Goal: Participate in discussion: Engage in conversation with other users on a specific topic

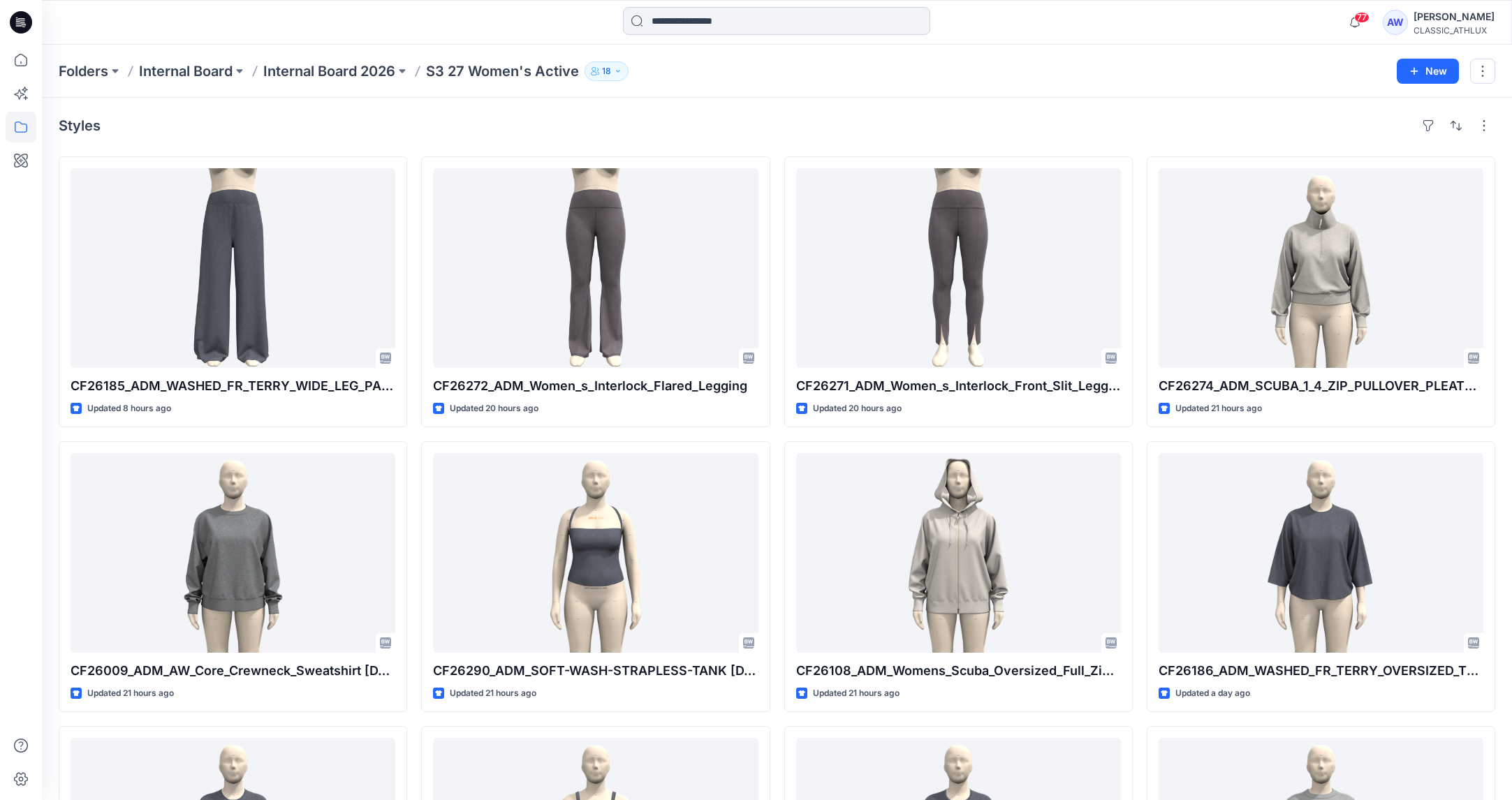
click at [691, 20] on input at bounding box center [777, 21] width 307 height 28
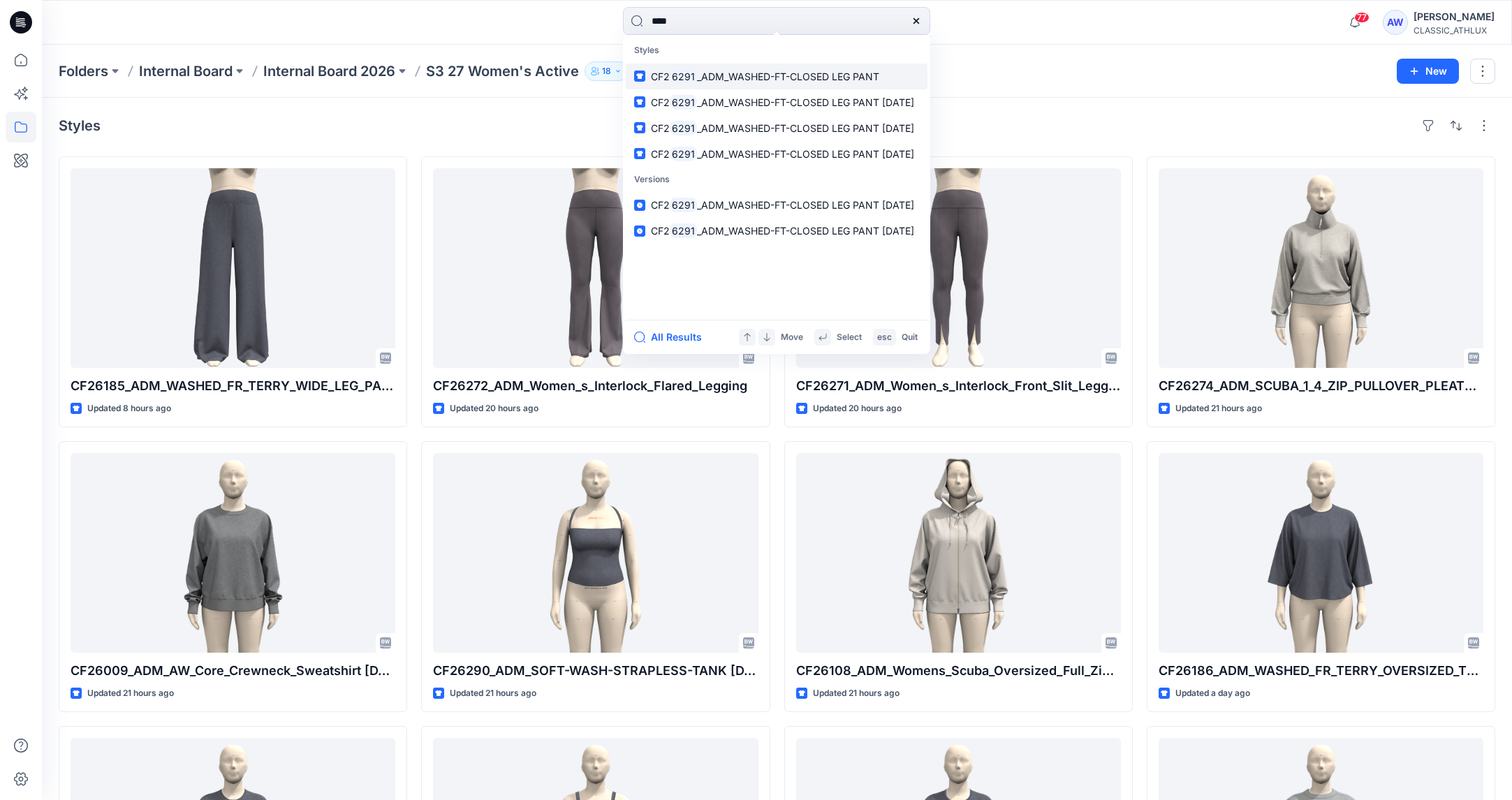
type input "****"
click at [840, 77] on span "_ADM_WASHED-FT-CLOSED LEG PANT" at bounding box center [788, 76] width 182 height 12
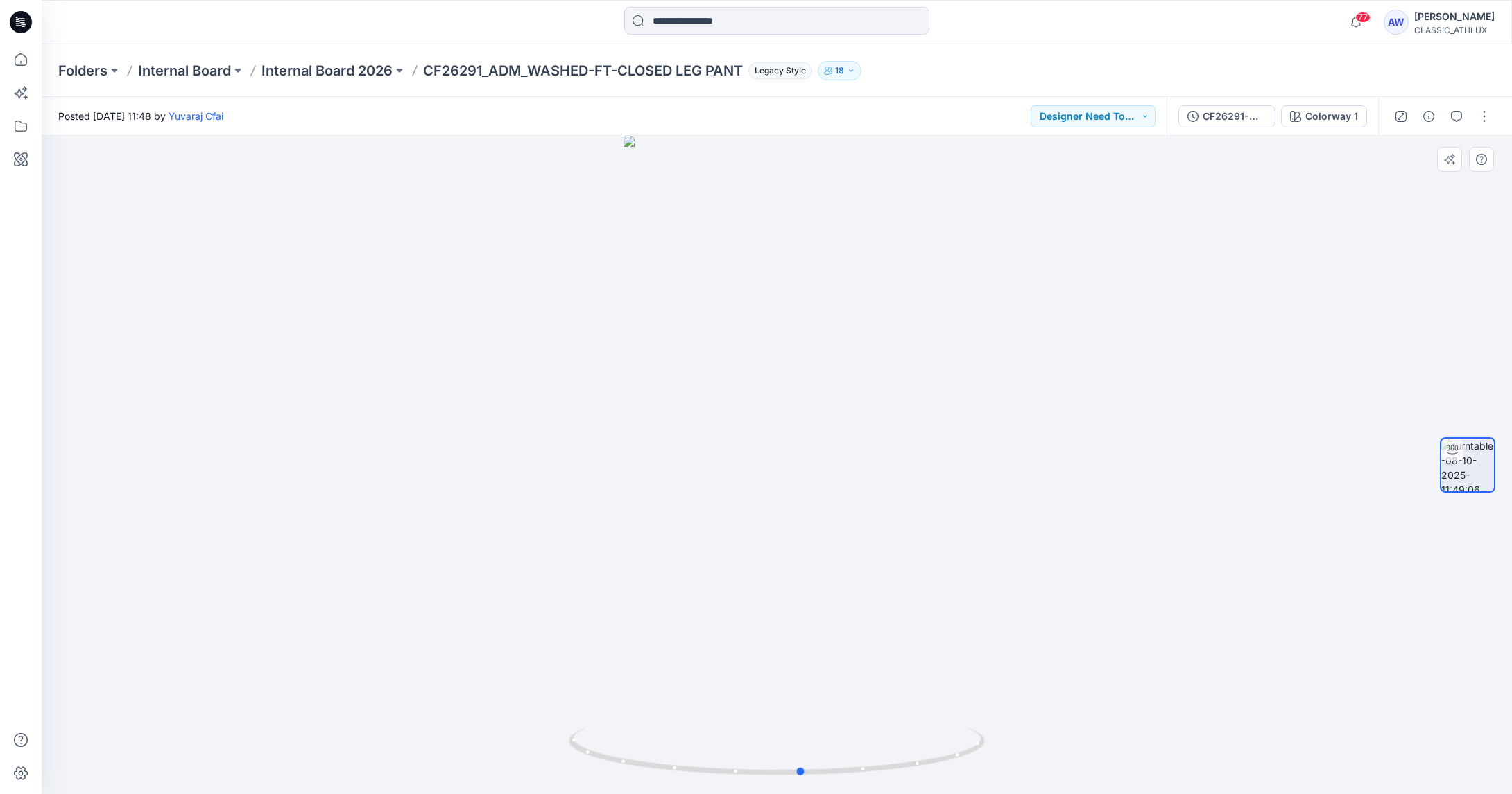
drag, startPoint x: 851, startPoint y: 523, endPoint x: 873, endPoint y: 525, distance: 22.1
click at [876, 523] on div at bounding box center [777, 465] width 1470 height 659
click at [740, 24] on input at bounding box center [777, 20] width 305 height 28
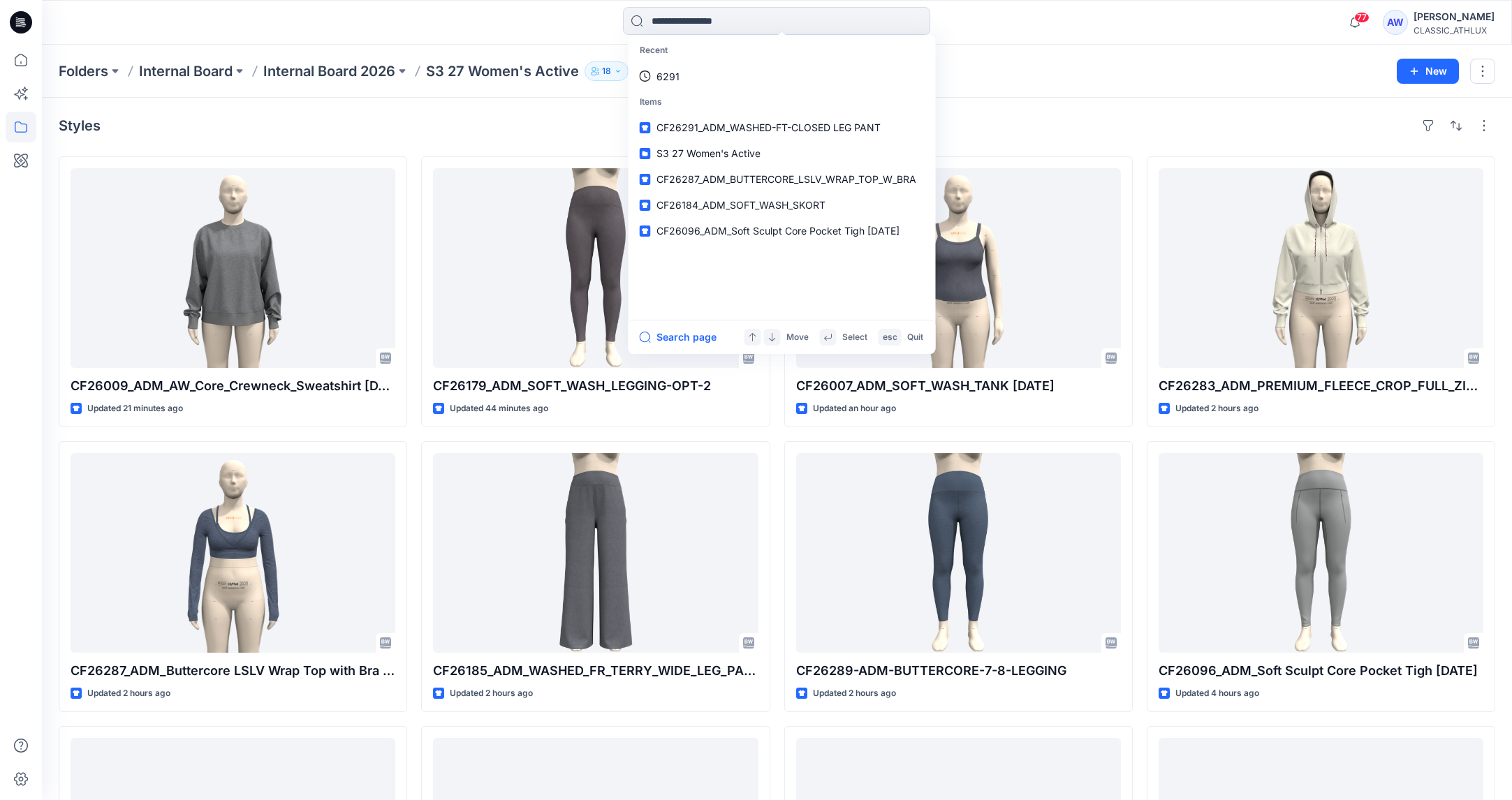
click at [1178, 65] on div "Folders Internal Board Internal Board 2026 S3 27 Women's Active 18" at bounding box center [723, 71] width 1328 height 20
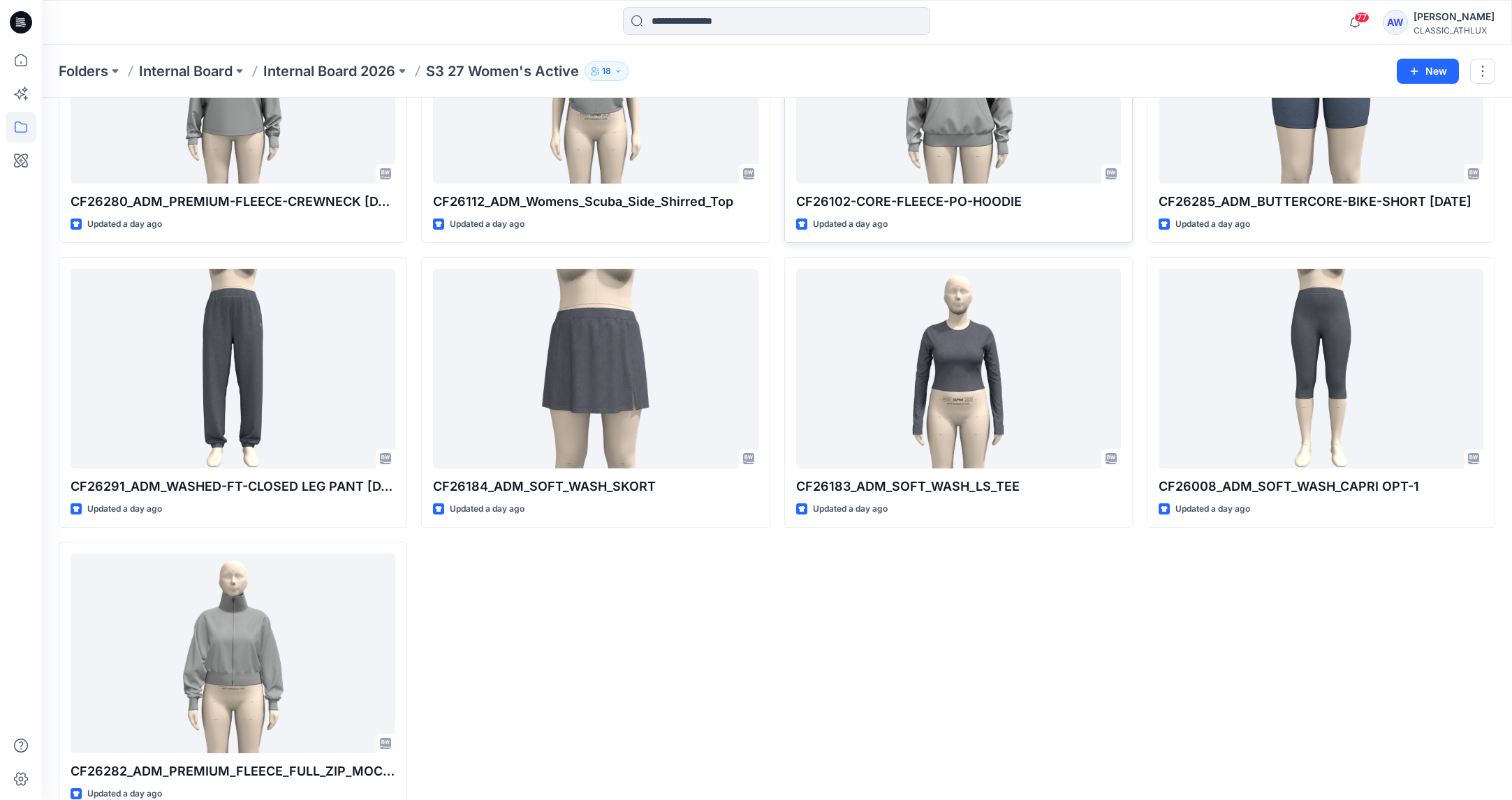
scroll to position [1615, 0]
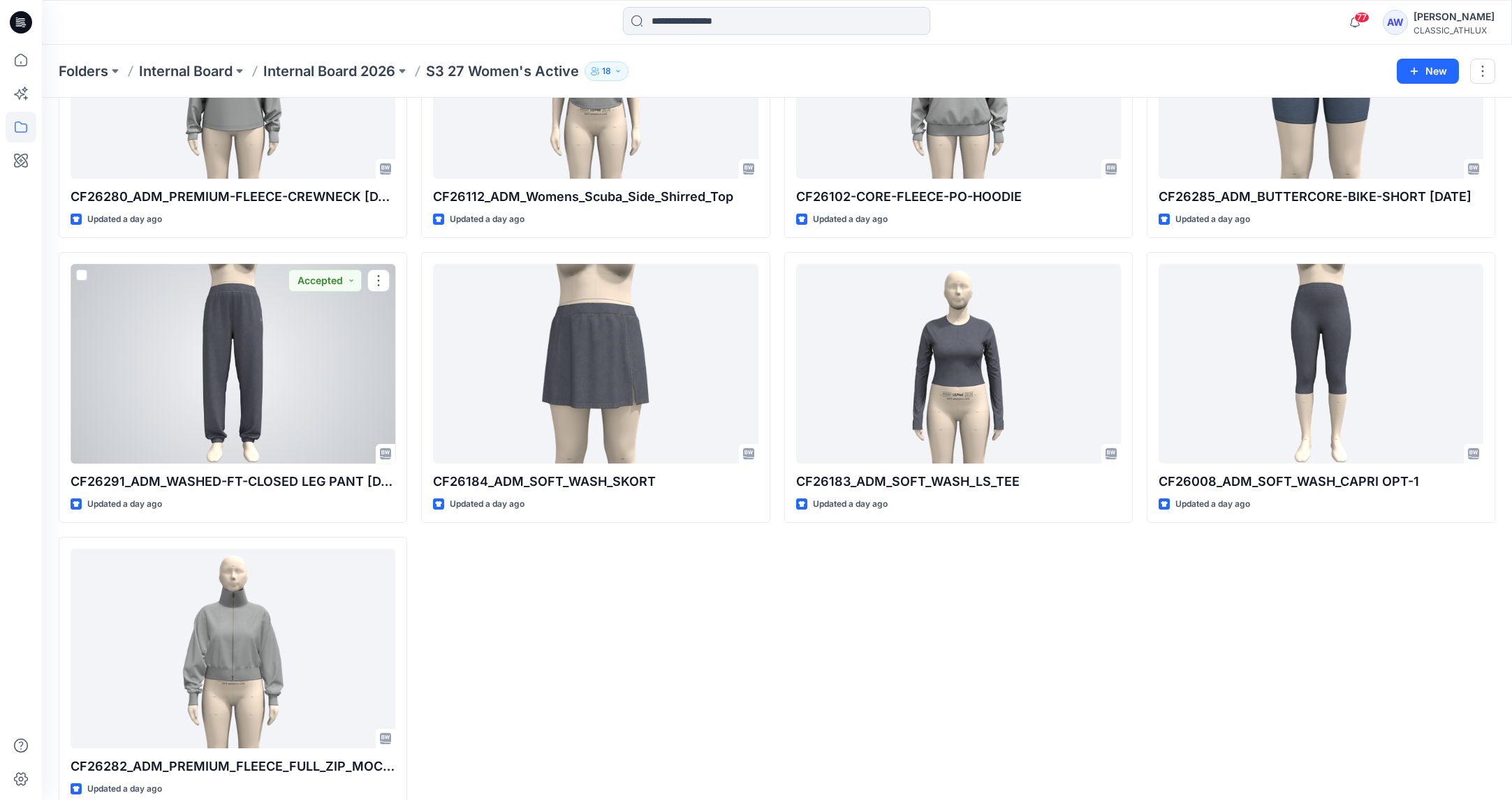
click at [313, 358] on div at bounding box center [232, 363] width 325 height 200
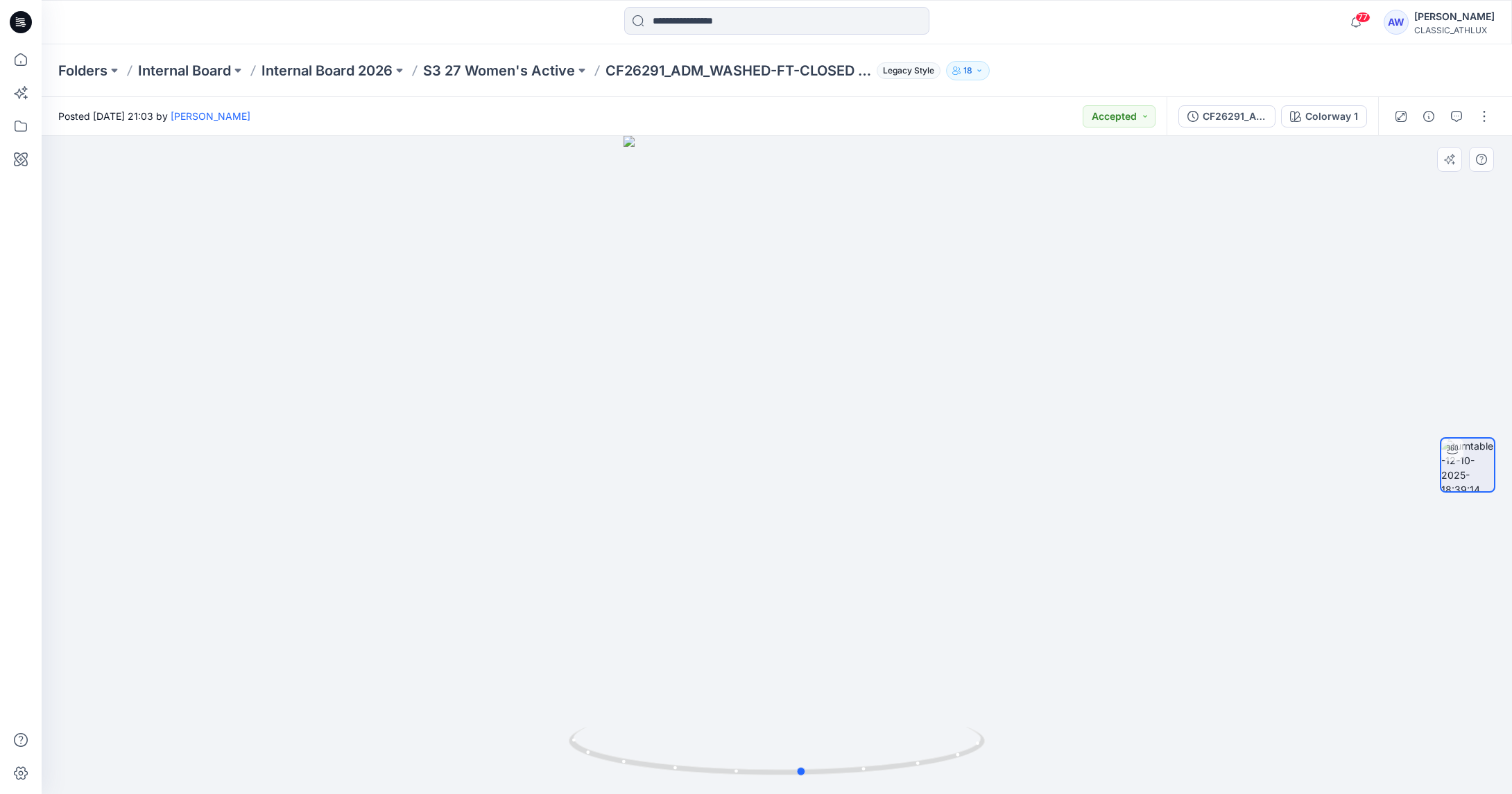
drag, startPoint x: 859, startPoint y: 547, endPoint x: 935, endPoint y: 547, distance: 76.0
click at [930, 544] on div at bounding box center [777, 465] width 1470 height 659
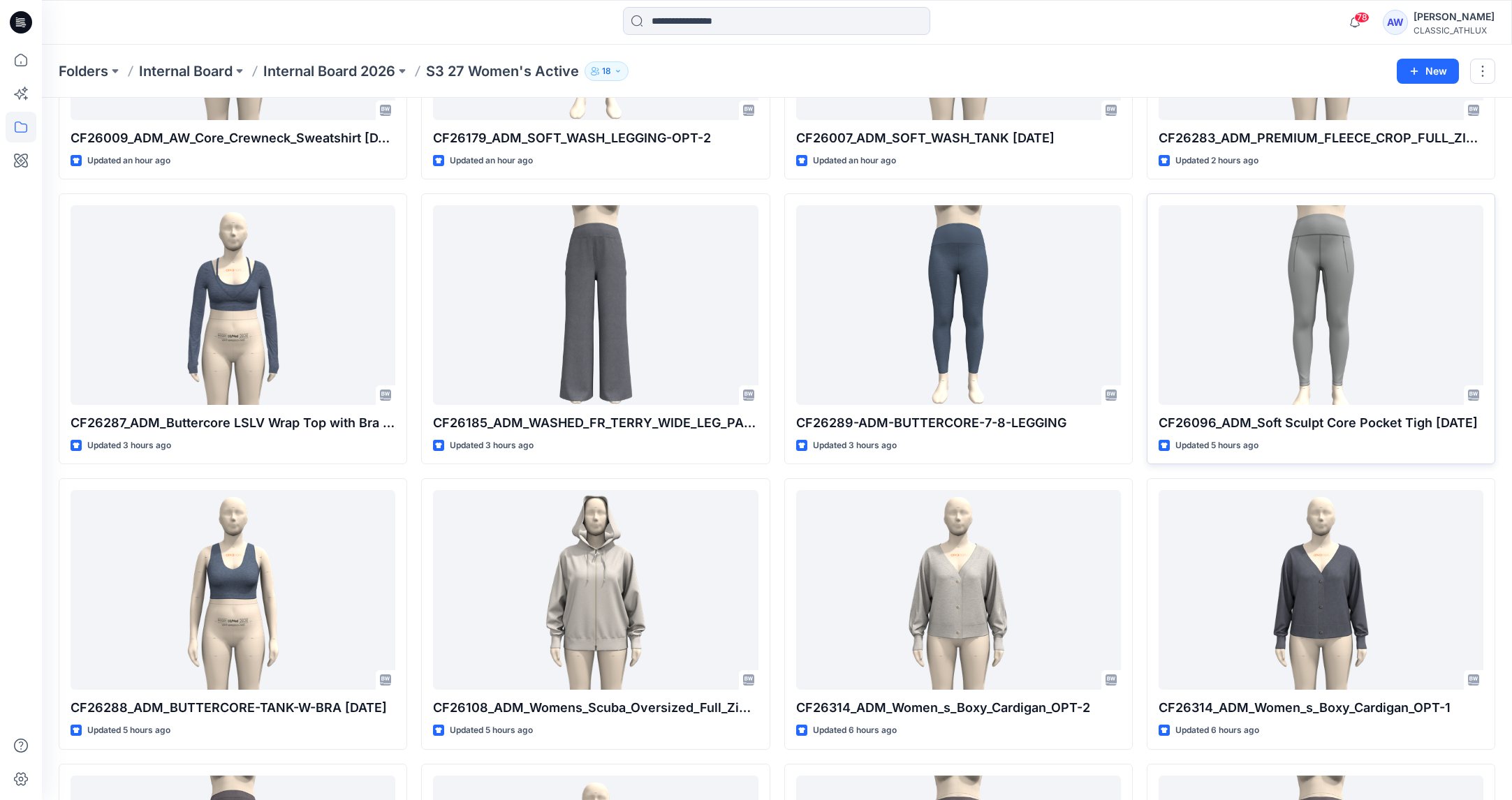
scroll to position [246, 0]
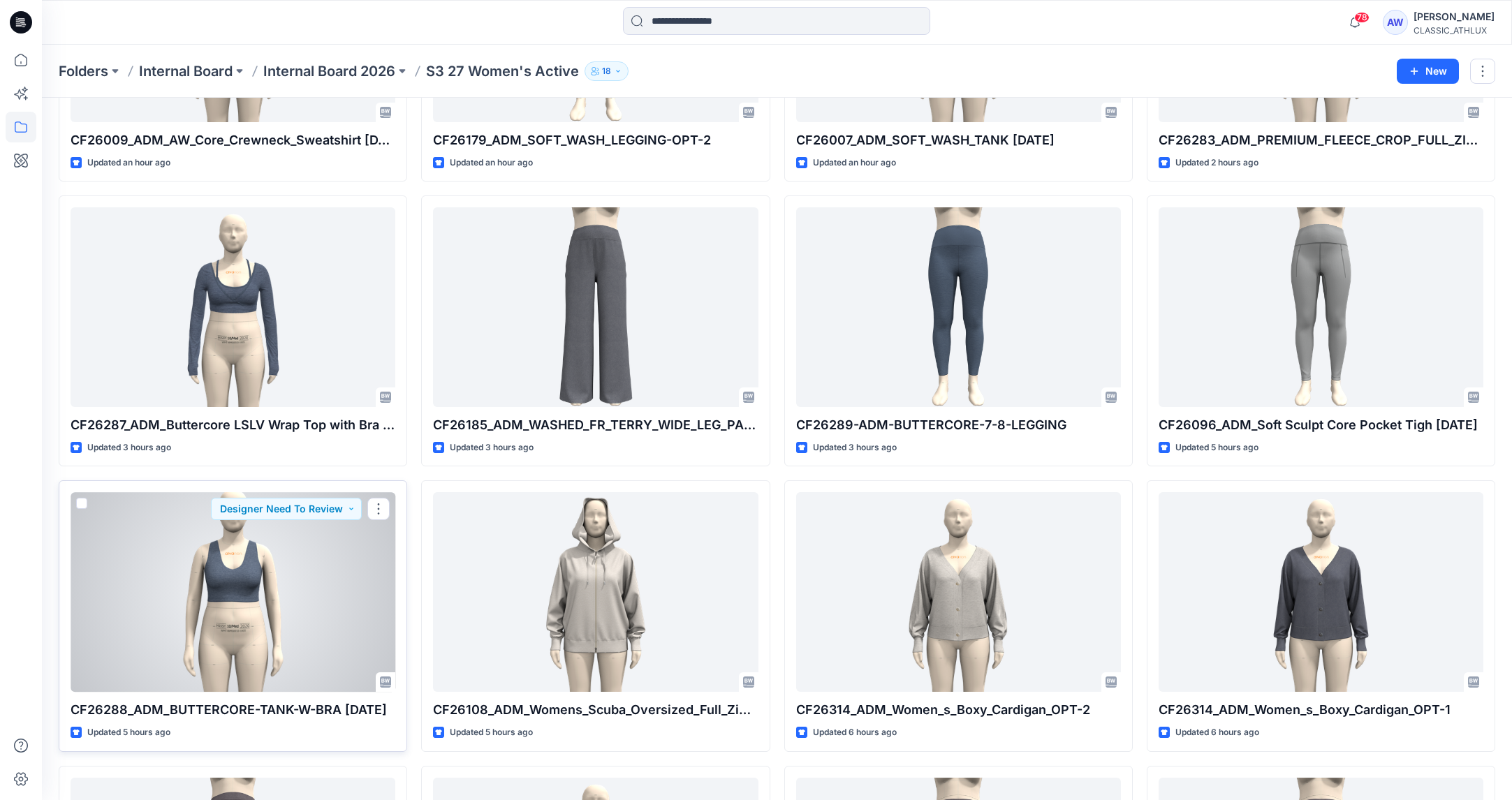
click at [289, 610] on div at bounding box center [232, 592] width 325 height 200
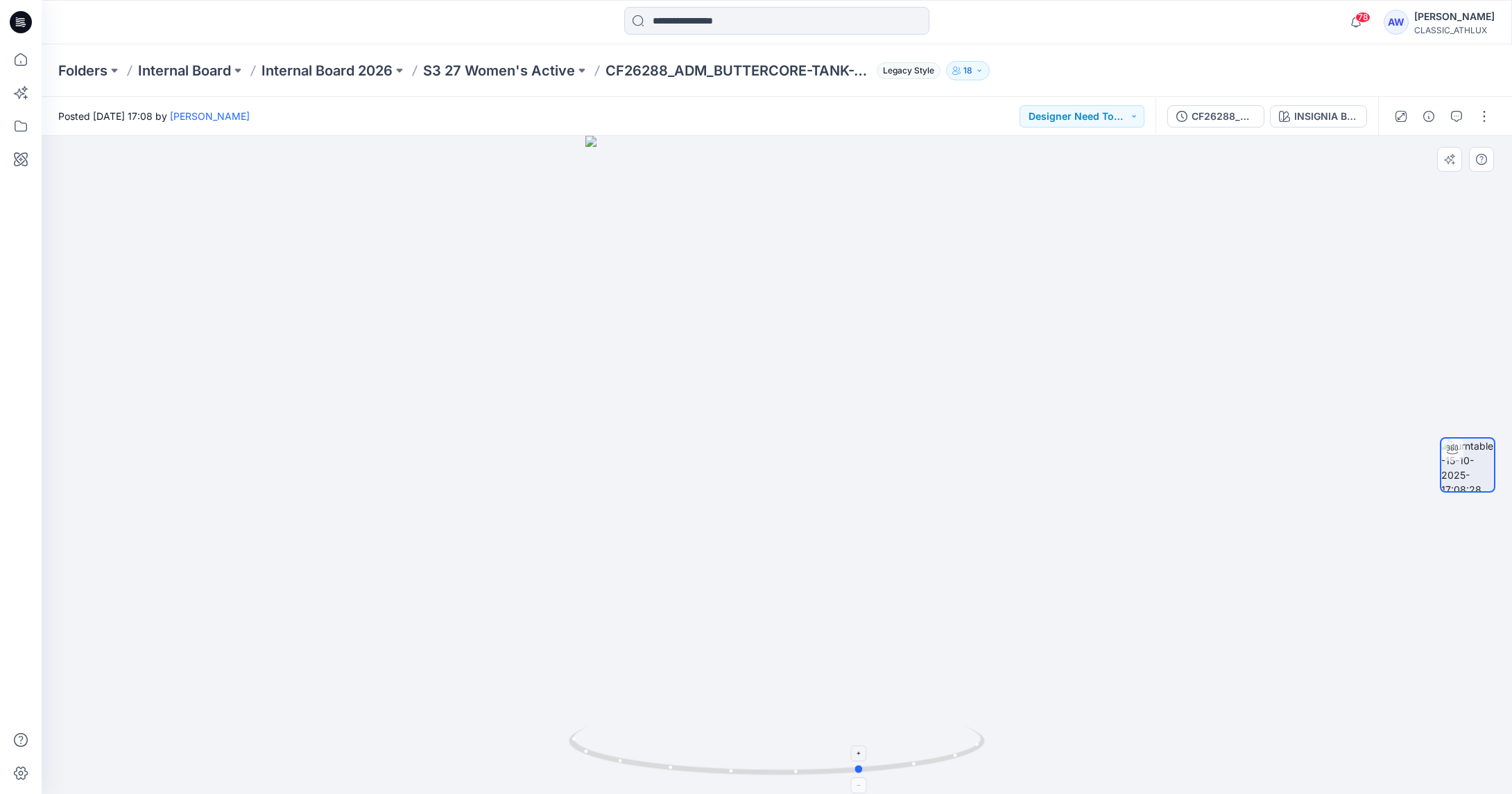
drag, startPoint x: 973, startPoint y: 628, endPoint x: 695, endPoint y: 743, distance: 300.8
click at [646, 748] on div at bounding box center [777, 465] width 1470 height 659
drag, startPoint x: 812, startPoint y: 625, endPoint x: 1014, endPoint y: 605, distance: 203.0
click at [1016, 606] on div at bounding box center [777, 465] width 1470 height 659
drag, startPoint x: 849, startPoint y: 532, endPoint x: 627, endPoint y: 528, distance: 222.0
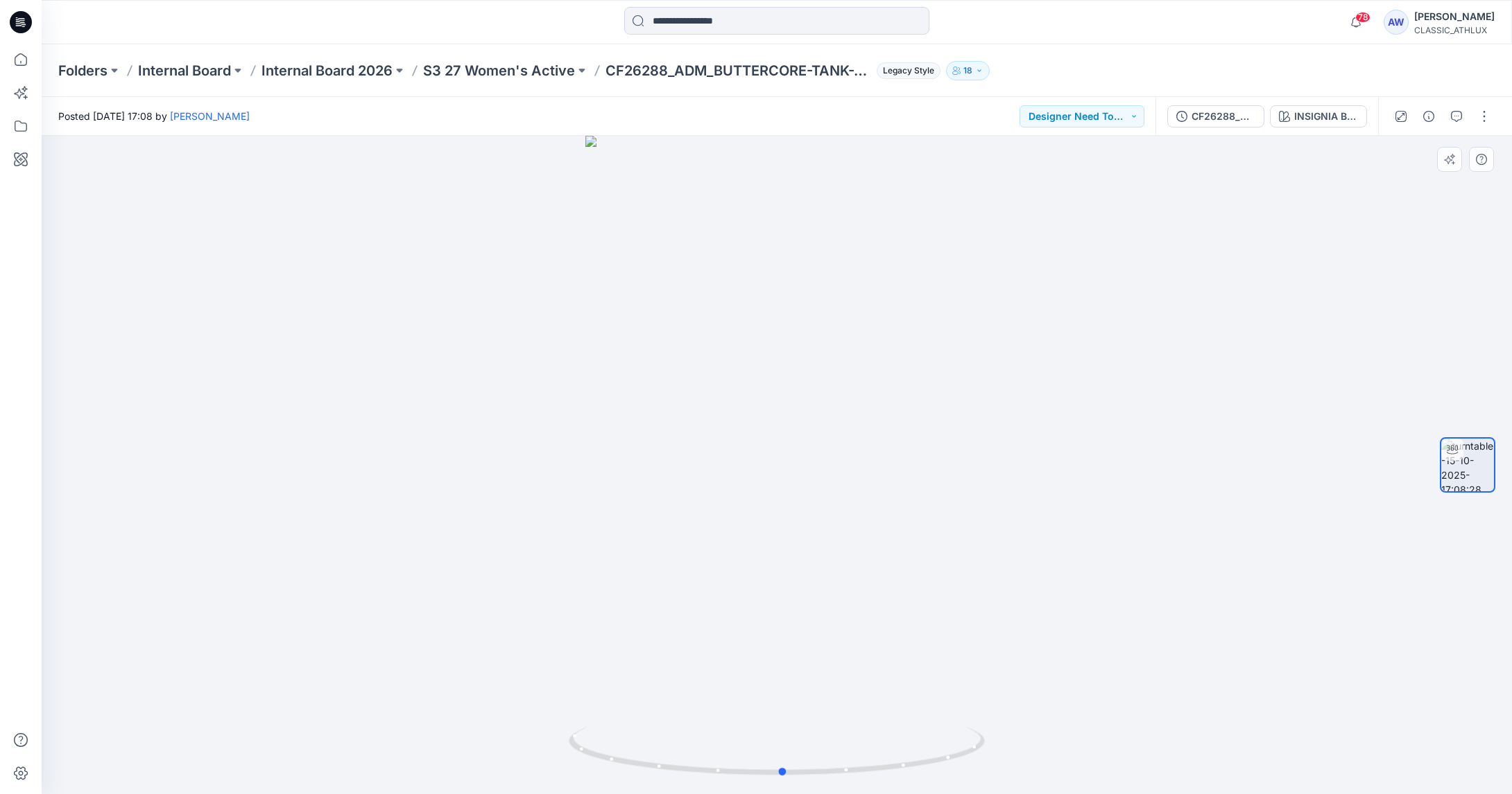
click at [626, 529] on div at bounding box center [777, 465] width 1470 height 659
click at [1481, 113] on button "button" at bounding box center [1484, 116] width 22 height 22
click at [1066, 244] on div at bounding box center [777, 465] width 1470 height 659
click at [1482, 117] on button "button" at bounding box center [1484, 116] width 22 height 22
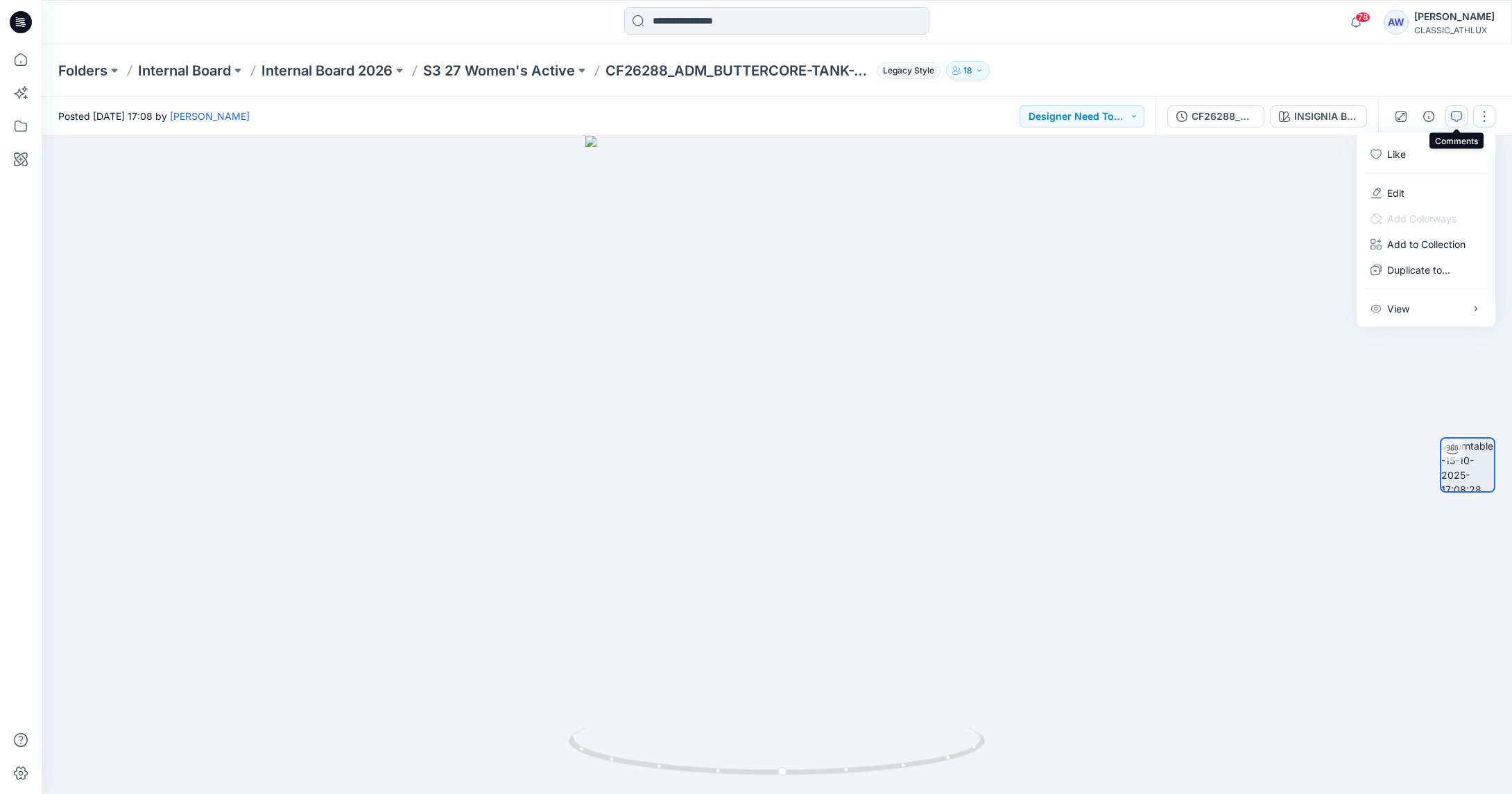
click at [1456, 115] on icon "button" at bounding box center [1456, 116] width 11 height 11
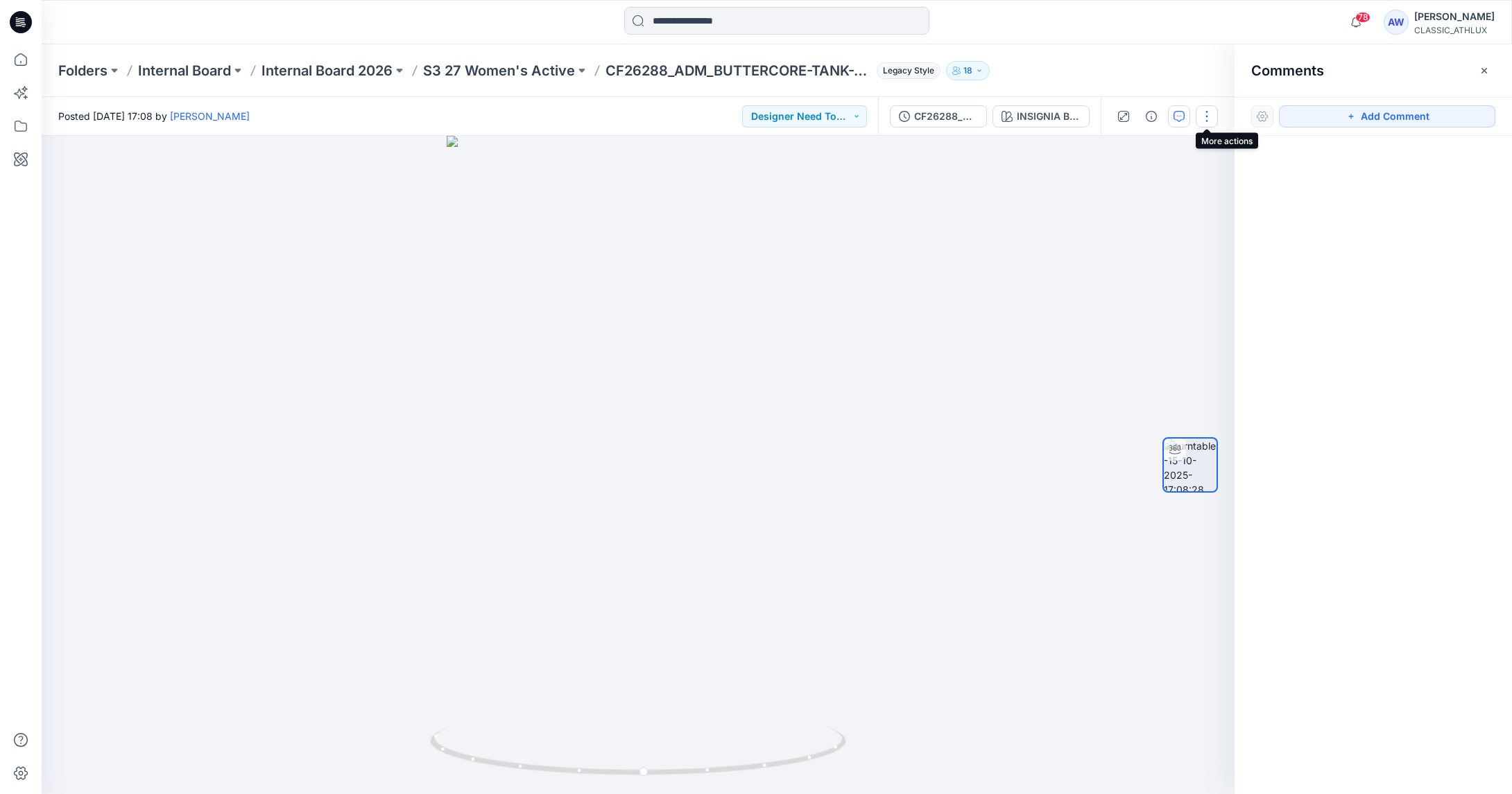
click at [1204, 112] on button "button" at bounding box center [1206, 116] width 22 height 22
click at [1210, 114] on button "button" at bounding box center [1206, 116] width 22 height 22
drag, startPoint x: 642, startPoint y: 398, endPoint x: 620, endPoint y: 395, distance: 22.2
click at [598, 399] on div at bounding box center [638, 465] width 1193 height 659
drag, startPoint x: 602, startPoint y: 402, endPoint x: 664, endPoint y: 395, distance: 62.4
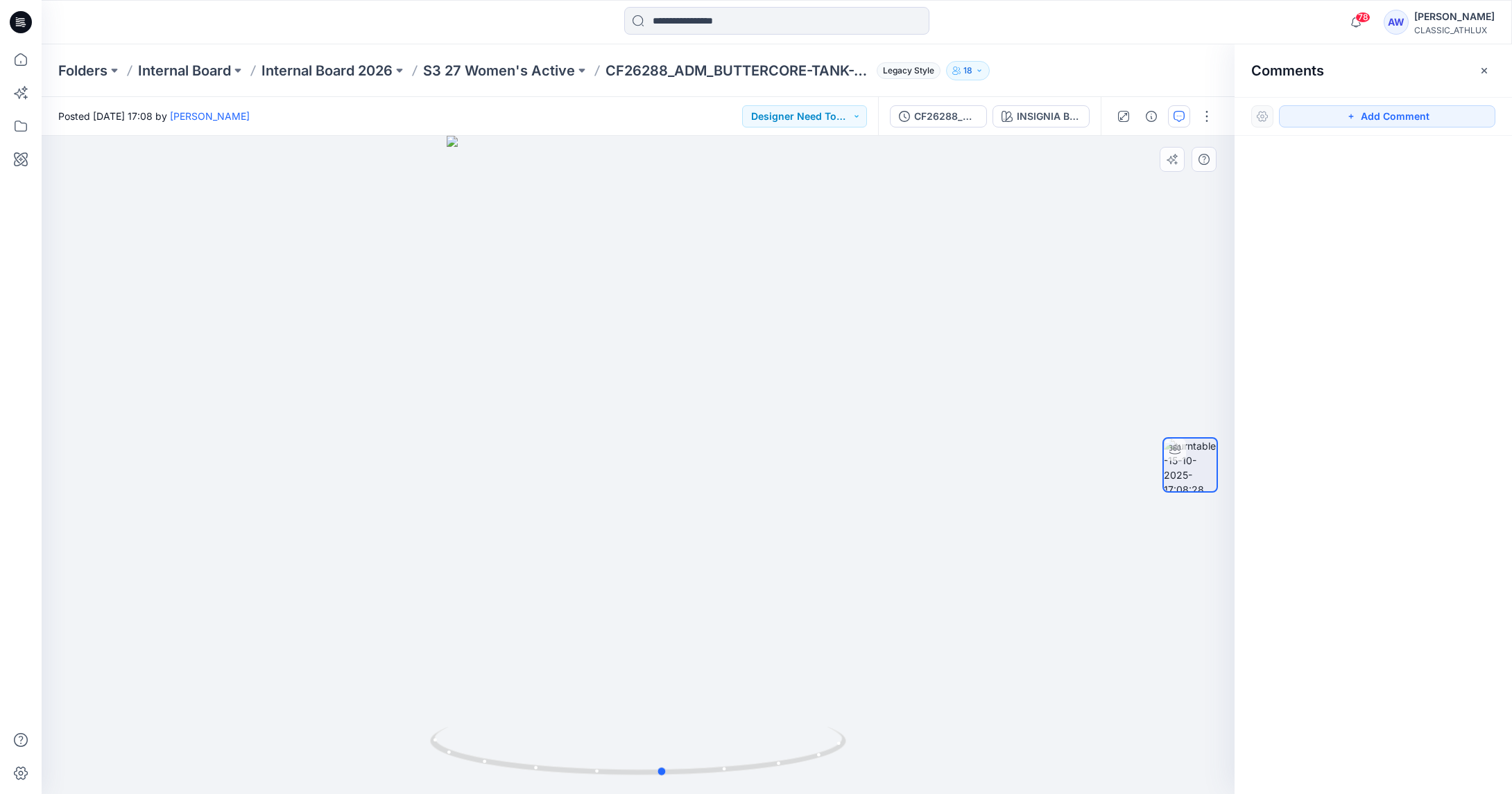
click at [665, 395] on div at bounding box center [638, 465] width 1193 height 659
click at [1211, 115] on button "button" at bounding box center [1206, 116] width 22 height 22
click at [1140, 191] on button "Edit" at bounding box center [1148, 193] width 128 height 26
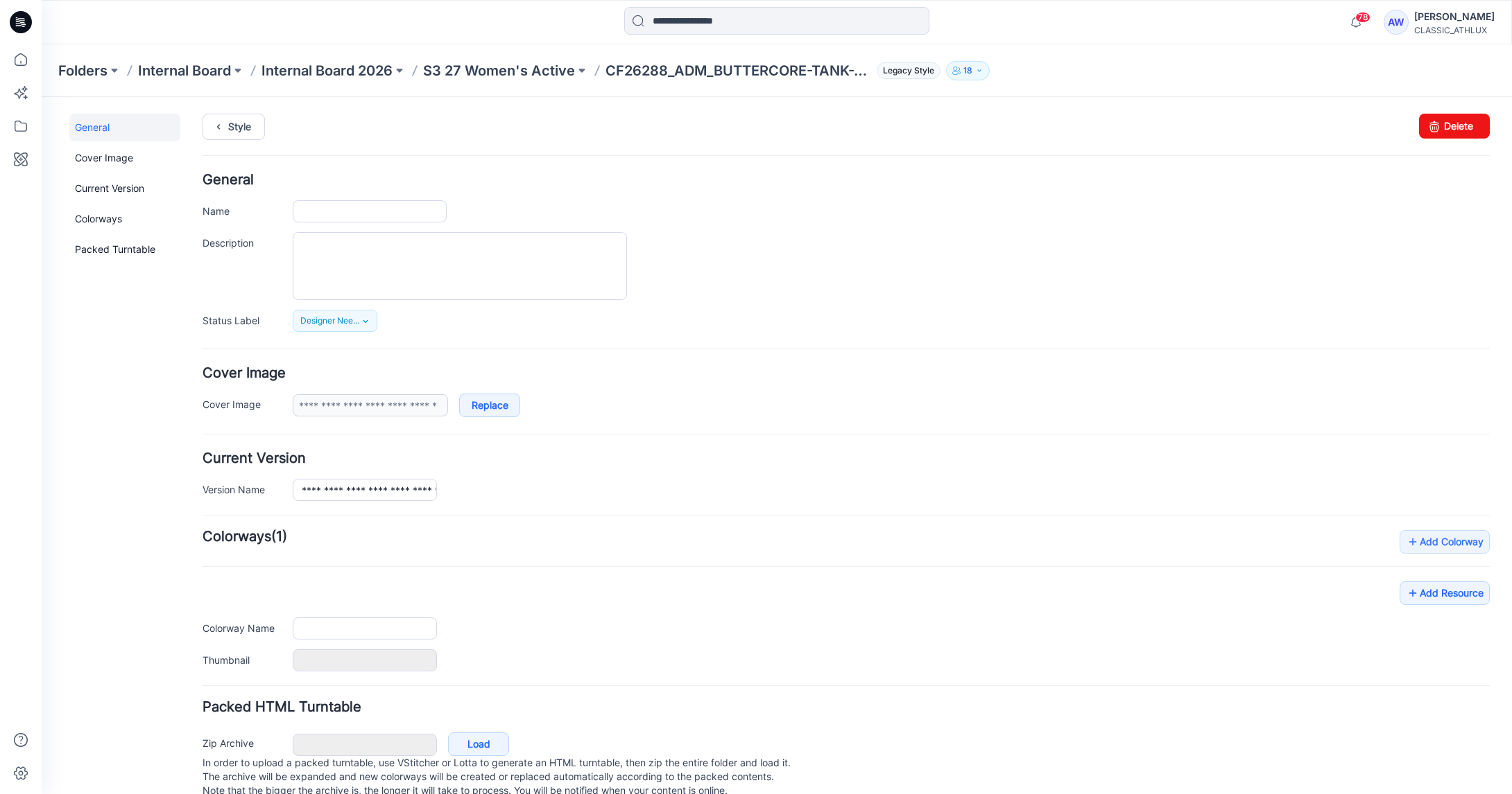
type input "**********"
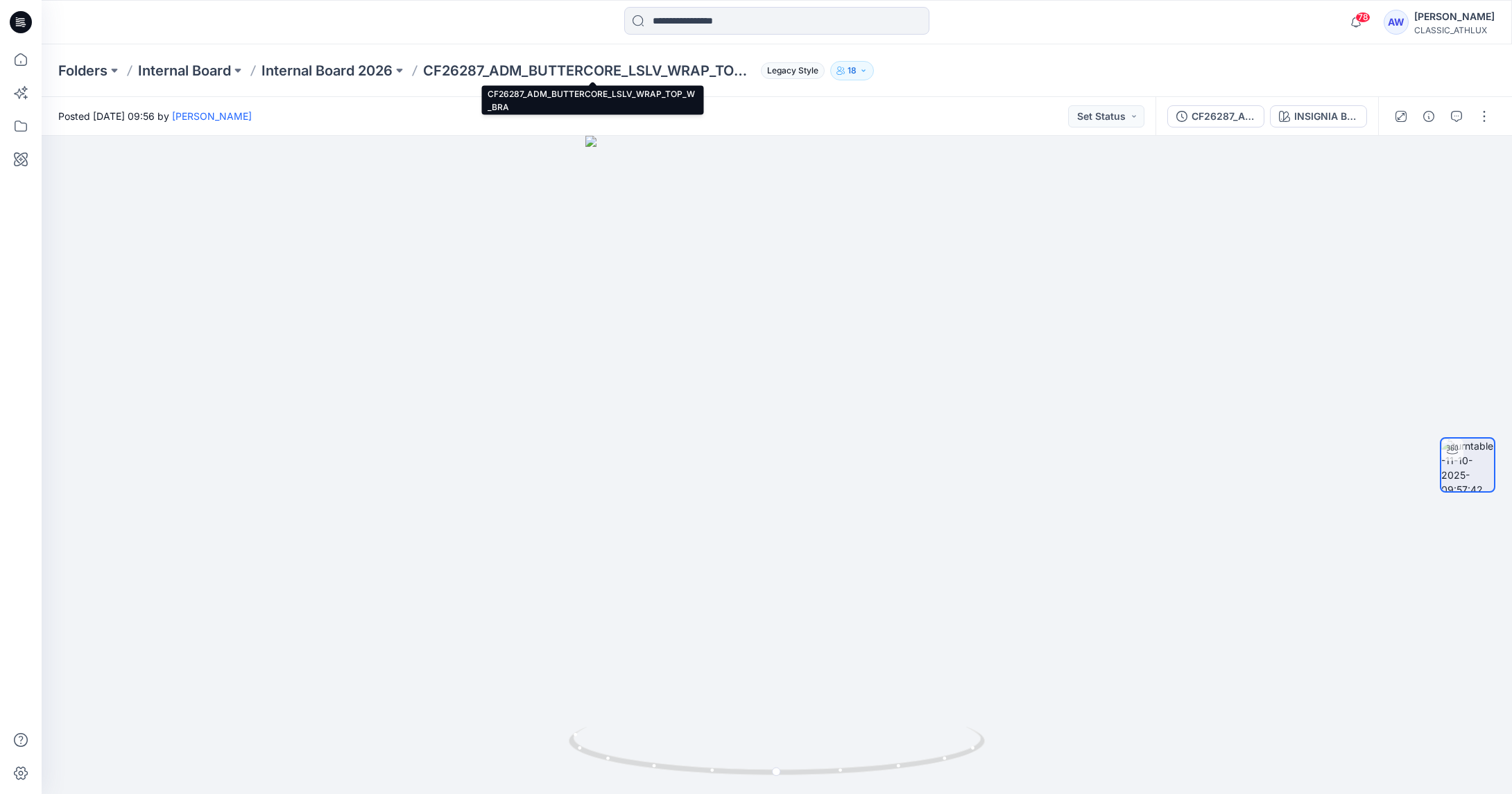
click at [545, 74] on p "CF26287_ADM_BUTTERCORE_LSLV_WRAP_TOP_W_BRA" at bounding box center [589, 71] width 332 height 20
click at [353, 65] on p "Internal Board 2026" at bounding box center [327, 71] width 131 height 20
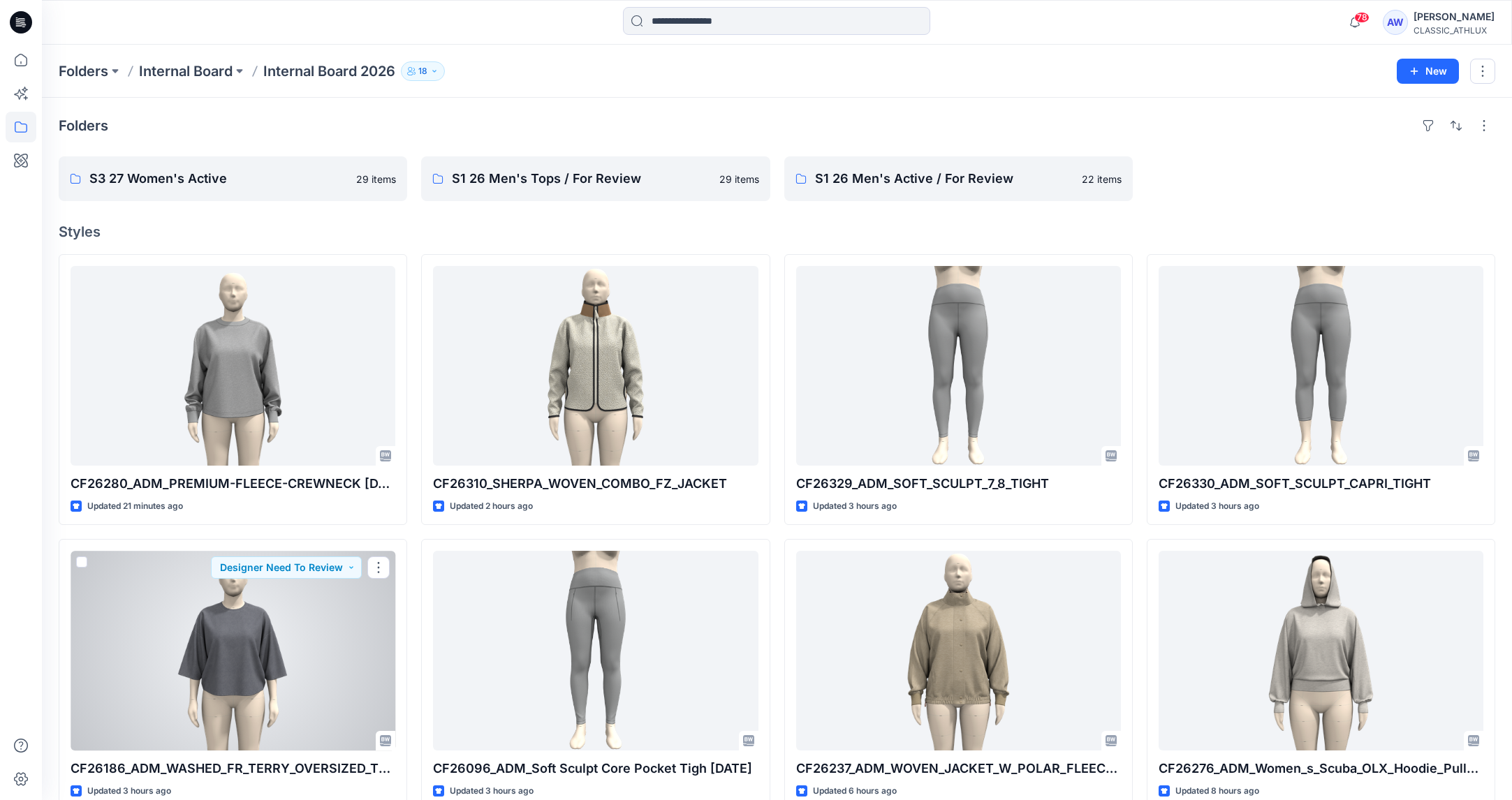
click at [280, 680] on div at bounding box center [232, 650] width 325 height 200
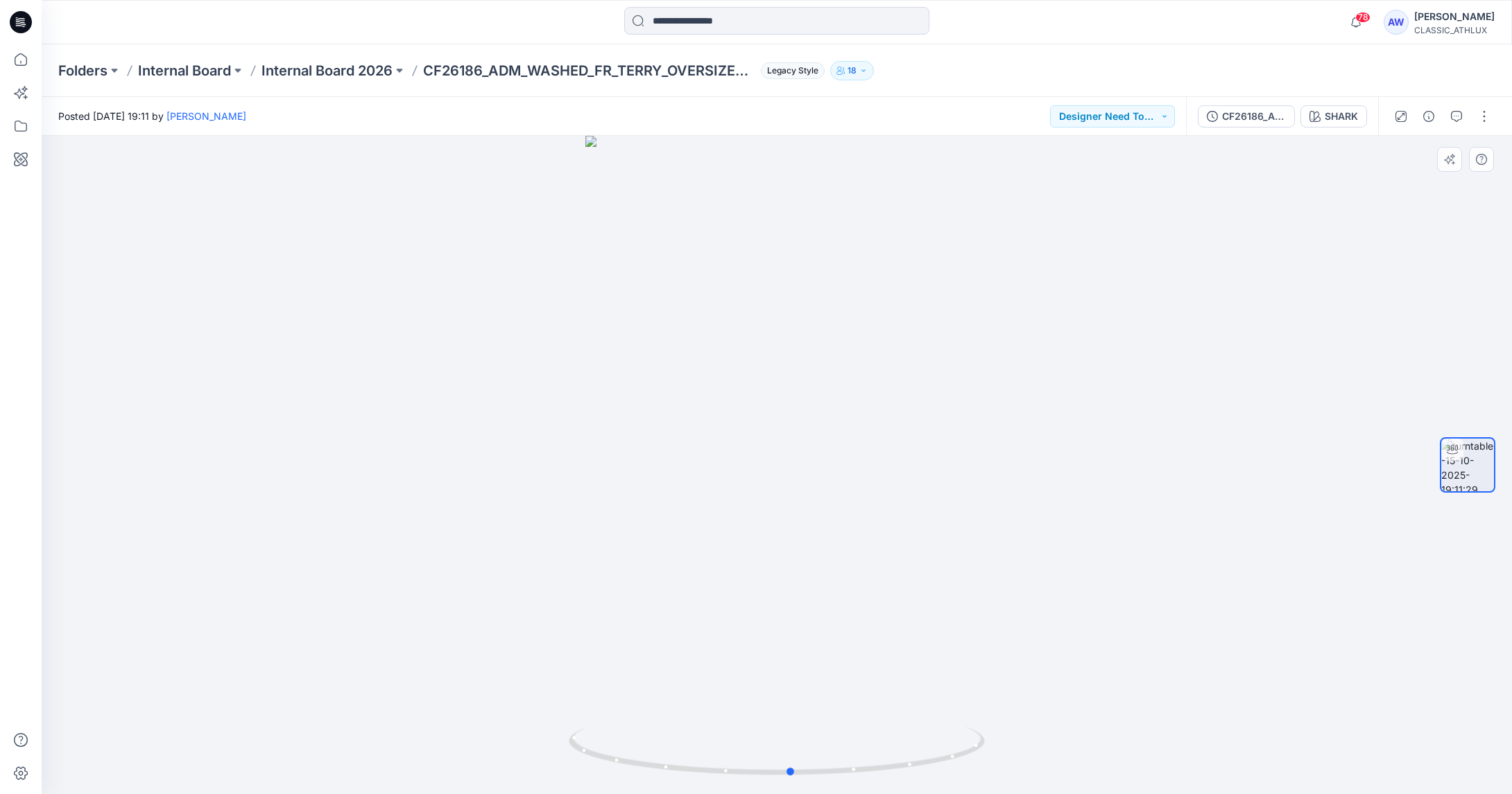
drag, startPoint x: 968, startPoint y: 676, endPoint x: 981, endPoint y: 686, distance: 16.4
click at [982, 686] on div at bounding box center [777, 465] width 1470 height 659
click at [401, 69] on button at bounding box center [399, 71] width 14 height 20
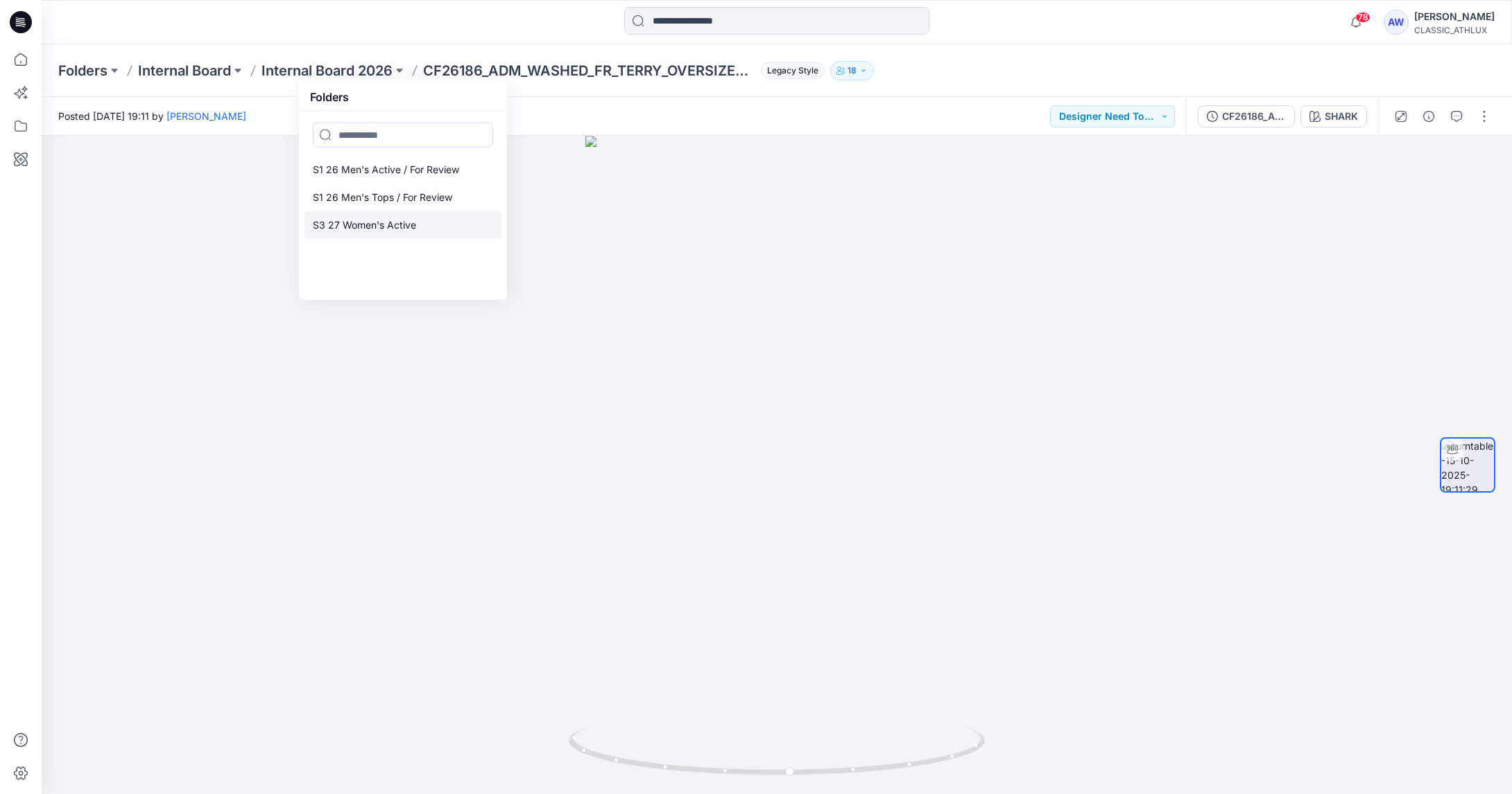
click at [379, 227] on p "S3 27 Women's Active" at bounding box center [365, 225] width 103 height 17
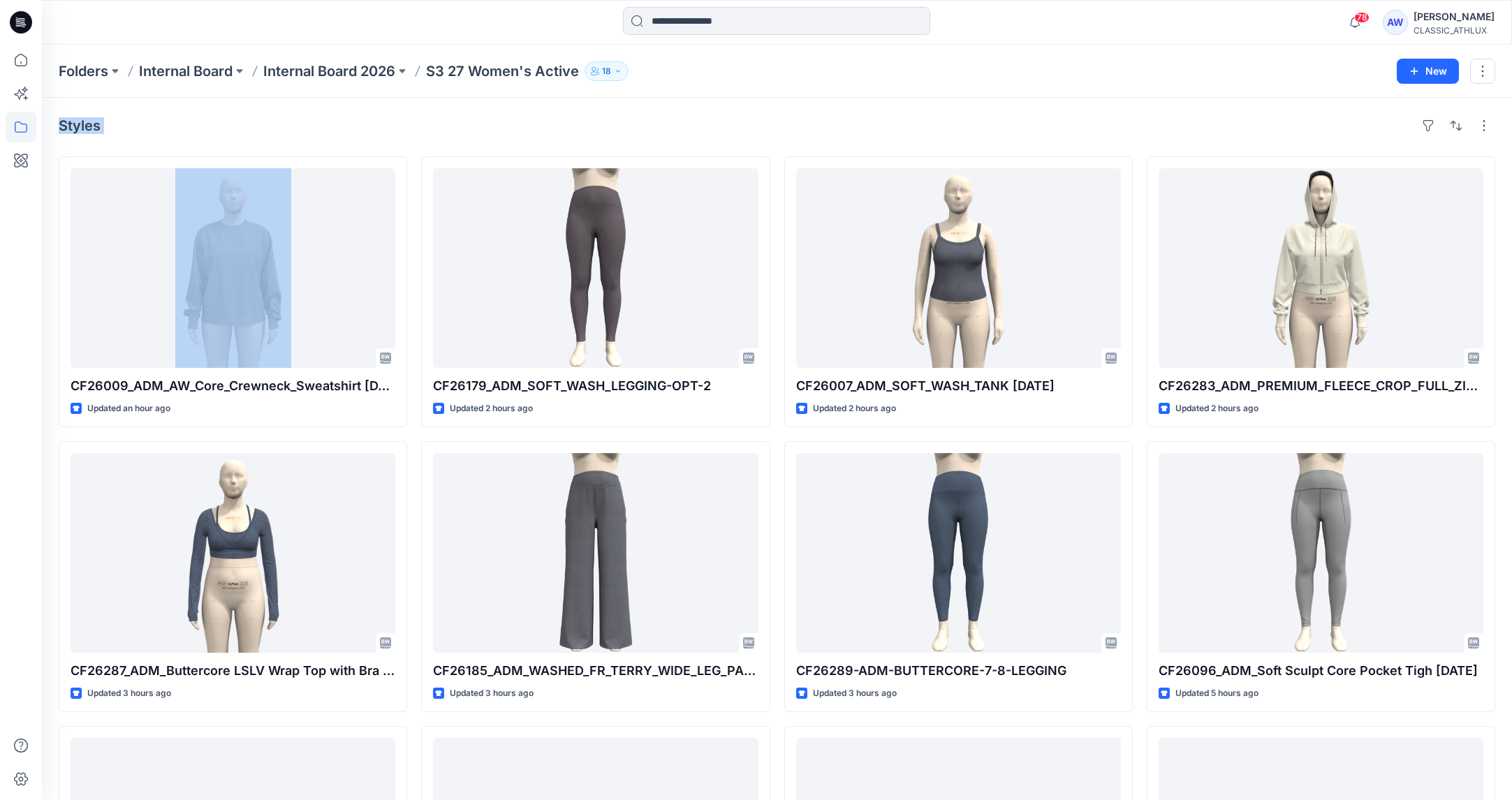
drag, startPoint x: 1510, startPoint y: 50, endPoint x: 1521, endPoint y: 93, distance: 44.4
click at [1512, 97] on html "78 Notifications Yuvaraj Cfai shared CF26329_ADM_SOFT_SCULPT_7_8_TIGHT in Inter…" at bounding box center [756, 532] width 1512 height 1065
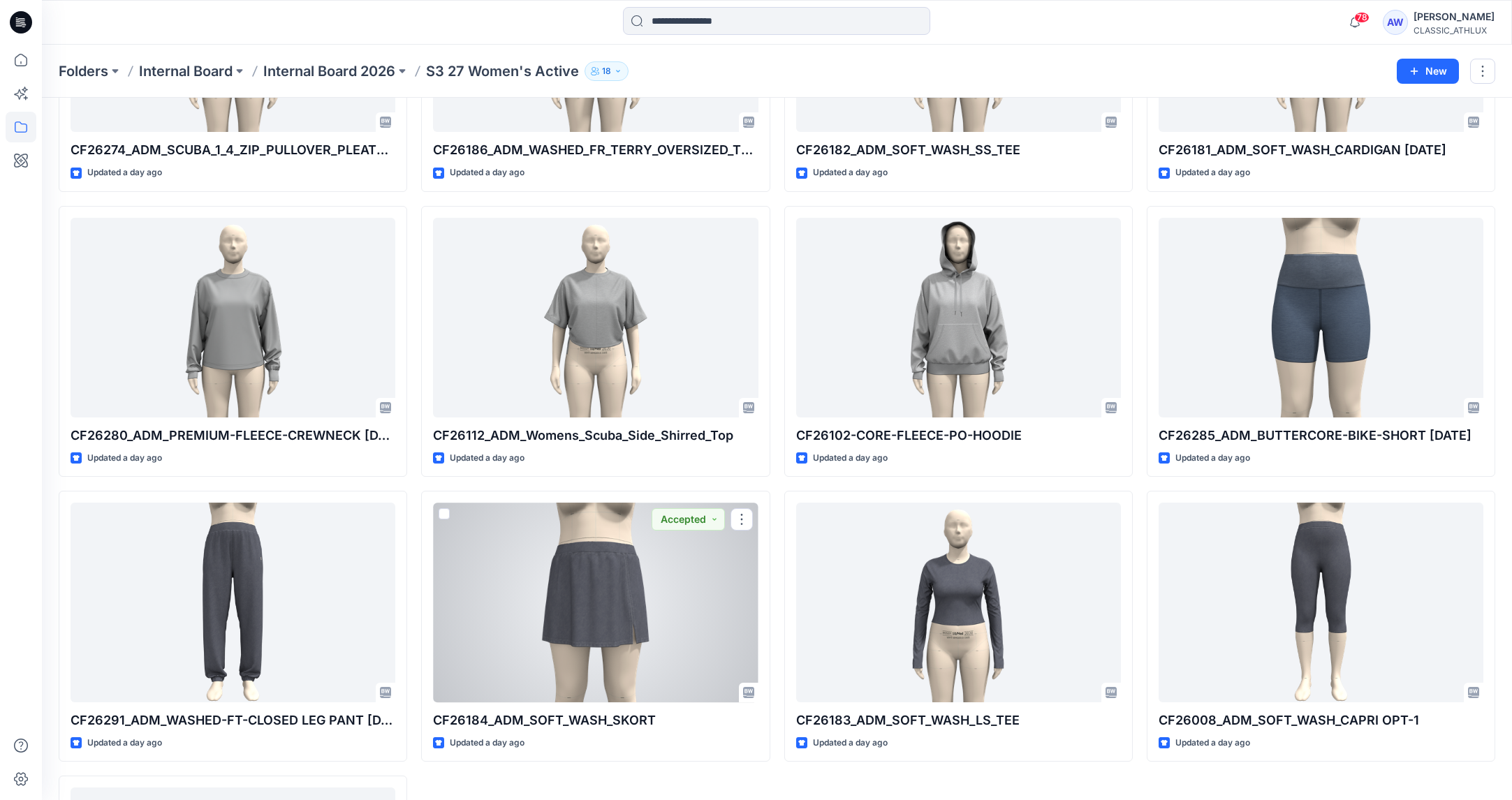
scroll to position [1375, 0]
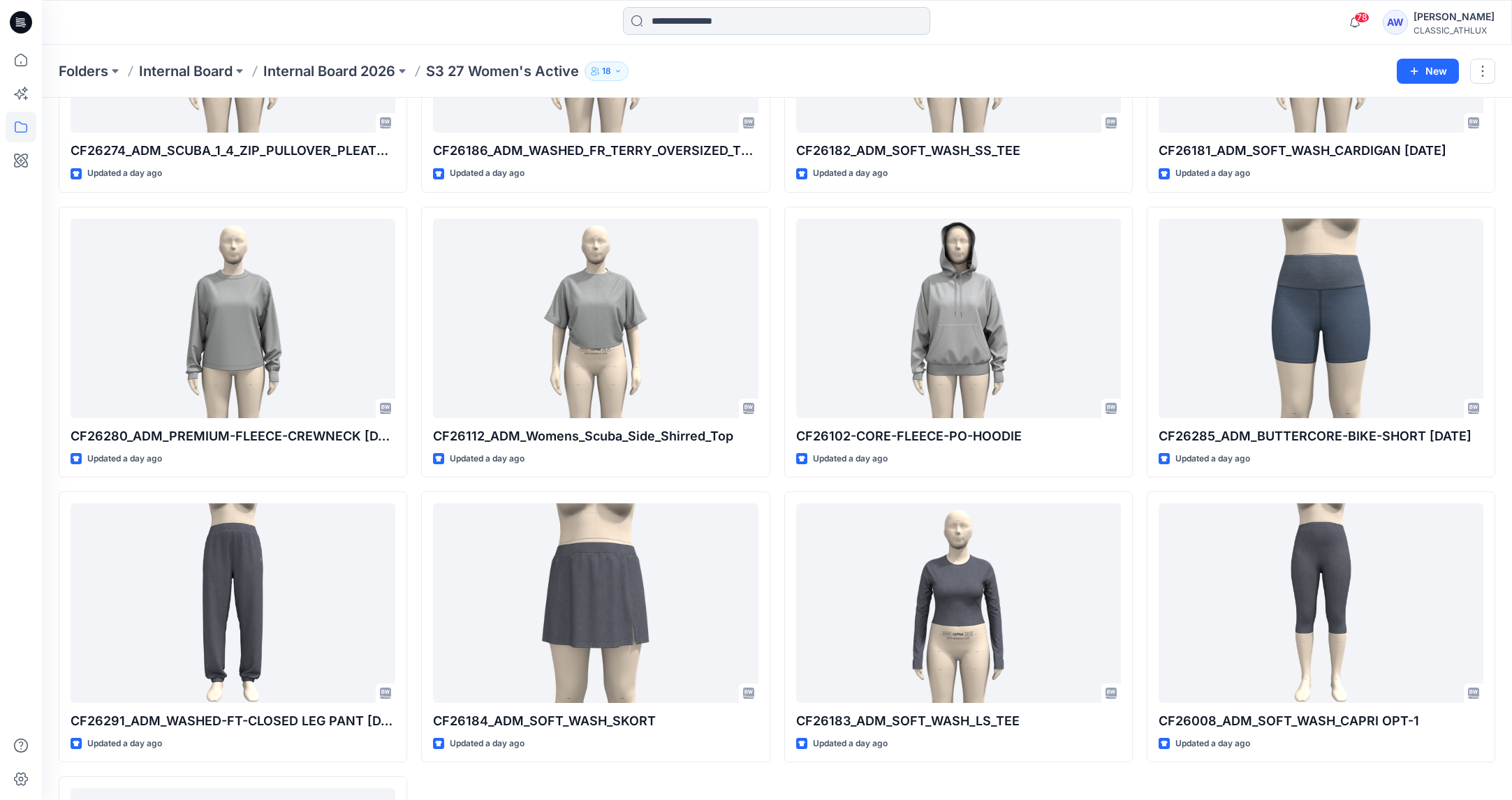
click at [692, 20] on input at bounding box center [777, 21] width 307 height 28
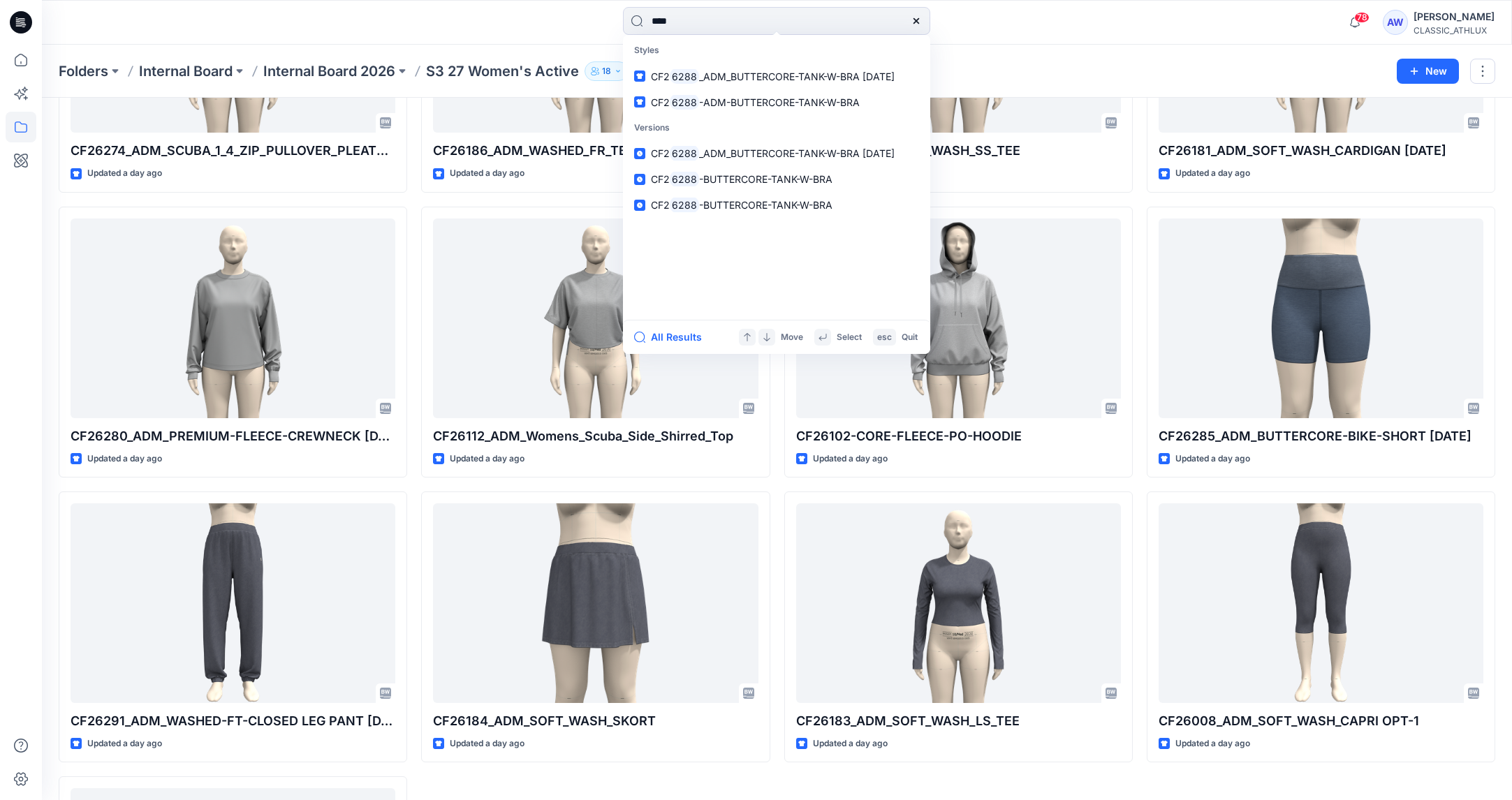
type input "****"
click at [1504, 73] on div "Folders Internal Board Internal Board 2026 S3 27 Women's Active 18 New" at bounding box center [777, 70] width 1470 height 53
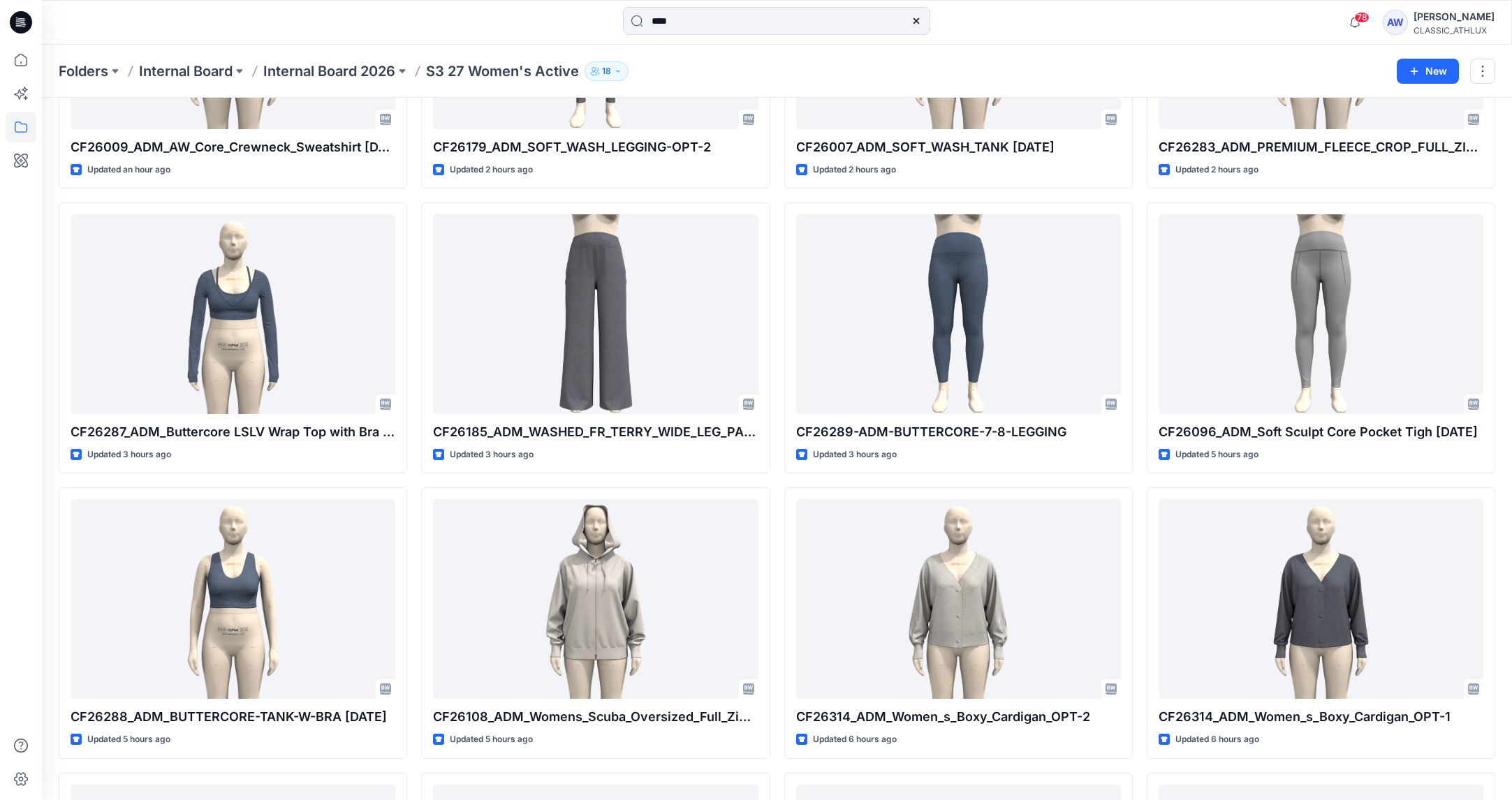
scroll to position [226, 0]
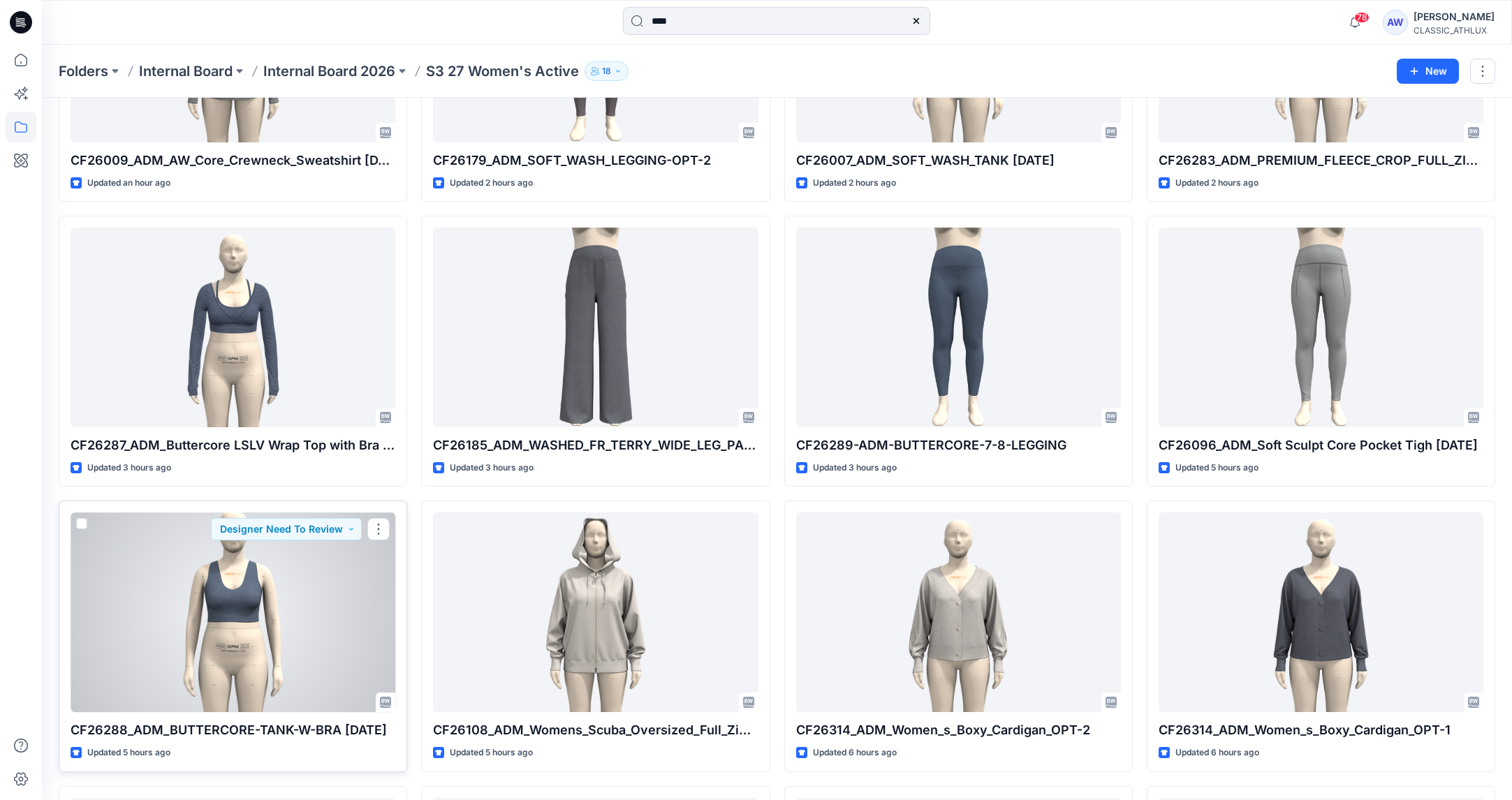
click at [357, 599] on div at bounding box center [232, 612] width 325 height 200
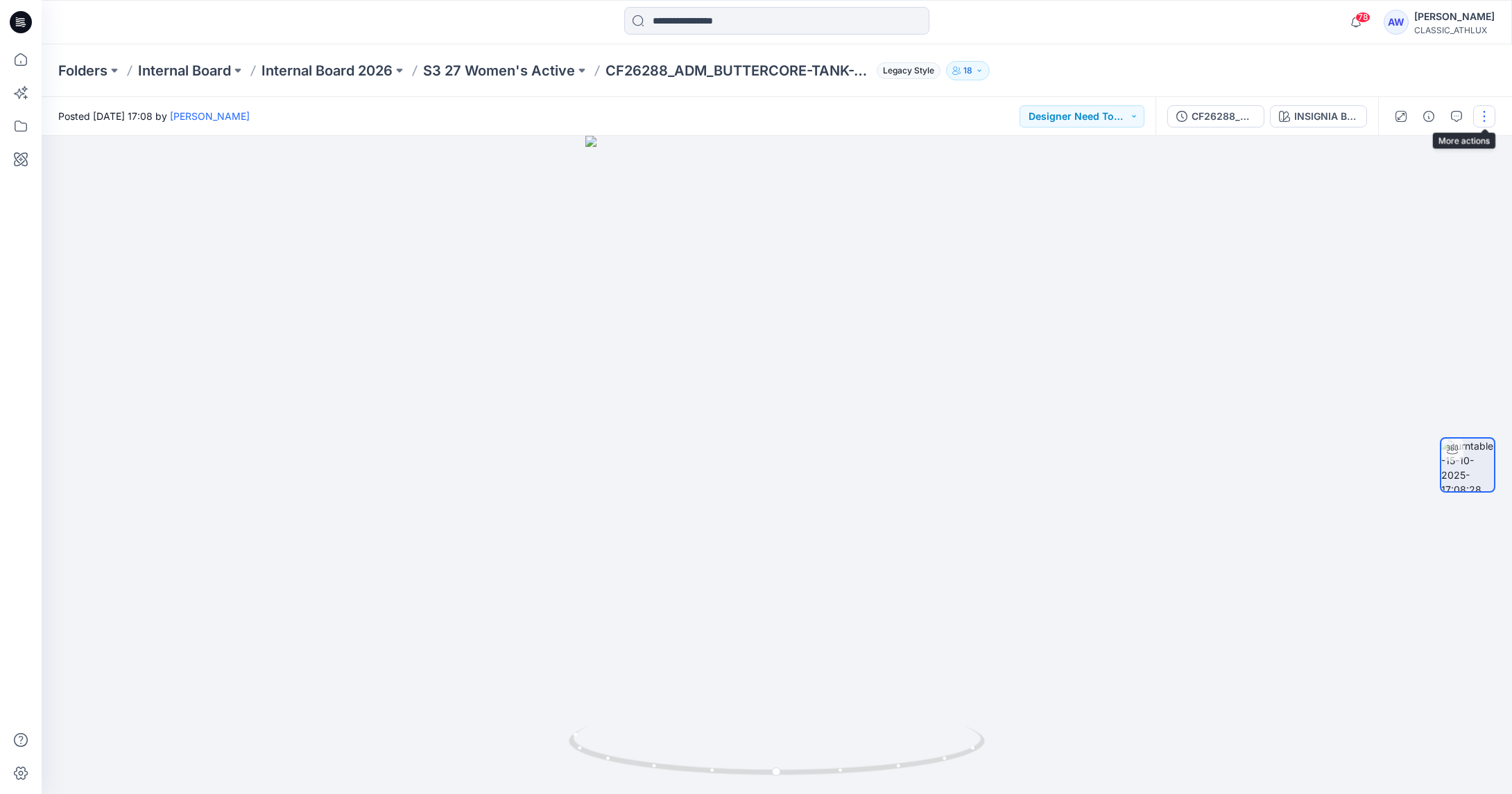
click at [1482, 112] on button "button" at bounding box center [1484, 116] width 22 height 22
click at [1454, 115] on icon "button" at bounding box center [1456, 116] width 11 height 11
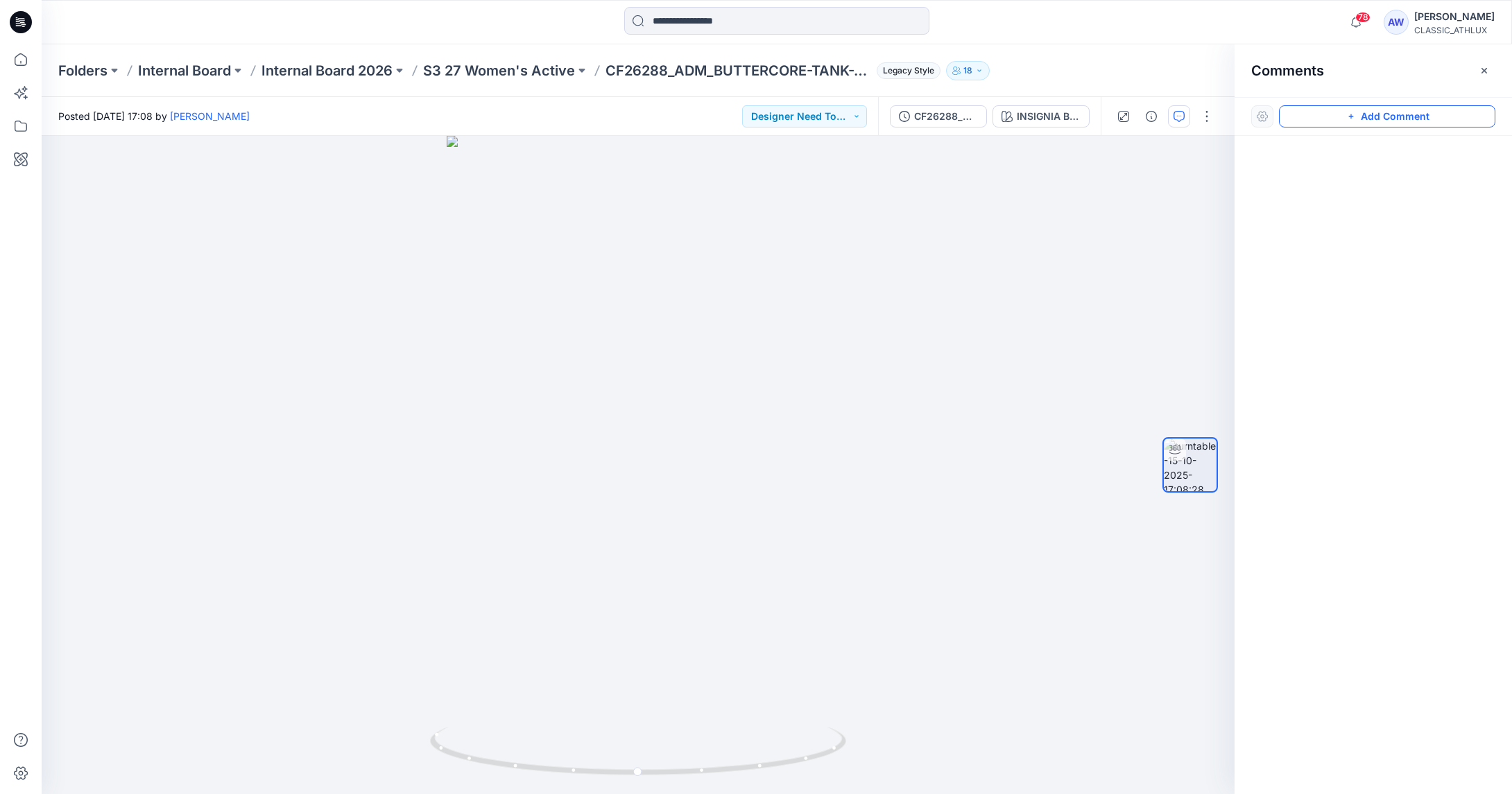
click at [1378, 123] on button "Add Comment" at bounding box center [1387, 116] width 216 height 22
click at [636, 397] on div "1" at bounding box center [638, 465] width 1193 height 659
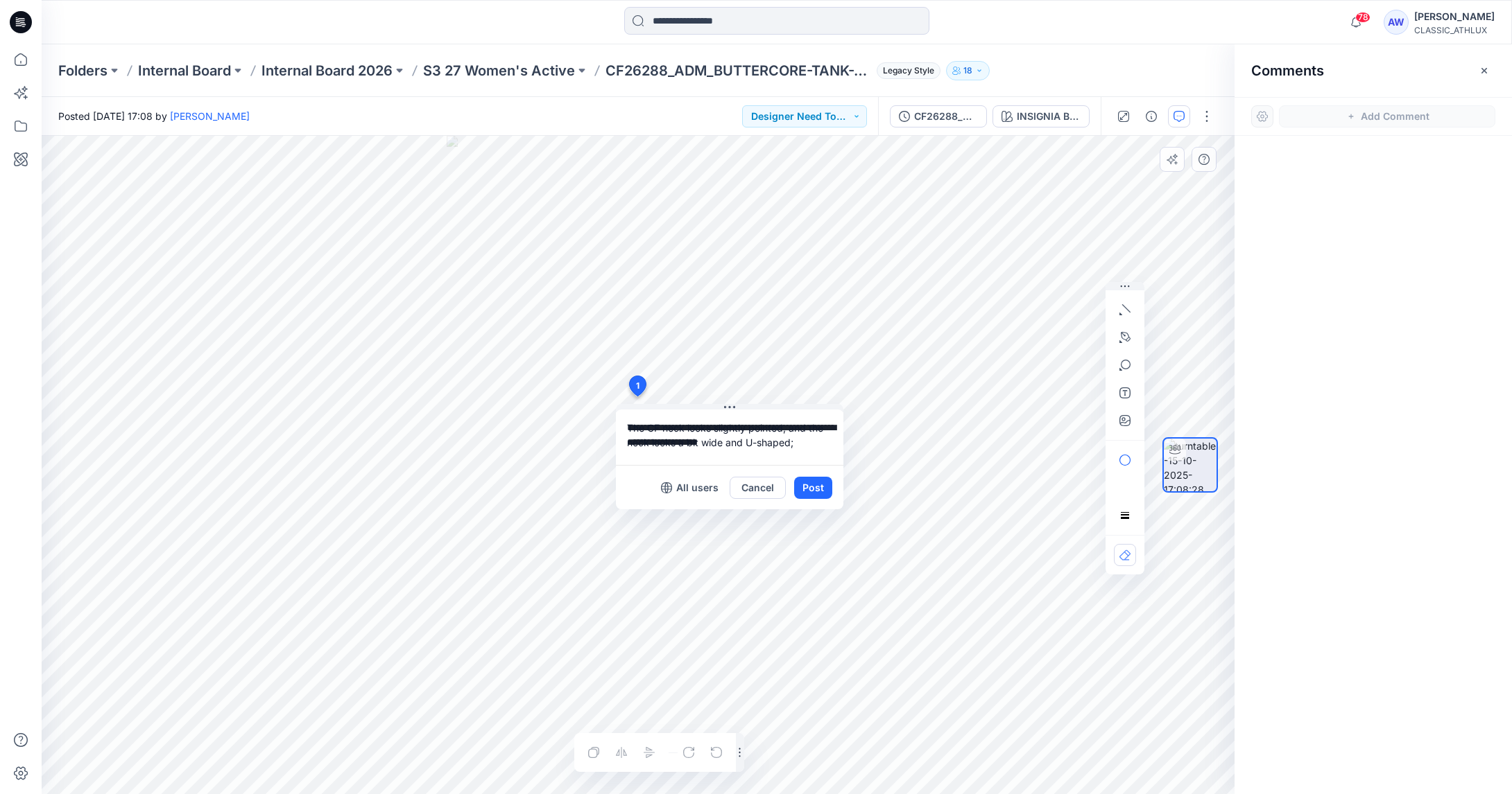
type textarea "**********"
drag, startPoint x: 639, startPoint y: 385, endPoint x: 658, endPoint y: 386, distance: 19.0
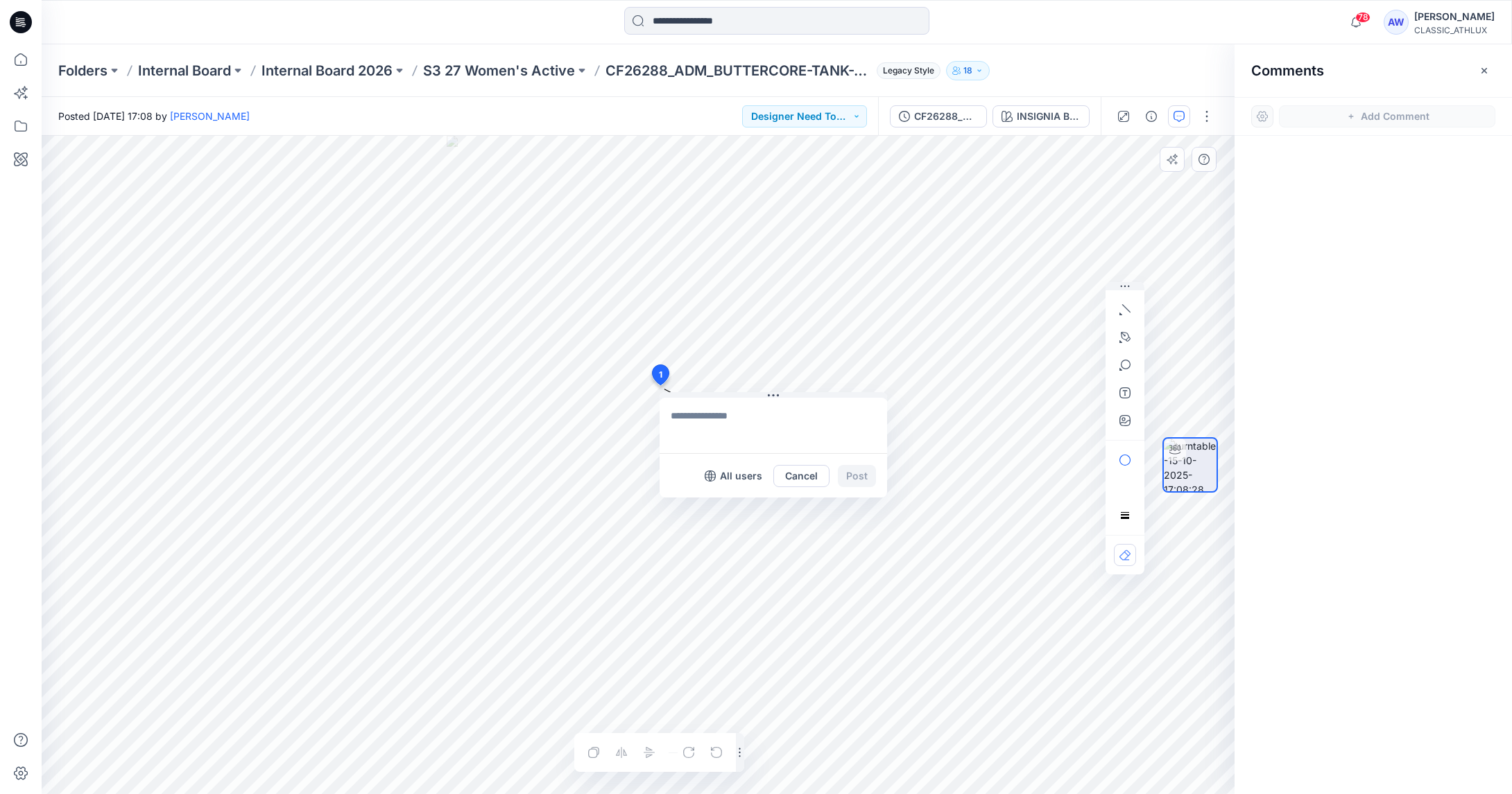
drag, startPoint x: 659, startPoint y: 388, endPoint x: 662, endPoint y: 373, distance: 15.3
click at [733, 418] on textarea at bounding box center [753, 425] width 228 height 55
type textarea "*"
drag, startPoint x: 664, startPoint y: 374, endPoint x: 682, endPoint y: 362, distance: 21.6
type textarea "*"
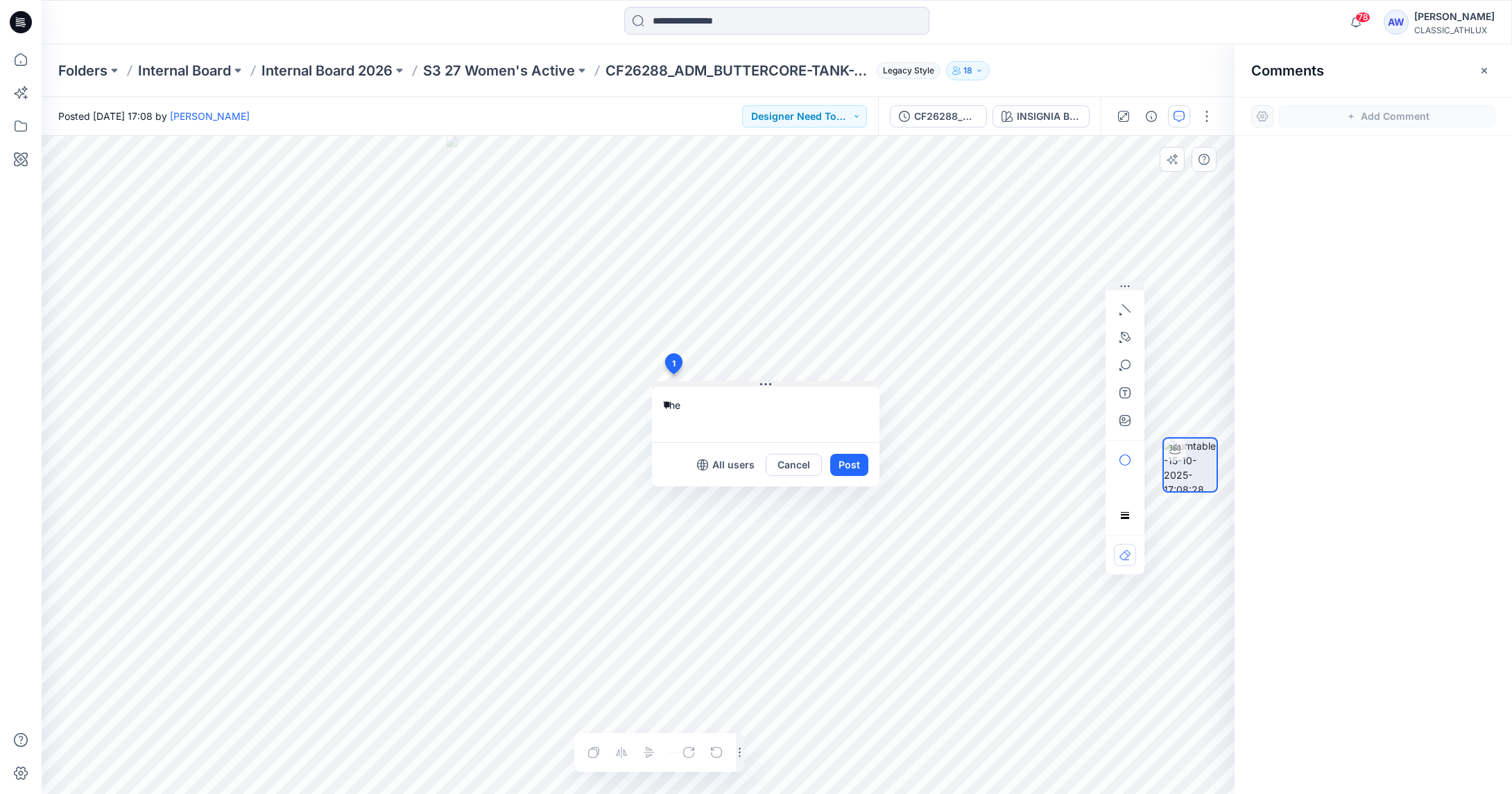
type textarea "*"
type textarea "**********"
click at [849, 464] on button "Post" at bounding box center [849, 465] width 38 height 22
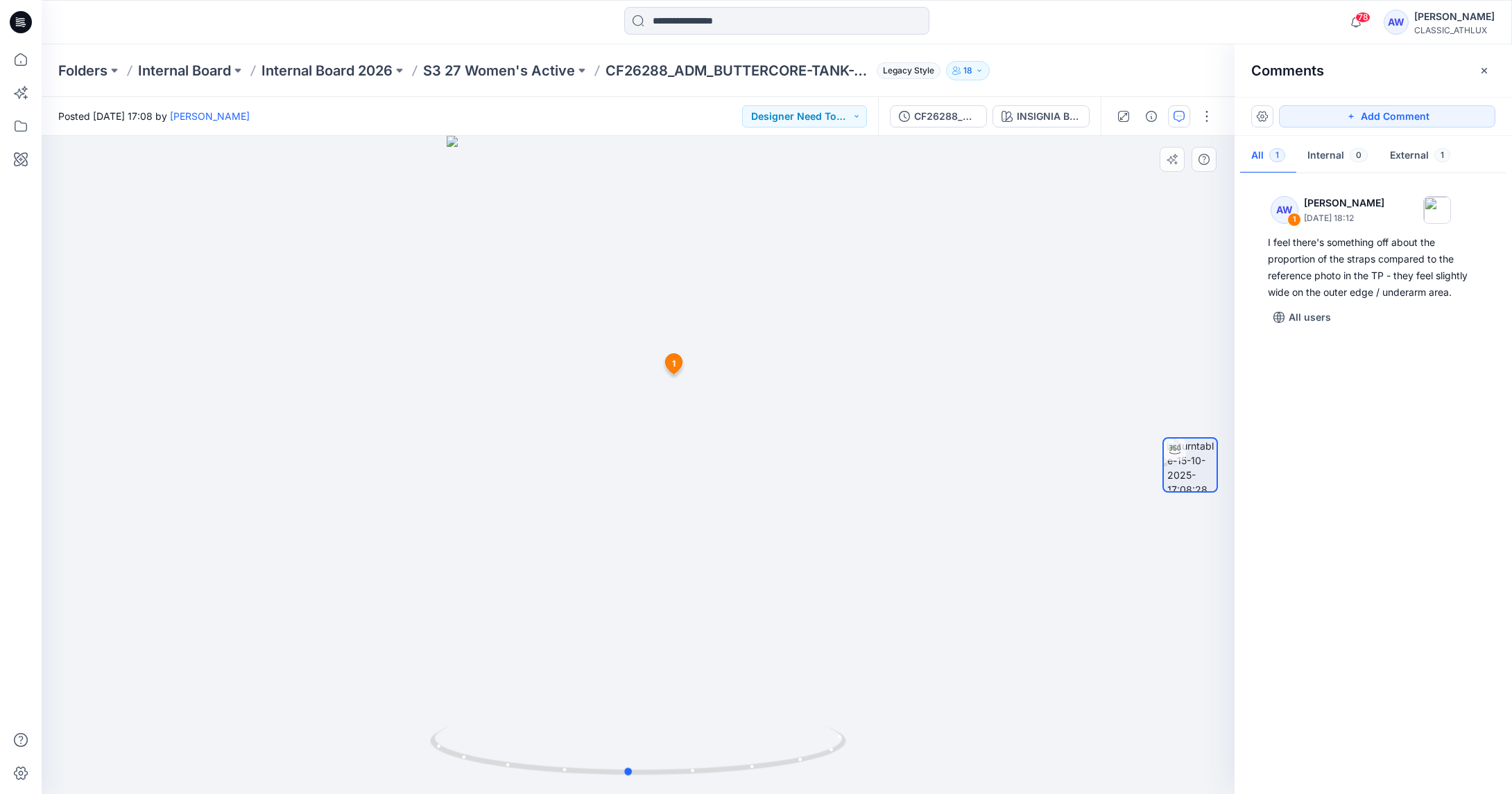
drag, startPoint x: 771, startPoint y: 620, endPoint x: 836, endPoint y: 584, distance: 74.3
click at [813, 584] on div at bounding box center [638, 465] width 1193 height 659
click at [1429, 115] on button "Add Comment" at bounding box center [1387, 116] width 216 height 22
click at [639, 492] on div "2 1 AW Anastasia White October 15, 2025 18:12 I feel there's something off abou…" at bounding box center [638, 465] width 1193 height 659
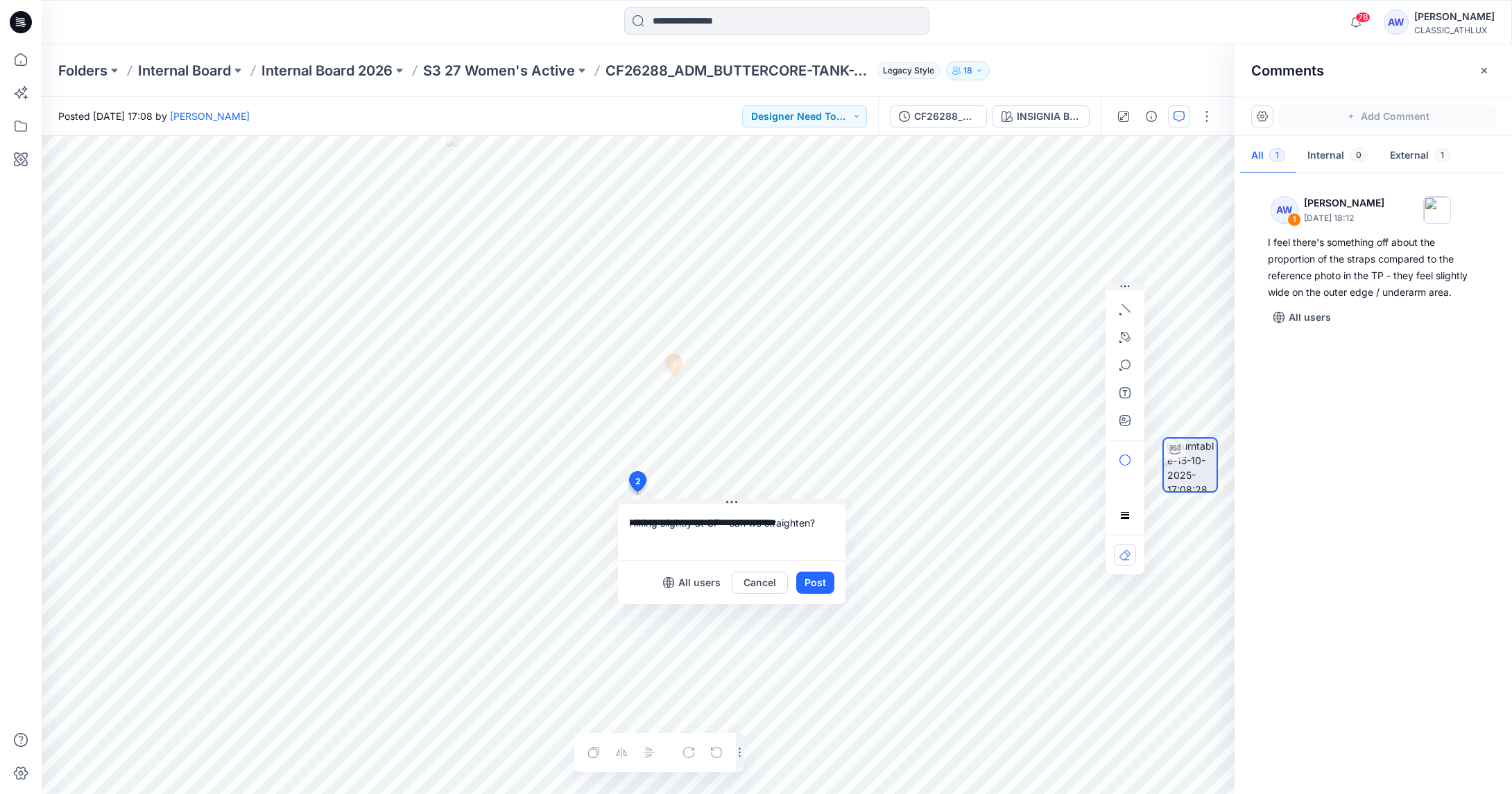
type textarea "**********"
click at [819, 581] on button "Post" at bounding box center [815, 582] width 38 height 22
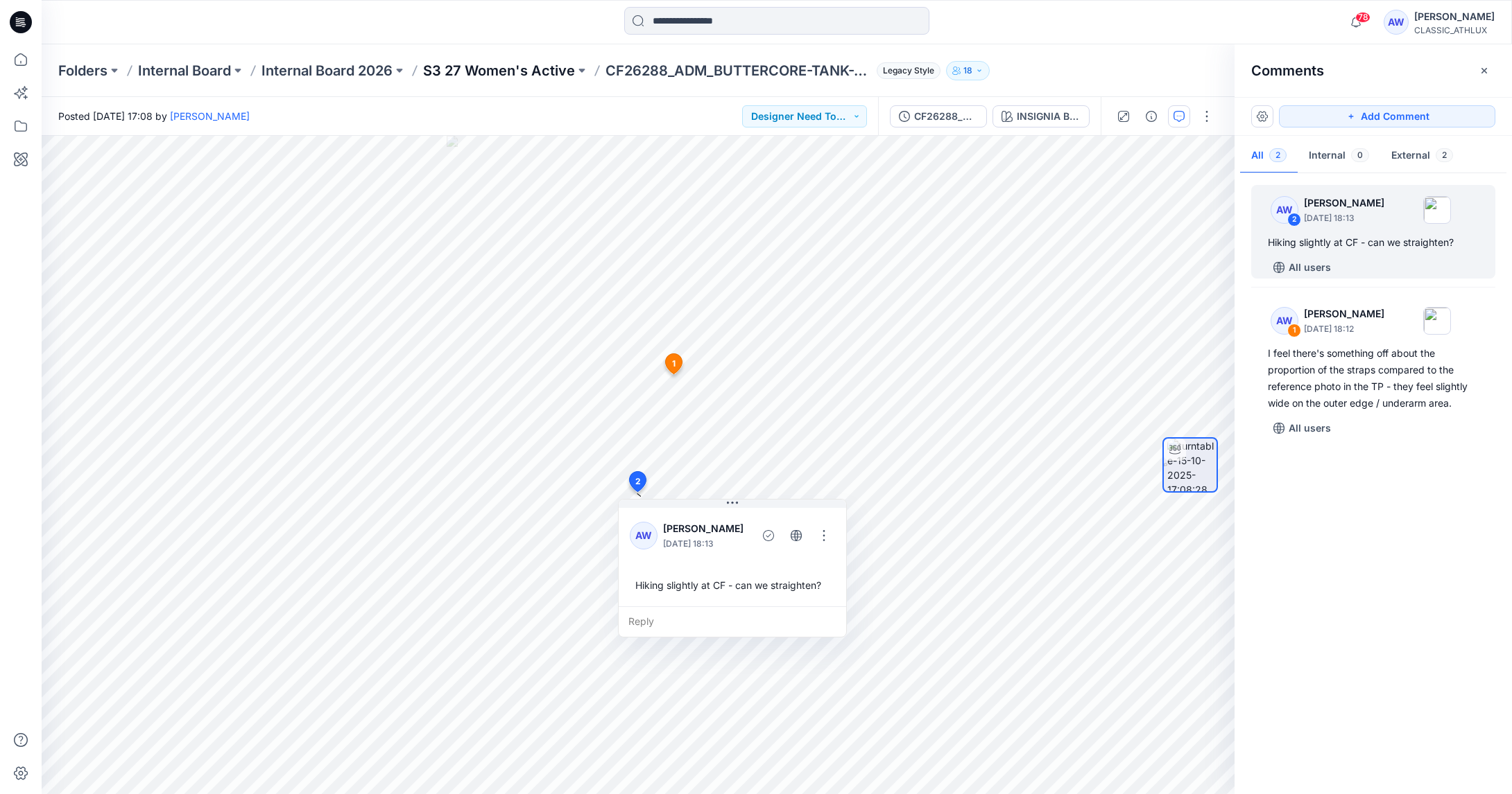
click at [528, 74] on p "S3 27 Women's Active" at bounding box center [499, 71] width 152 height 20
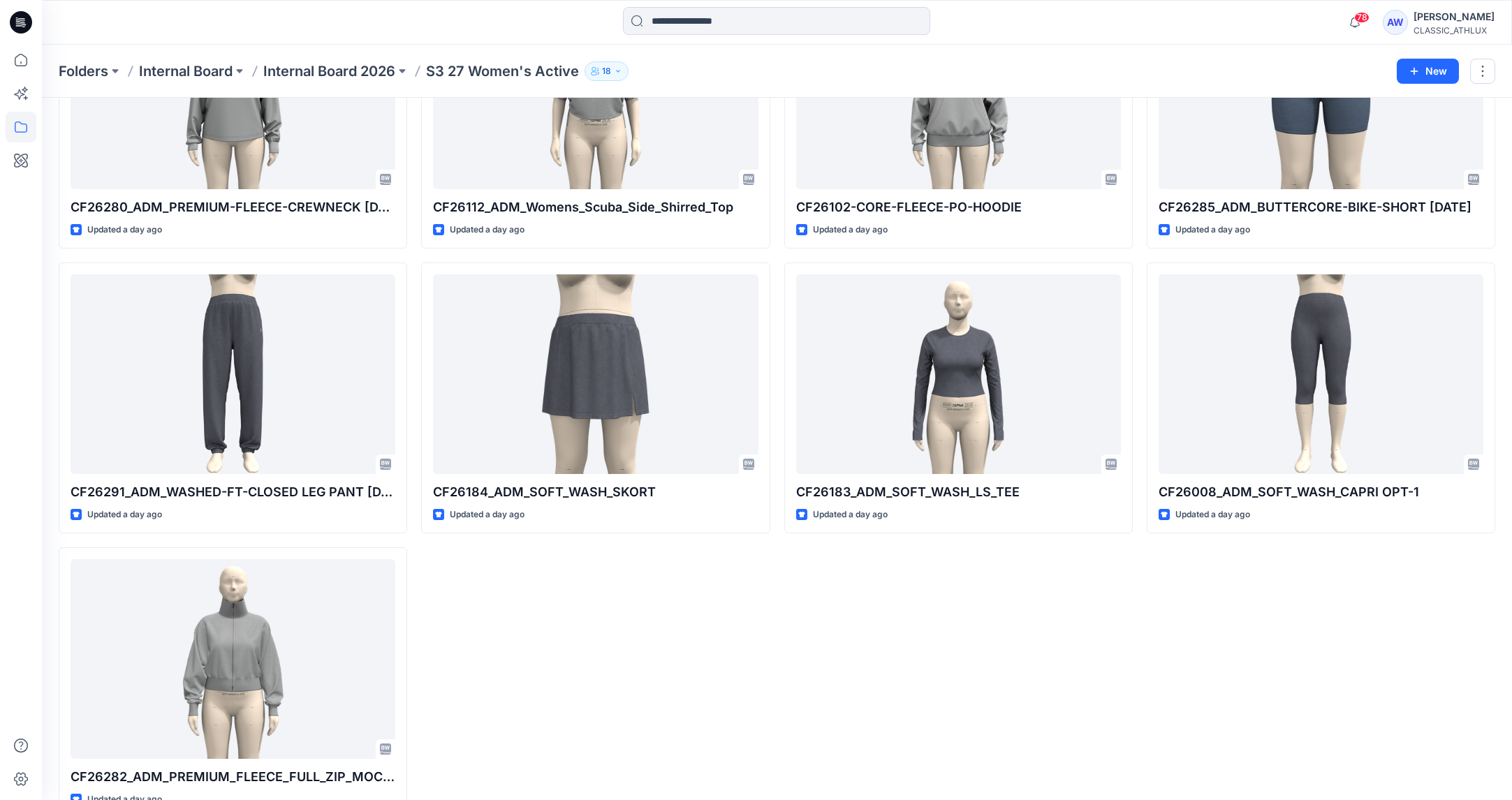
scroll to position [1639, 0]
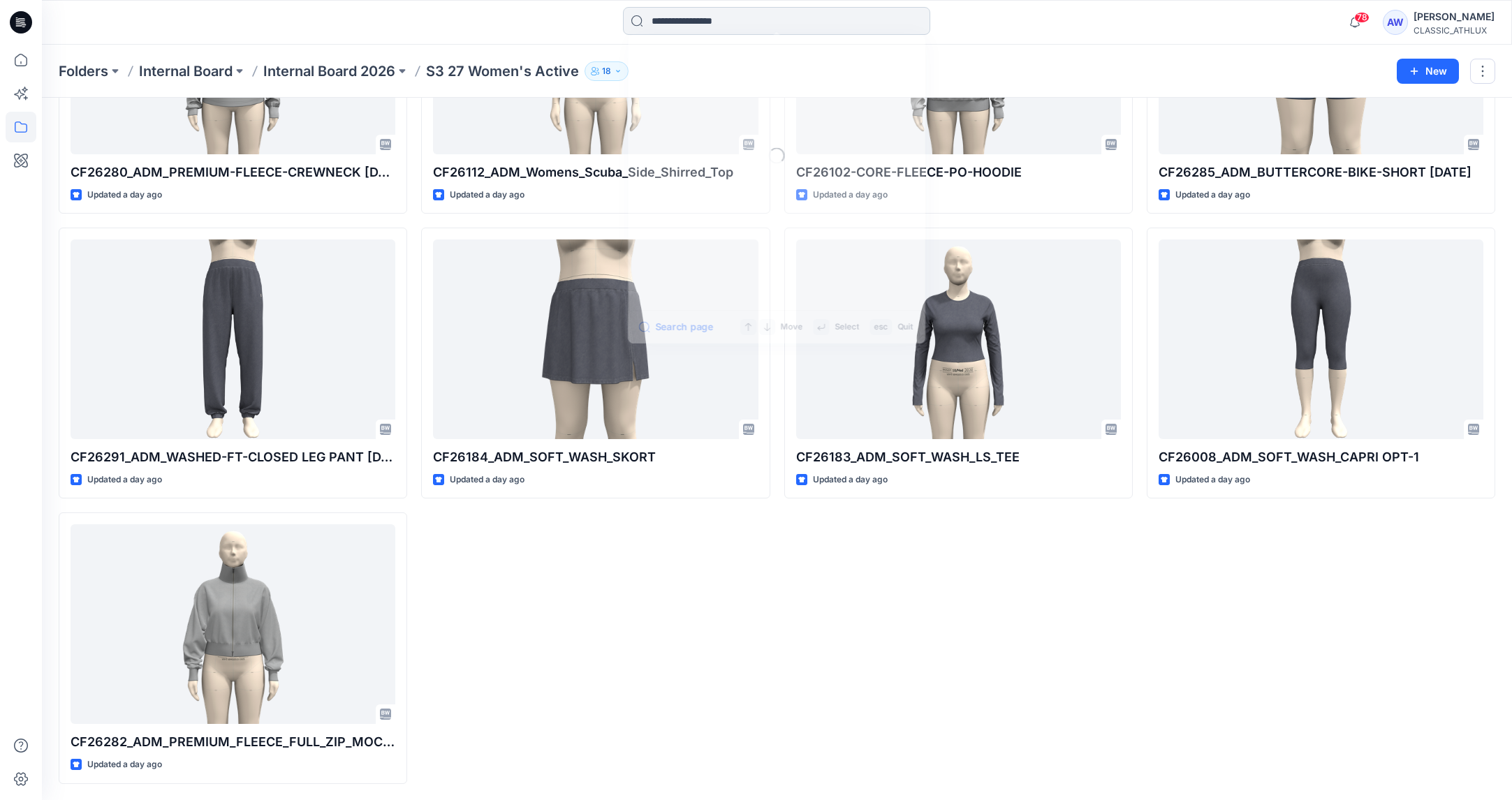
click at [751, 15] on input at bounding box center [777, 21] width 307 height 28
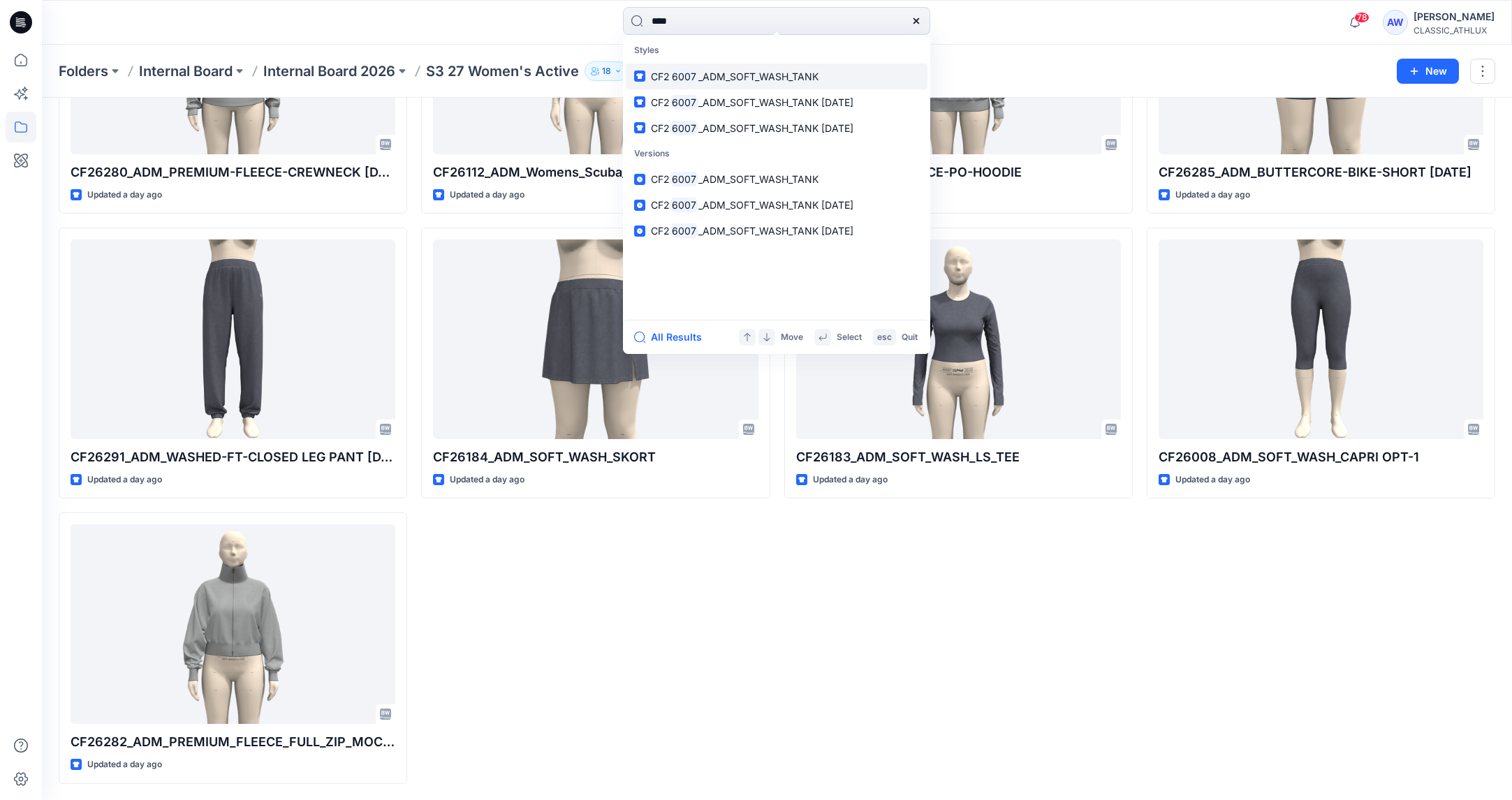
type input "****"
click at [832, 76] on link "CF2 6007 _ADM_SOFT_WASH_TANK" at bounding box center [776, 76] width 301 height 26
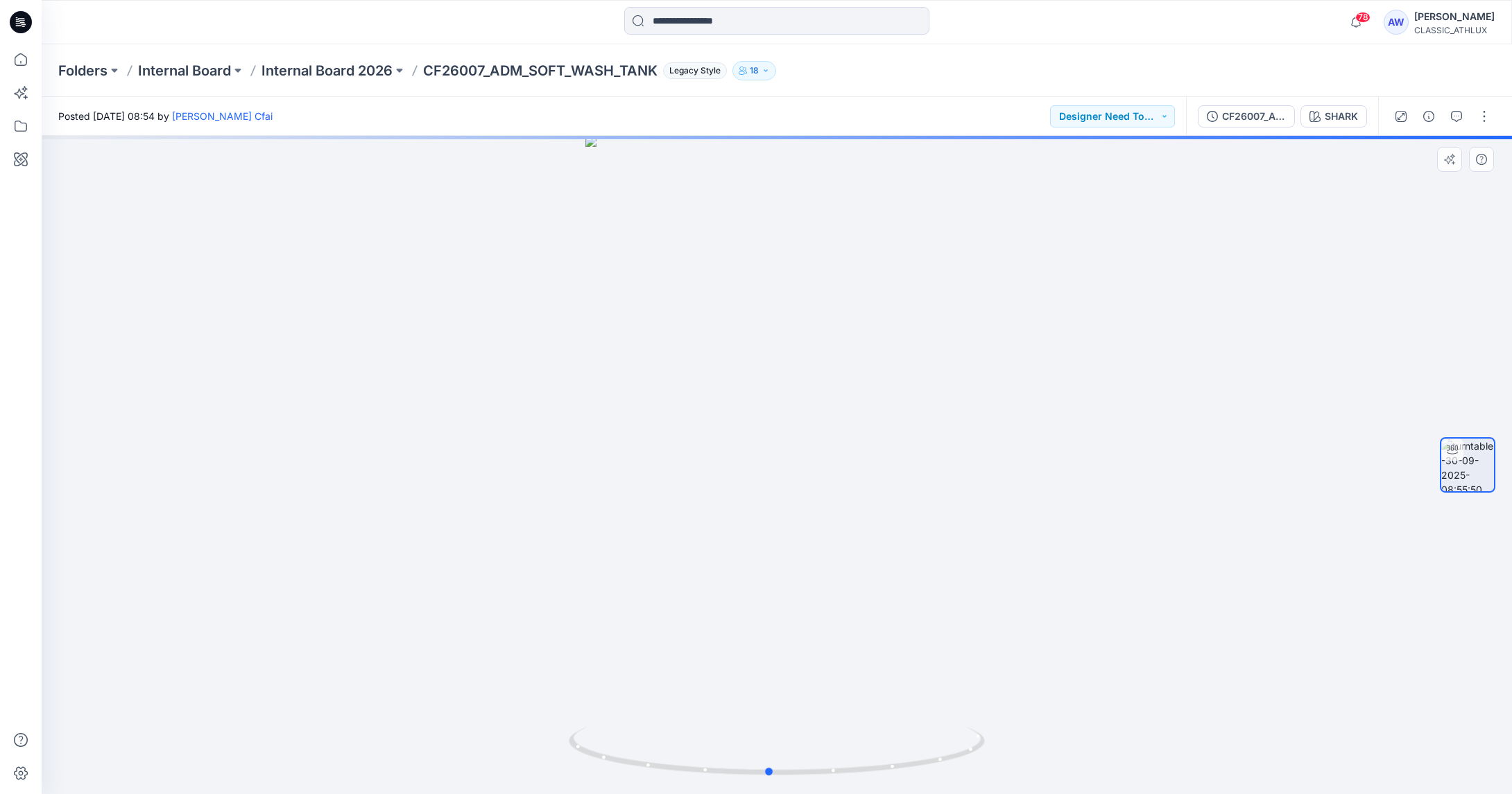
drag, startPoint x: 978, startPoint y: 563, endPoint x: 1034, endPoint y: 555, distance: 56.6
click at [993, 550] on div at bounding box center [777, 465] width 1470 height 659
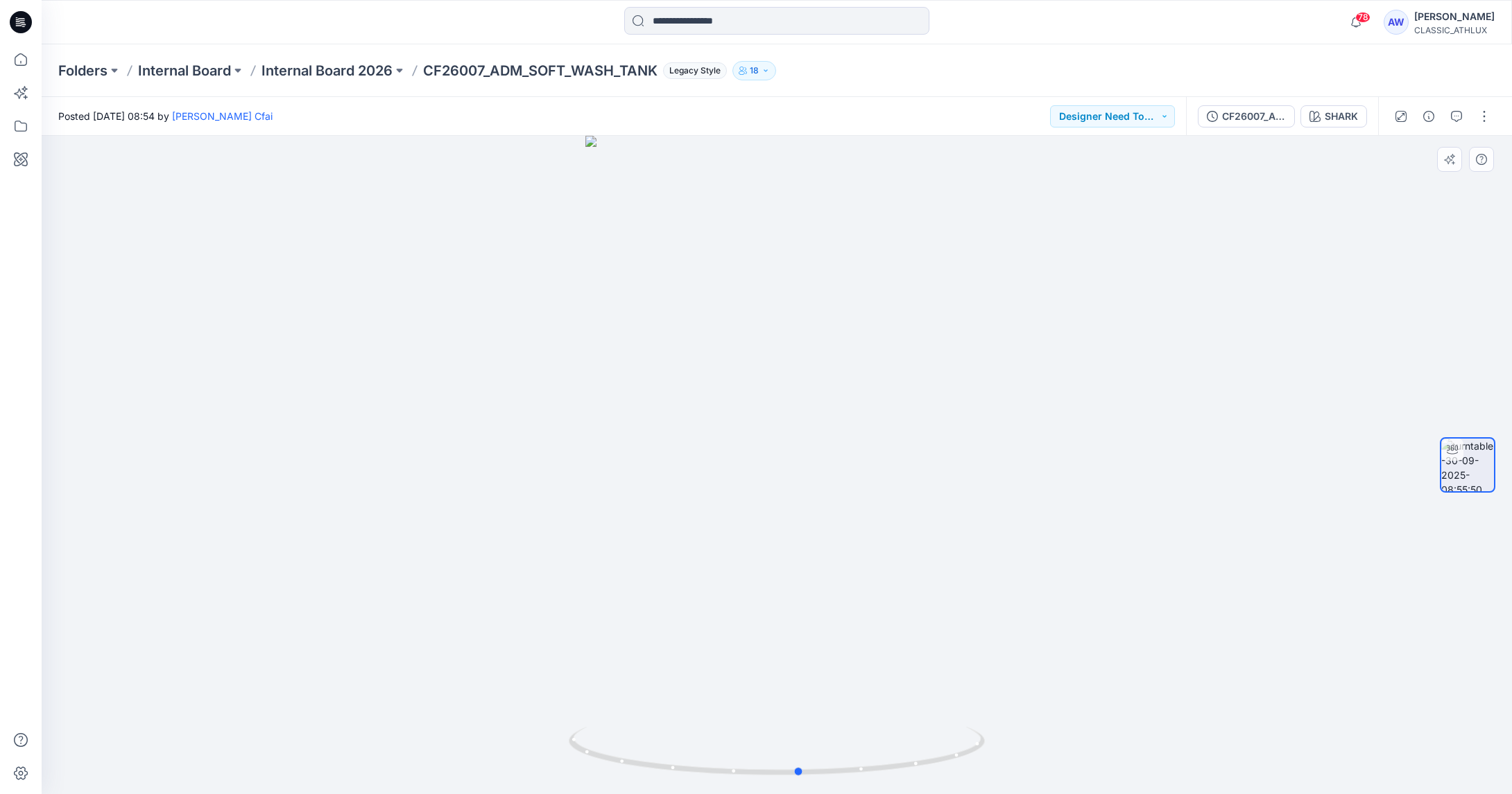
drag, startPoint x: 940, startPoint y: 559, endPoint x: 966, endPoint y: 561, distance: 26.1
click at [971, 560] on div at bounding box center [777, 465] width 1470 height 659
drag, startPoint x: 911, startPoint y: 490, endPoint x: 904, endPoint y: 485, distance: 8.6
click at [904, 484] on div at bounding box center [777, 465] width 1470 height 659
click at [1485, 117] on button "button" at bounding box center [1484, 116] width 22 height 22
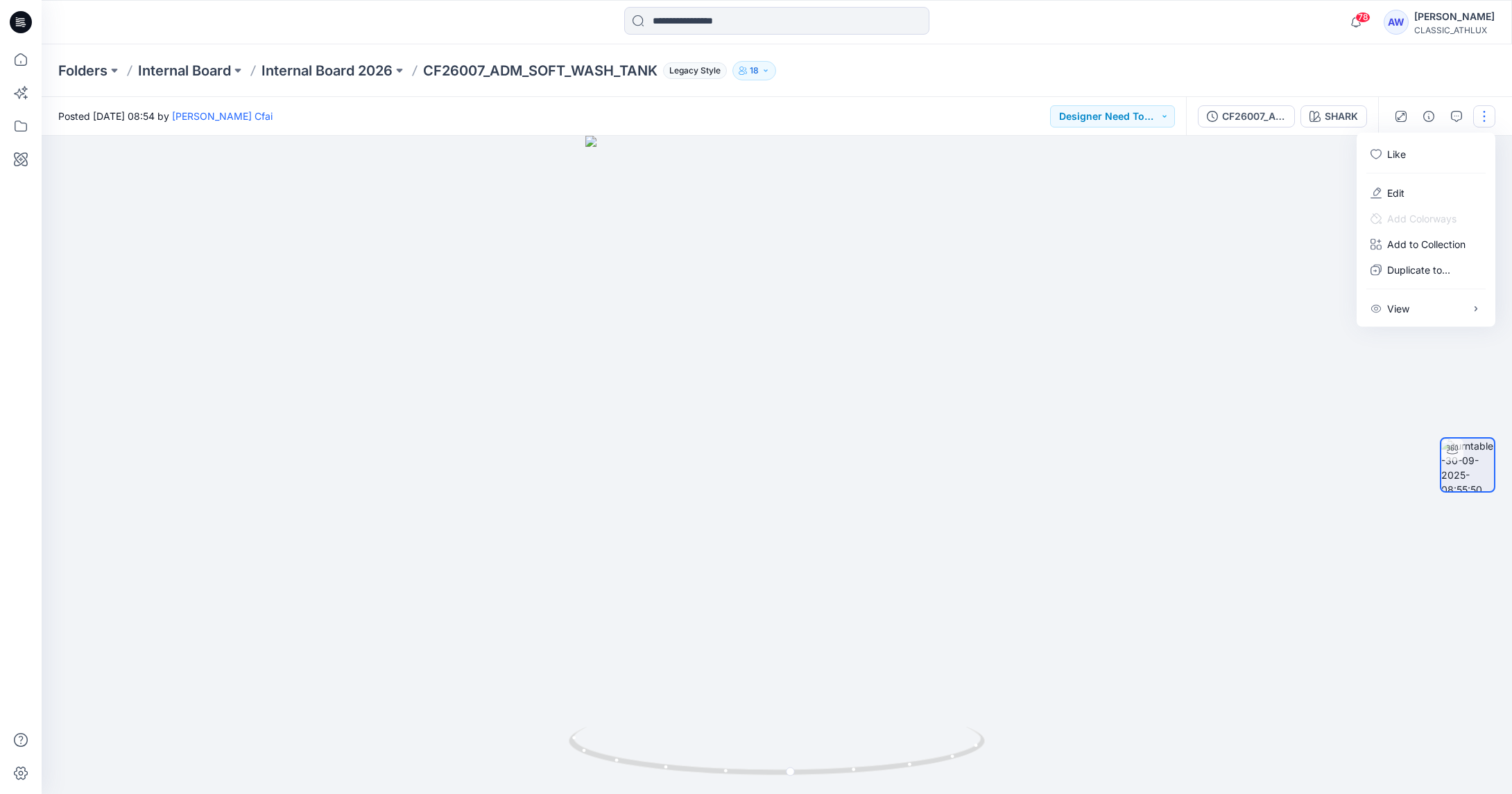
click at [1482, 115] on button "button" at bounding box center [1484, 116] width 22 height 22
click at [1485, 115] on button "button" at bounding box center [1484, 116] width 22 height 22
click at [1483, 116] on button "button" at bounding box center [1484, 116] width 22 height 22
click at [700, 29] on input at bounding box center [777, 20] width 305 height 28
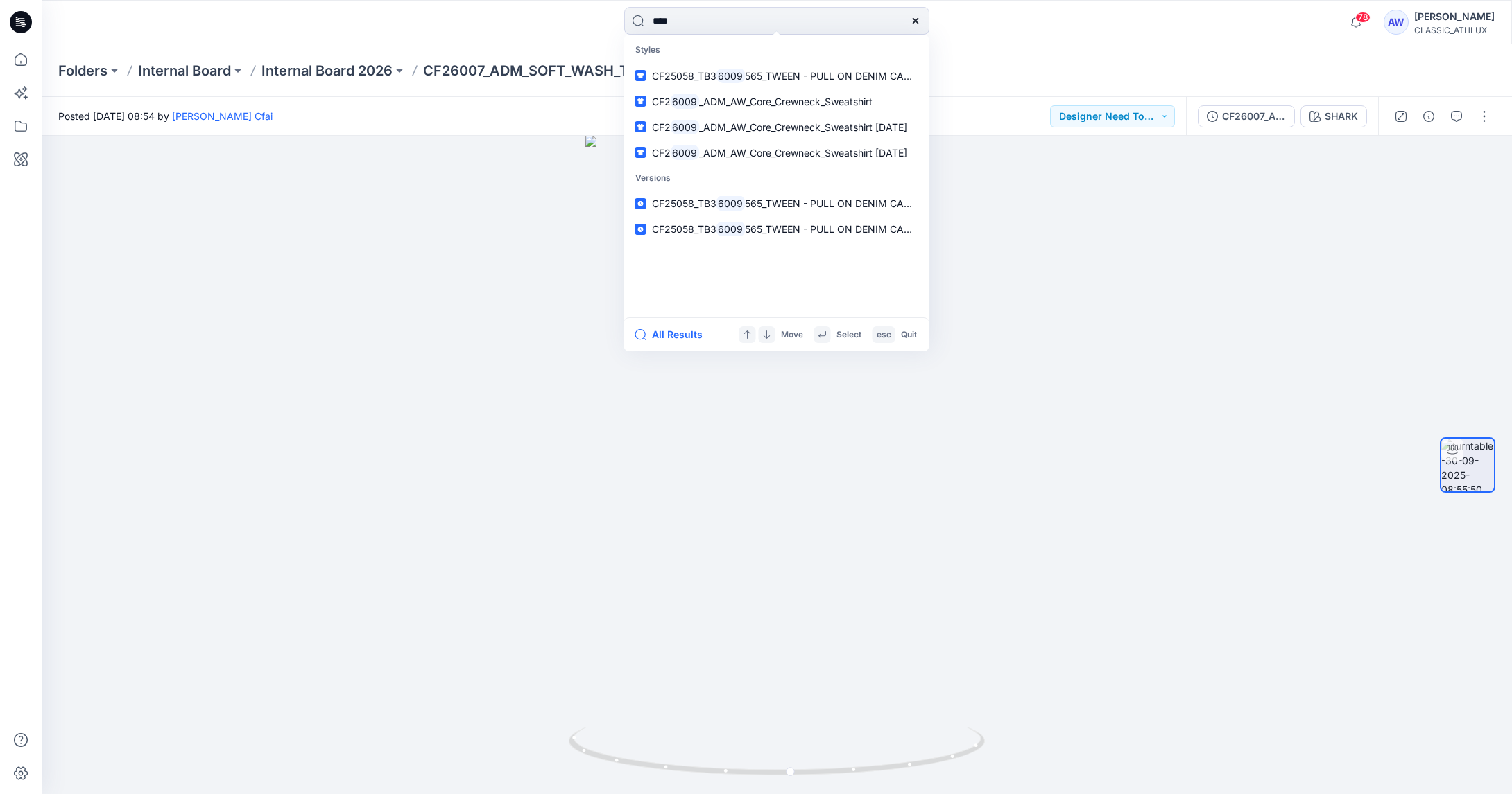
type input "****"
click at [126, 21] on div at bounding box center [226, 22] width 368 height 30
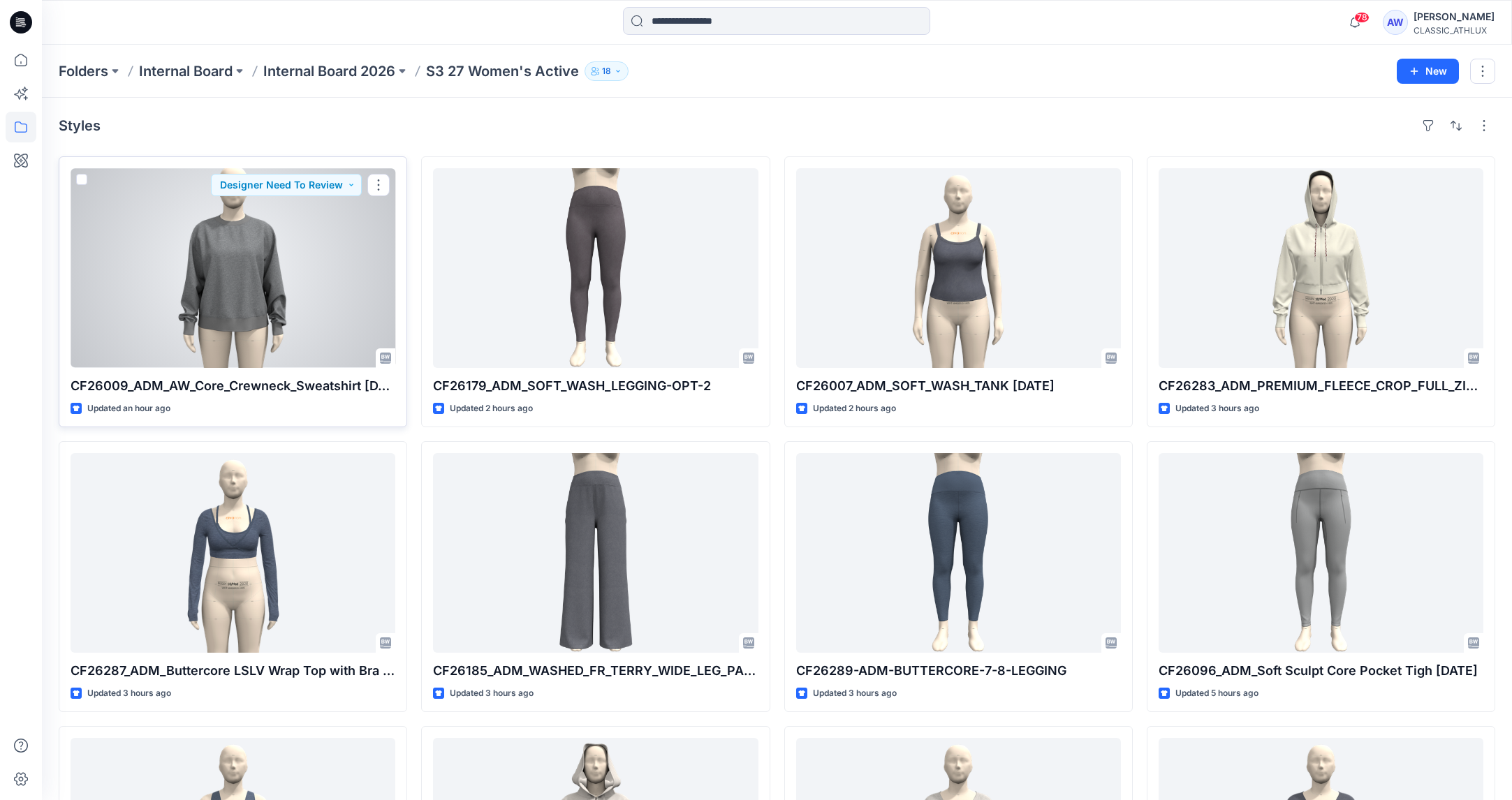
click at [317, 329] on div at bounding box center [232, 268] width 325 height 200
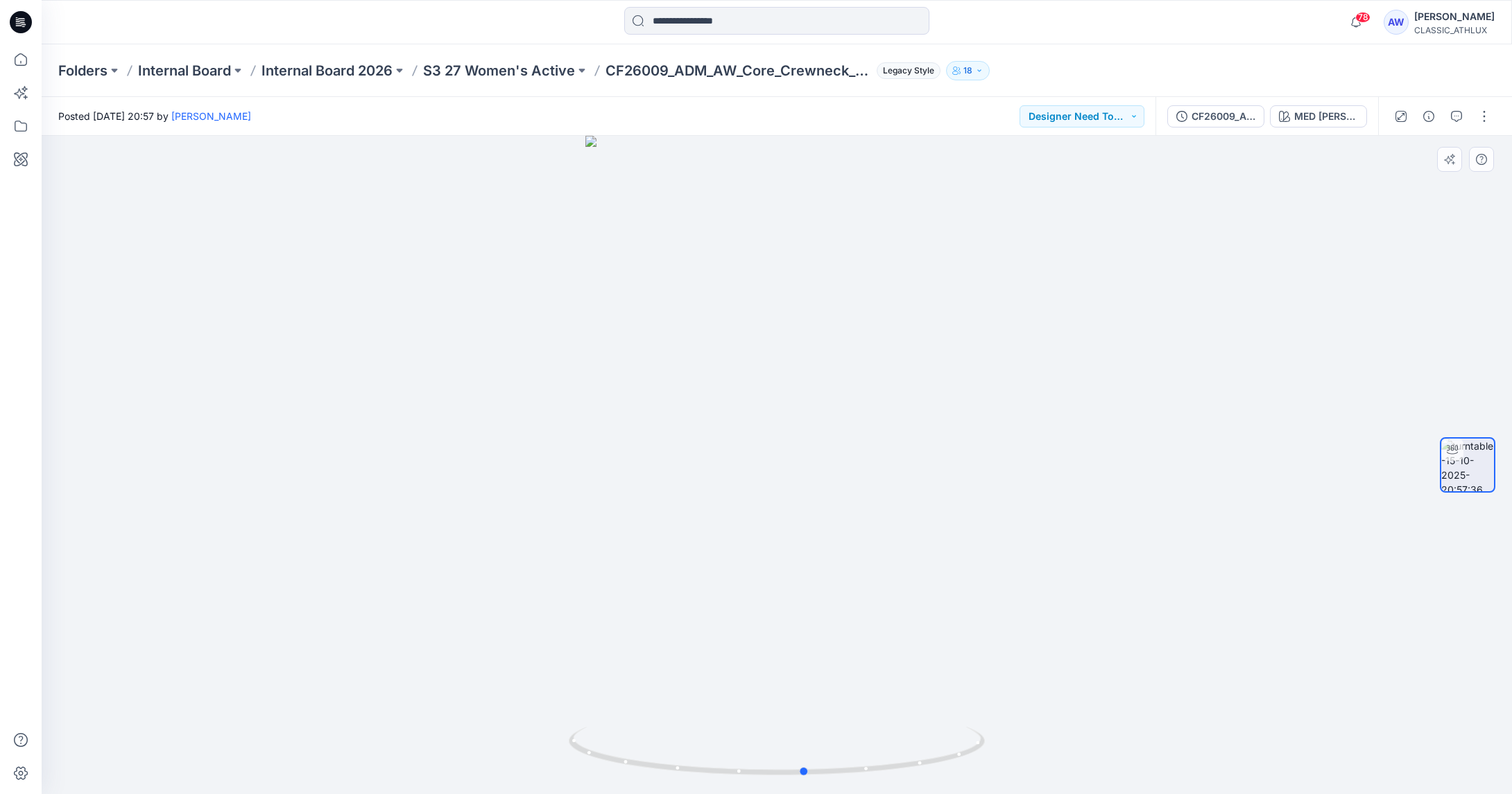
drag, startPoint x: 1088, startPoint y: 594, endPoint x: 1117, endPoint y: 584, distance: 30.7
click at [1119, 584] on div at bounding box center [777, 465] width 1470 height 659
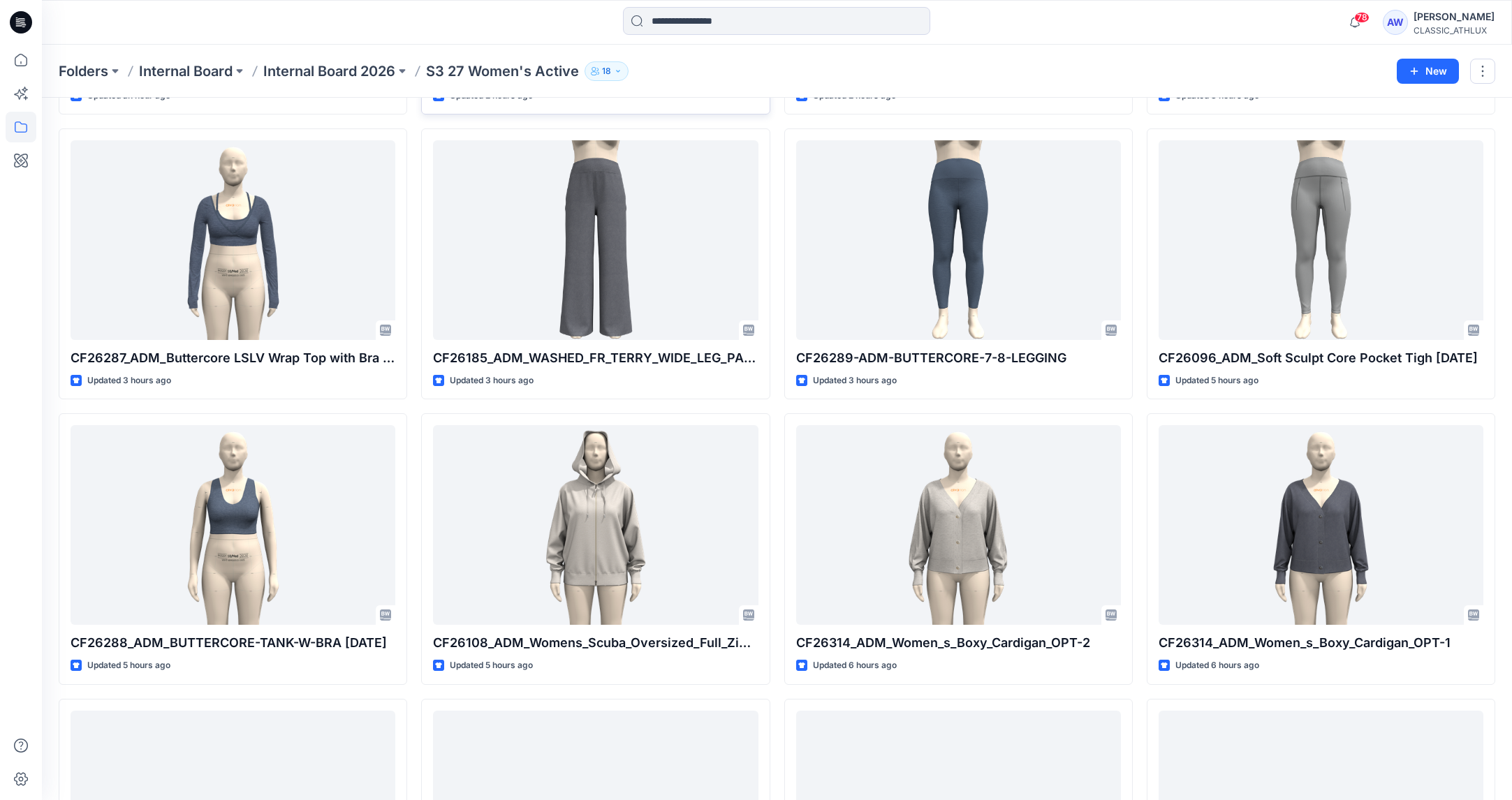
scroll to position [317, 0]
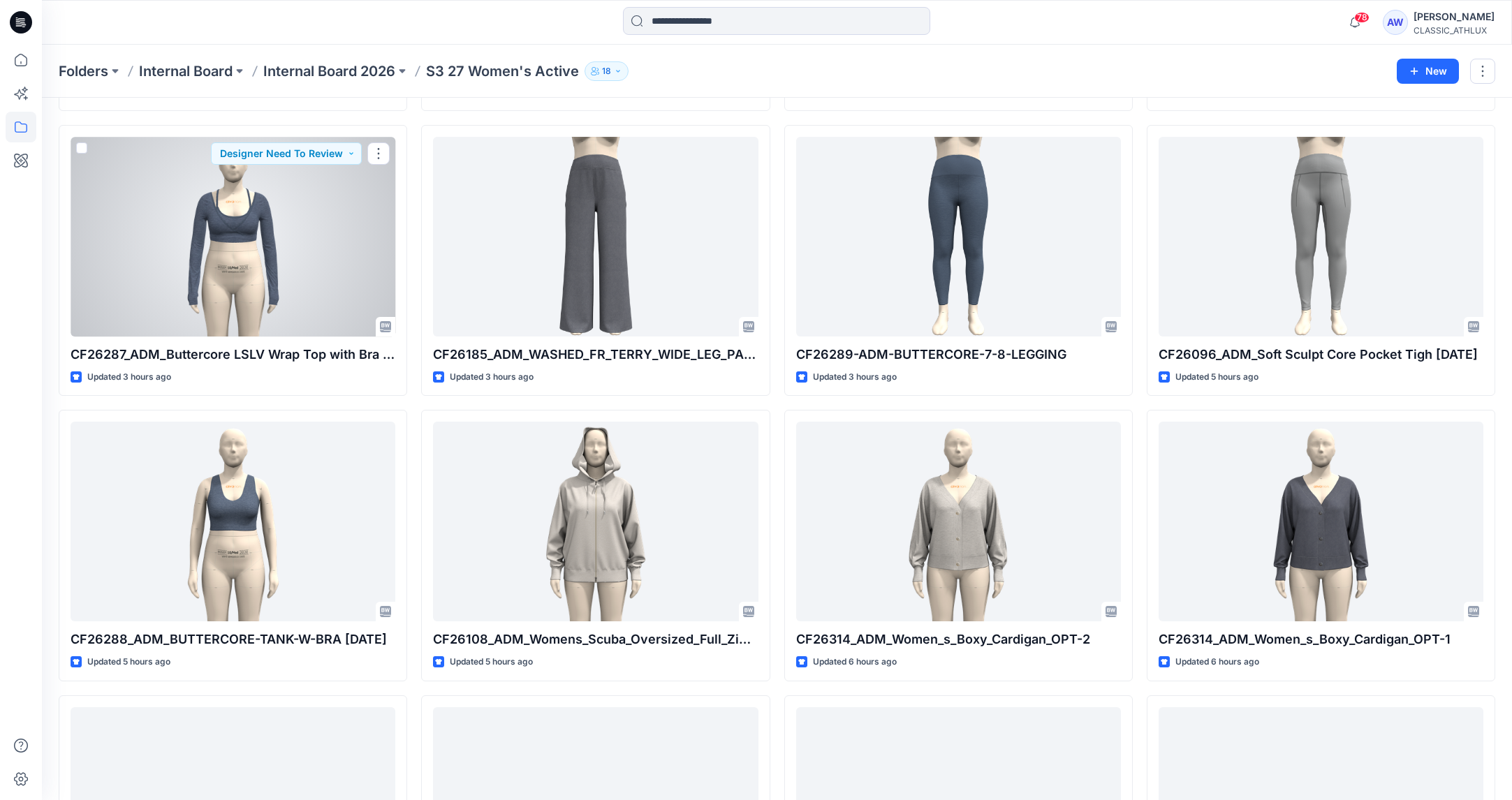
click at [270, 269] on div at bounding box center [232, 236] width 325 height 200
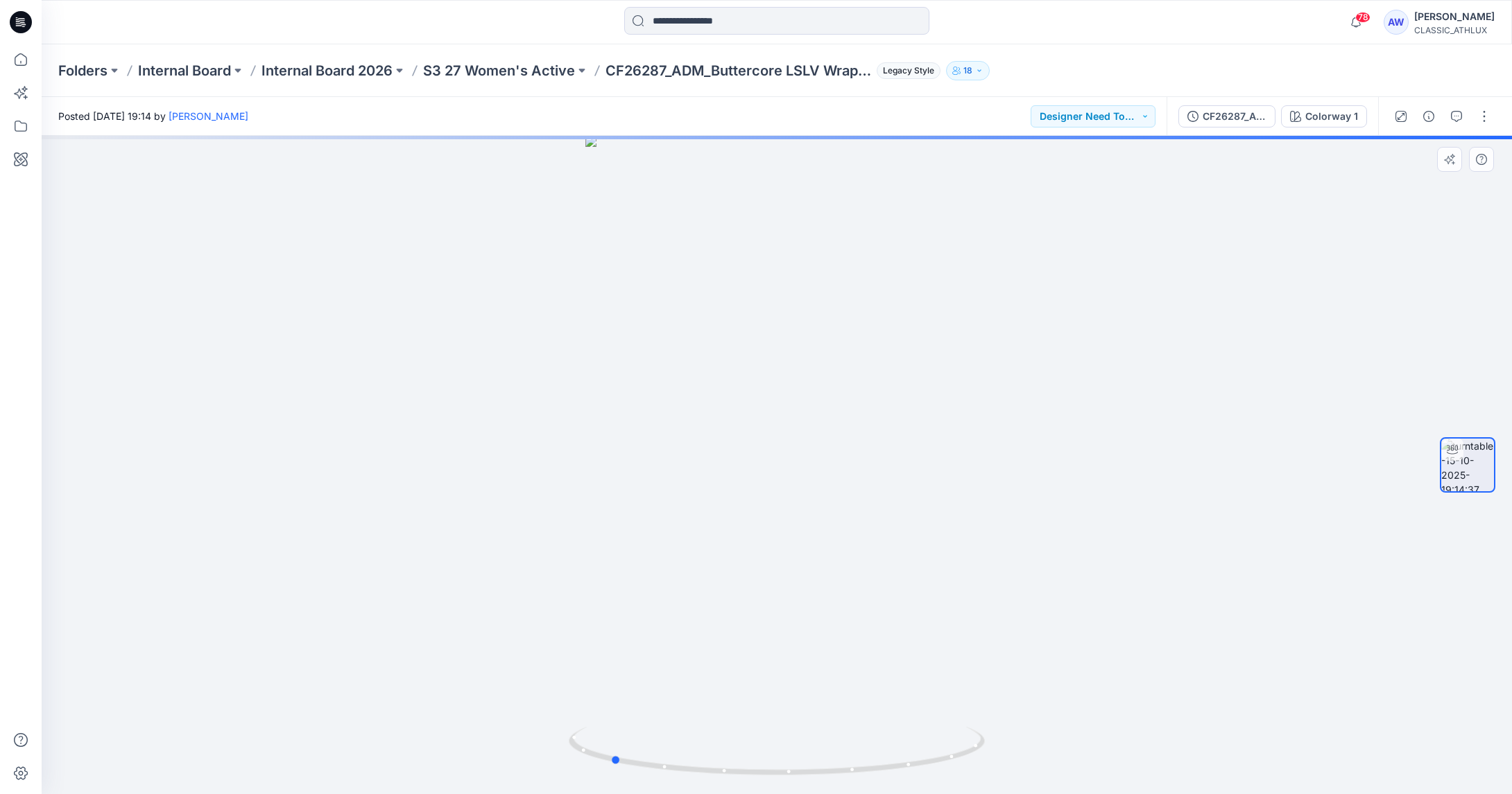
drag, startPoint x: 881, startPoint y: 400, endPoint x: 721, endPoint y: 382, distance: 161.0
click at [722, 383] on div at bounding box center [777, 465] width 1470 height 659
drag, startPoint x: 850, startPoint y: 418, endPoint x: 845, endPoint y: 465, distance: 47.3
click at [845, 466] on div at bounding box center [777, 465] width 1470 height 659
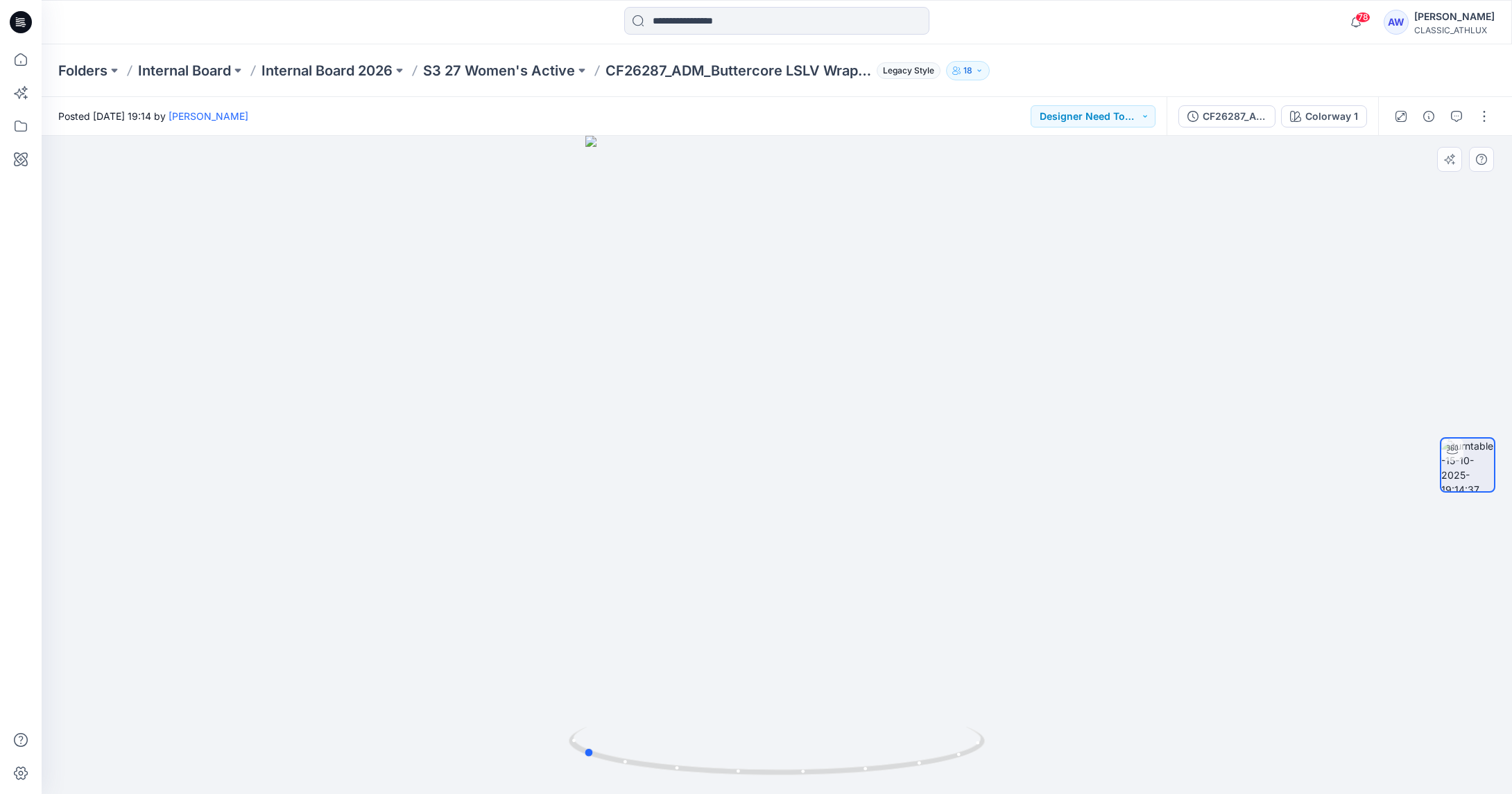
drag, startPoint x: 674, startPoint y: 540, endPoint x: 656, endPoint y: 534, distance: 19.0
click at [633, 553] on div at bounding box center [777, 465] width 1470 height 659
drag, startPoint x: 989, startPoint y: 419, endPoint x: 907, endPoint y: 421, distance: 82.0
click at [920, 426] on div at bounding box center [777, 465] width 1470 height 659
drag, startPoint x: 794, startPoint y: 454, endPoint x: 836, endPoint y: 451, distance: 42.1
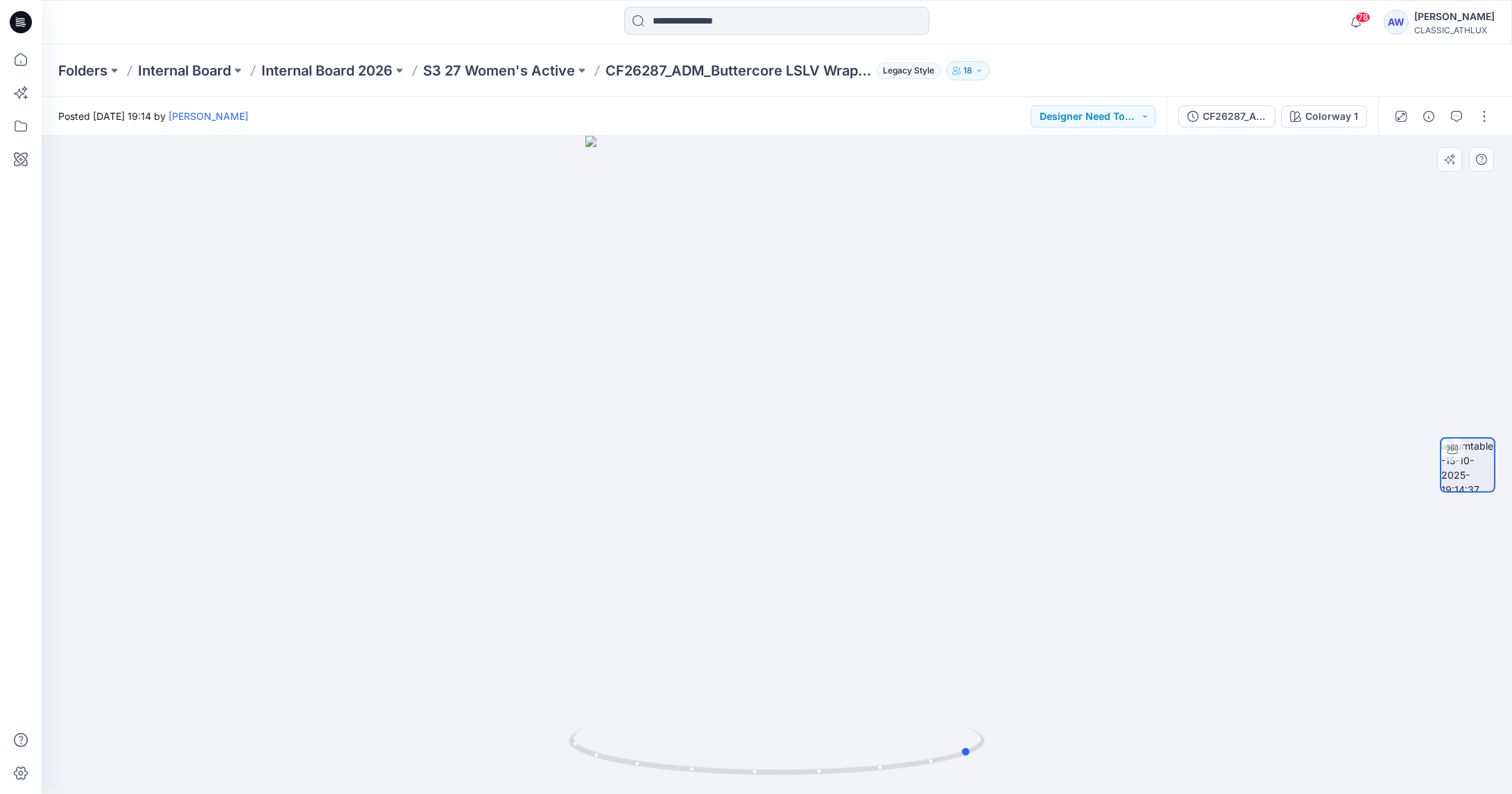
click at [836, 451] on div at bounding box center [777, 465] width 1470 height 659
drag, startPoint x: 913, startPoint y: 425, endPoint x: 862, endPoint y: 422, distance: 51.1
click at [873, 428] on div at bounding box center [777, 465] width 1470 height 659
drag, startPoint x: 755, startPoint y: 447, endPoint x: 749, endPoint y: 442, distance: 7.8
click at [749, 446] on div at bounding box center [777, 465] width 1470 height 659
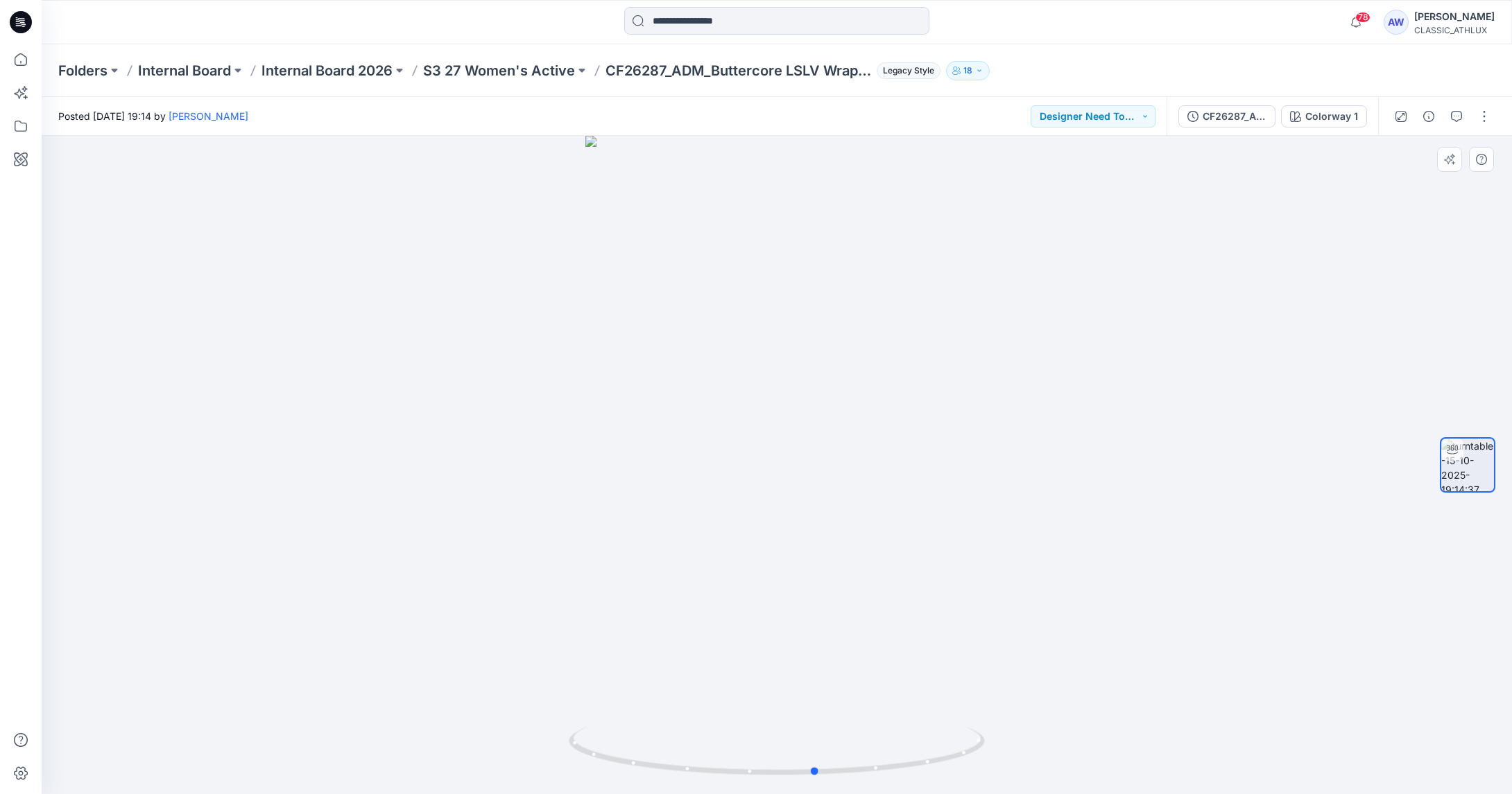
drag, startPoint x: 724, startPoint y: 433, endPoint x: 1065, endPoint y: 415, distance: 341.5
click at [1026, 421] on div at bounding box center [777, 465] width 1470 height 659
drag, startPoint x: 1053, startPoint y: 513, endPoint x: 1093, endPoint y: 520, distance: 40.6
click at [1050, 521] on div at bounding box center [777, 465] width 1470 height 659
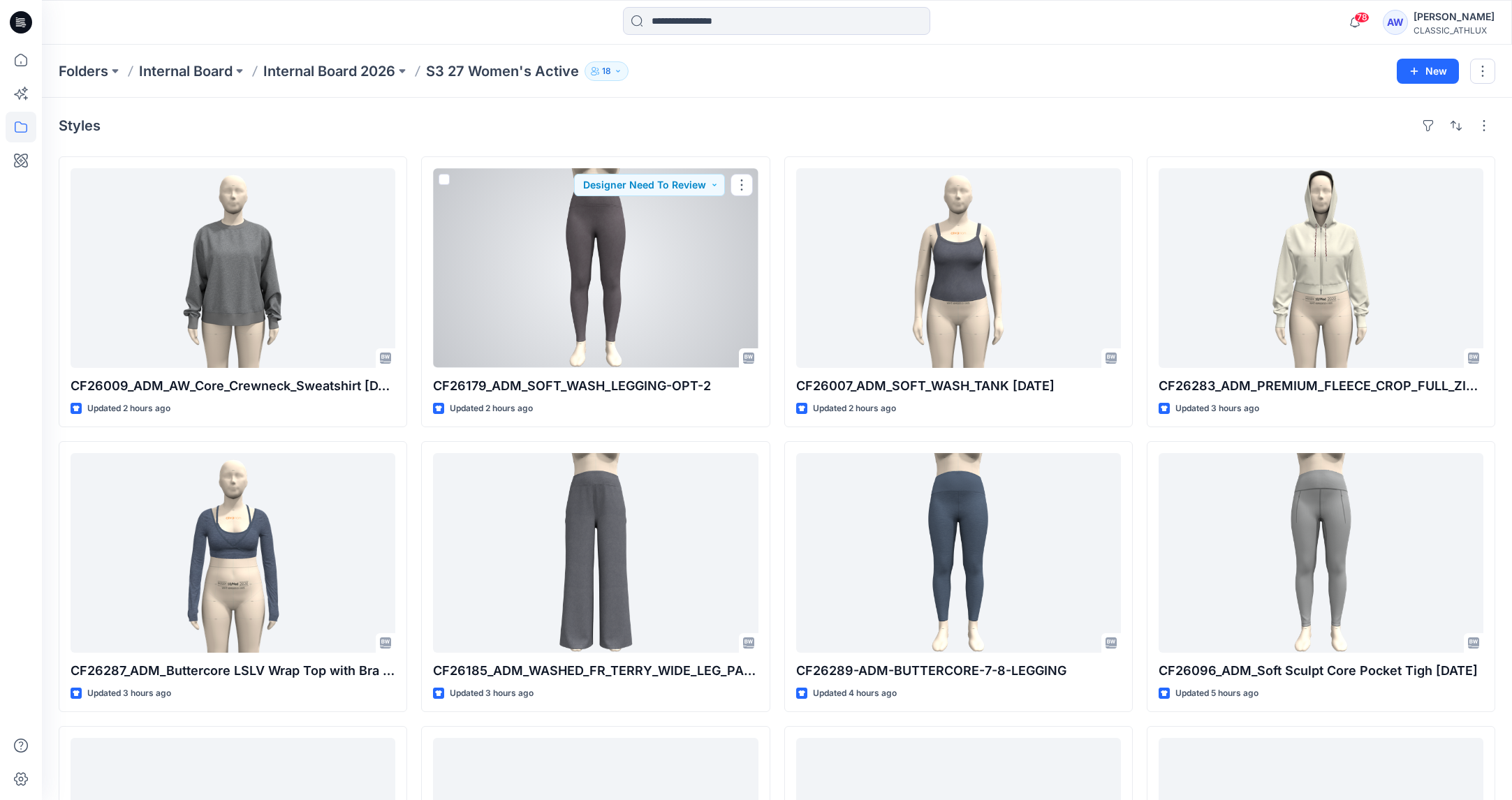
click at [606, 278] on div at bounding box center [595, 268] width 325 height 200
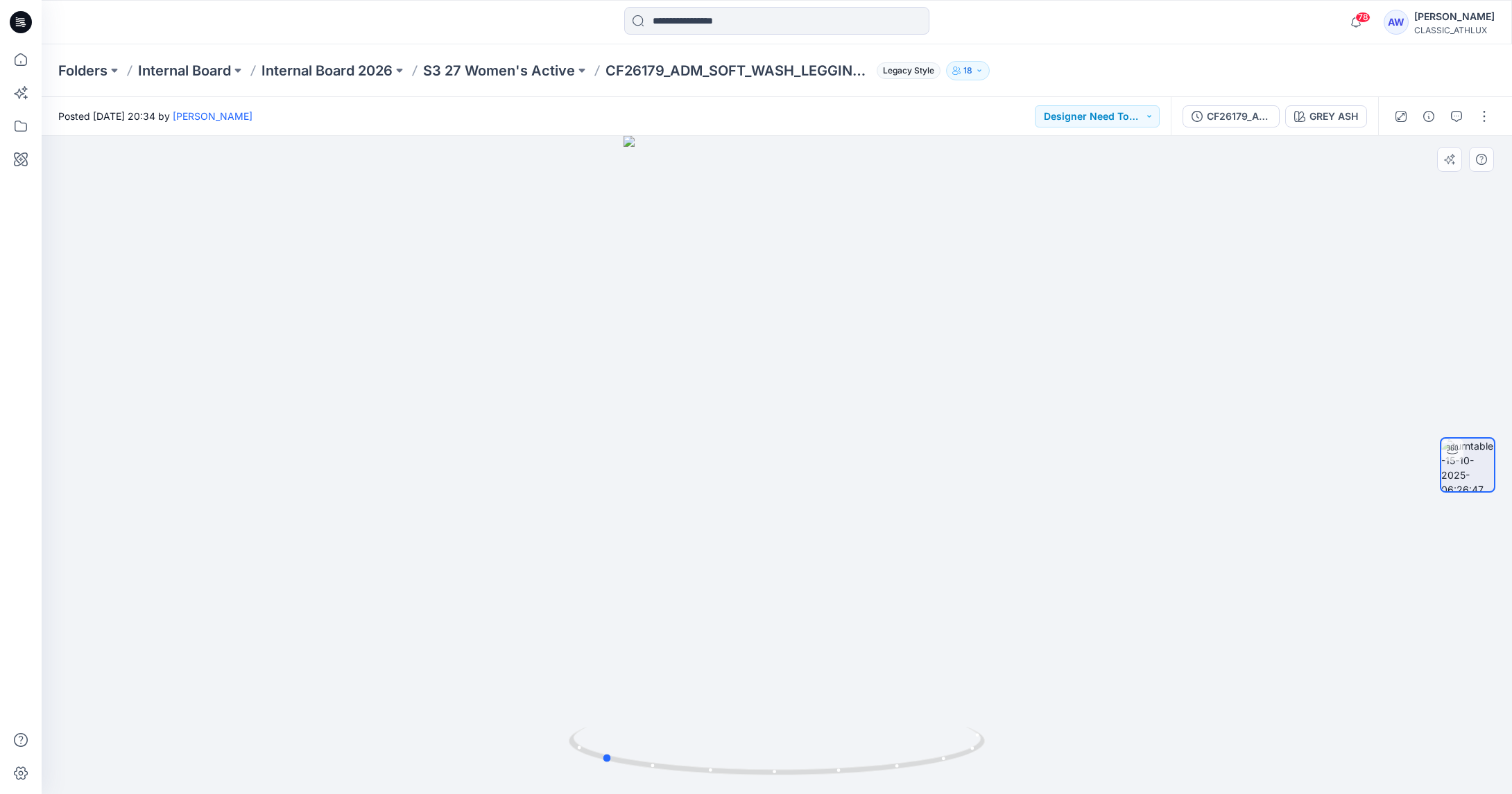
drag, startPoint x: 947, startPoint y: 544, endPoint x: 835, endPoint y: 534, distance: 112.4
click at [780, 554] on div at bounding box center [777, 465] width 1470 height 659
drag, startPoint x: 1029, startPoint y: 335, endPoint x: 834, endPoint y: 336, distance: 195.0
click at [817, 345] on div at bounding box center [777, 465] width 1470 height 659
drag, startPoint x: 990, startPoint y: 317, endPoint x: 807, endPoint y: 320, distance: 183.0
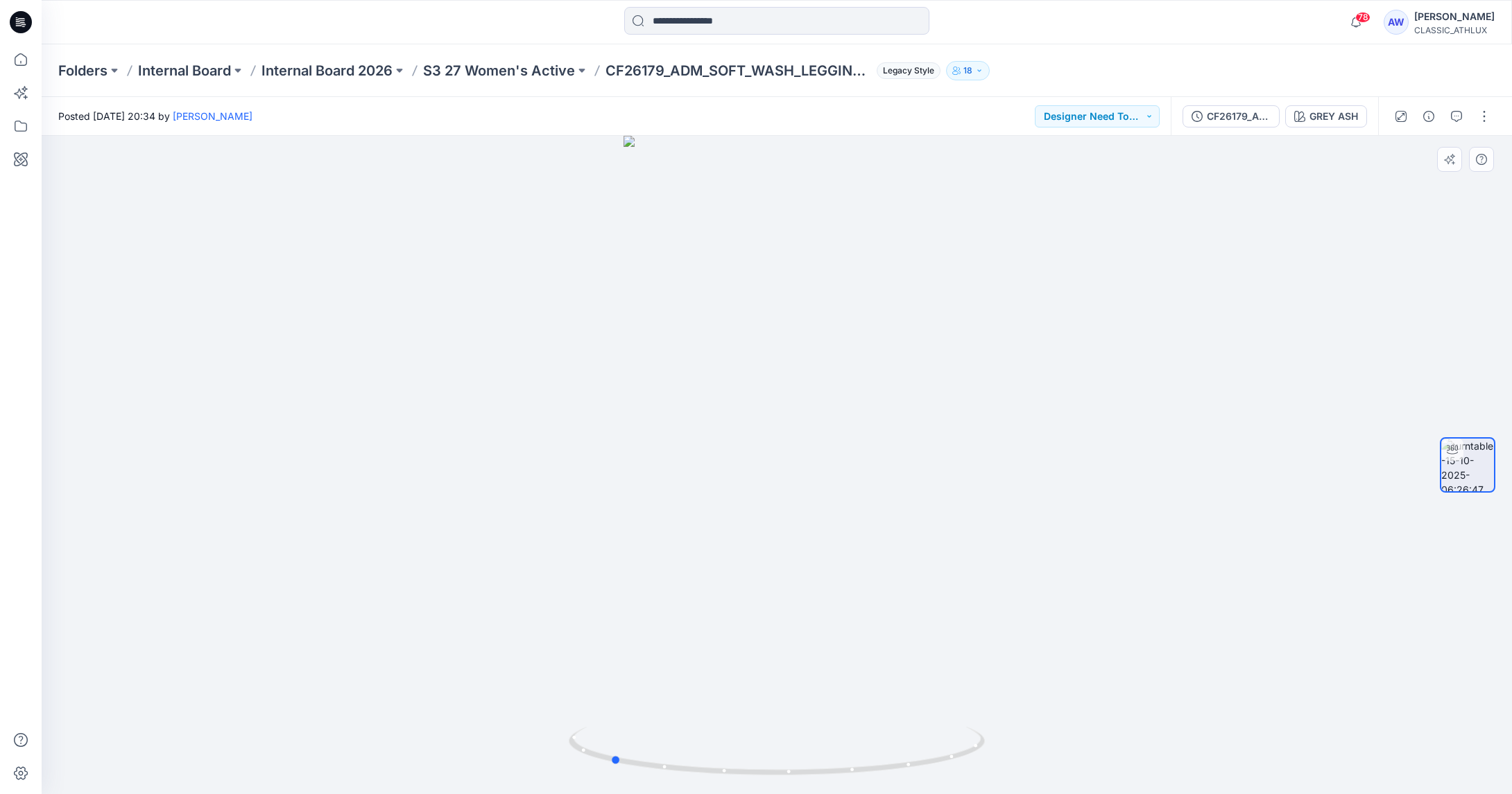
click at [803, 323] on div at bounding box center [777, 465] width 1470 height 659
drag, startPoint x: 740, startPoint y: 517, endPoint x: 1113, endPoint y: 524, distance: 373.1
click at [1085, 530] on div at bounding box center [777, 465] width 1470 height 659
drag, startPoint x: 758, startPoint y: 333, endPoint x: 781, endPoint y: 479, distance: 147.8
click at [762, 449] on div at bounding box center [777, 465] width 1470 height 659
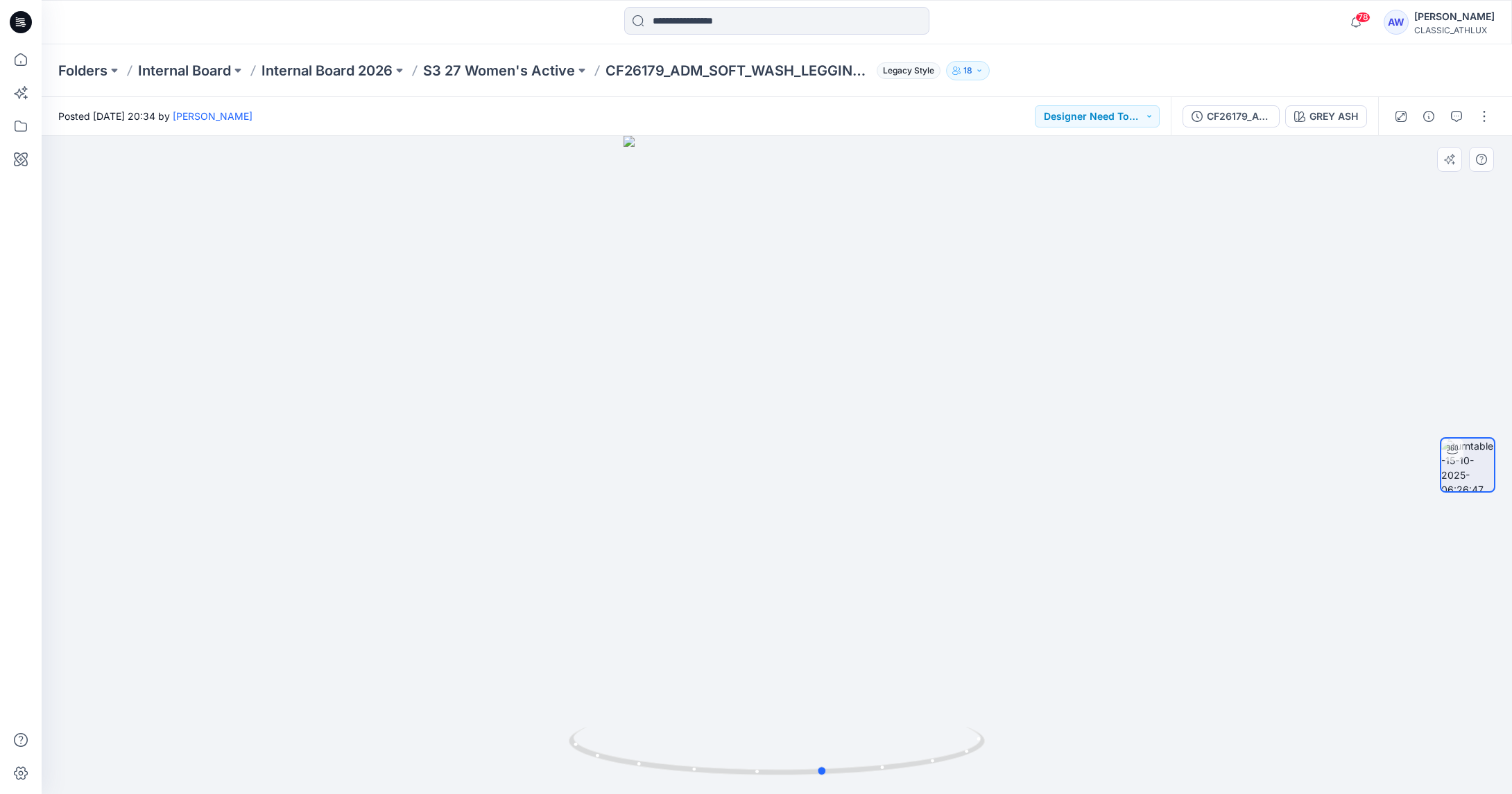
drag, startPoint x: 927, startPoint y: 588, endPoint x: 798, endPoint y: 584, distance: 129.1
click at [798, 584] on div at bounding box center [777, 465] width 1470 height 659
click at [1141, 121] on button "Designer Need To Review" at bounding box center [1097, 116] width 125 height 22
click at [1284, 213] on div at bounding box center [777, 465] width 1470 height 659
drag, startPoint x: 842, startPoint y: 395, endPoint x: 870, endPoint y: 364, distance: 41.8
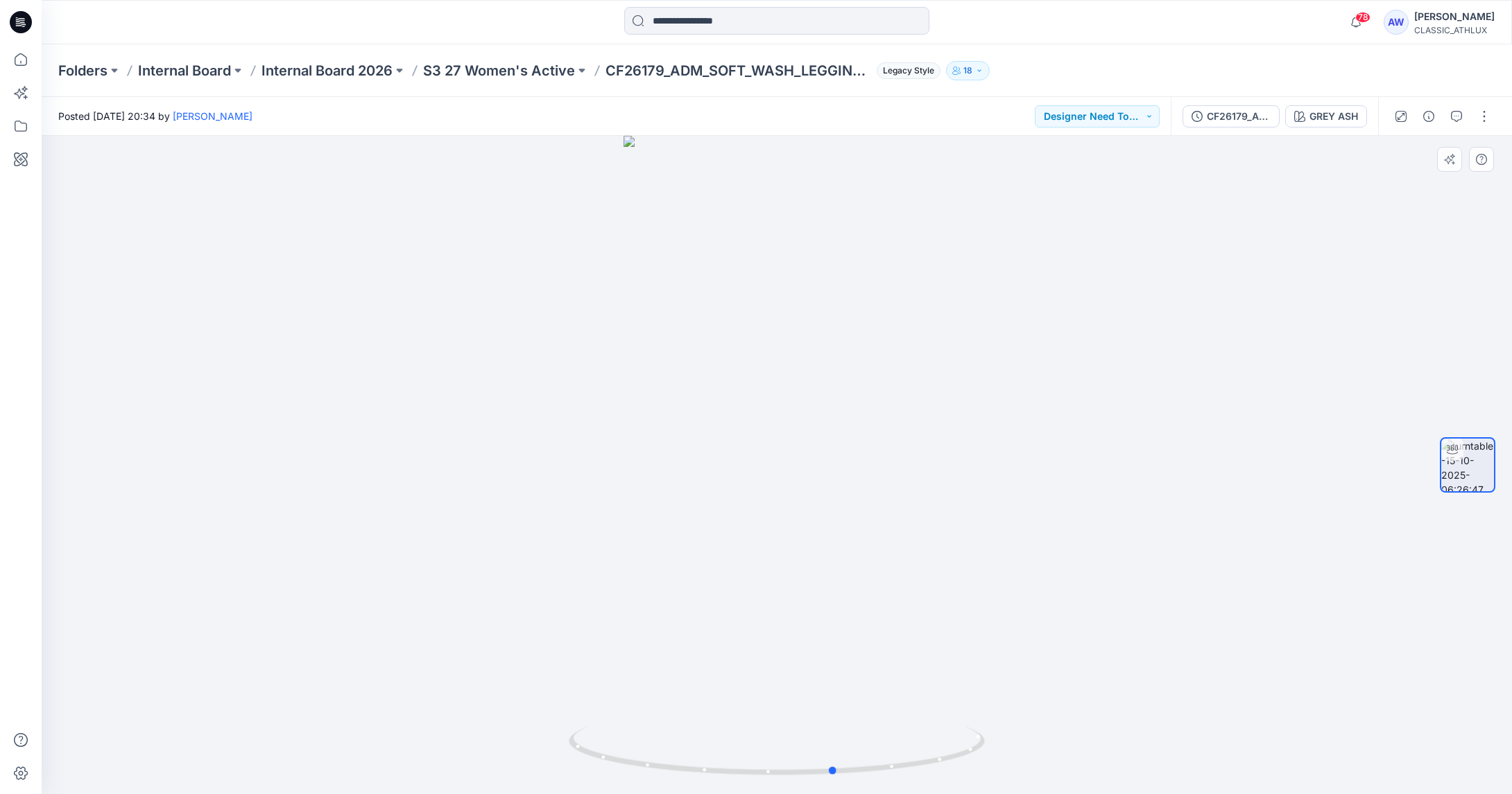
click at [854, 413] on div at bounding box center [777, 465] width 1470 height 659
drag, startPoint x: 772, startPoint y: 298, endPoint x: 773, endPoint y: 422, distance: 124.0
click at [773, 422] on div at bounding box center [777, 465] width 1470 height 659
drag, startPoint x: 858, startPoint y: 348, endPoint x: 674, endPoint y: 355, distance: 184.1
click at [623, 374] on div at bounding box center [777, 465] width 1470 height 659
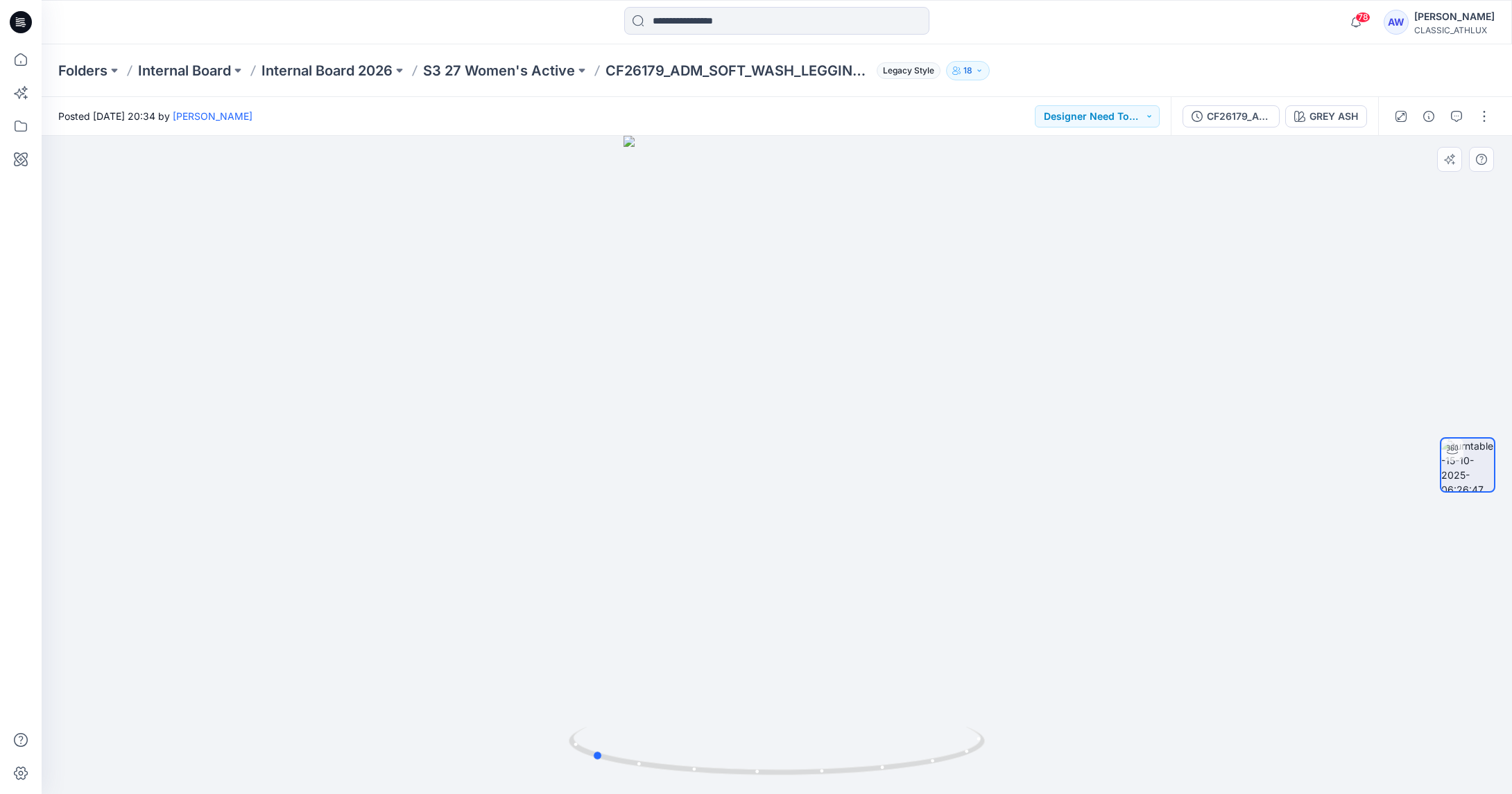
drag, startPoint x: 876, startPoint y: 342, endPoint x: 469, endPoint y: 347, distance: 407.0
click at [470, 347] on div at bounding box center [777, 465] width 1470 height 659
drag, startPoint x: 825, startPoint y: 343, endPoint x: 627, endPoint y: 374, distance: 200.4
click at [629, 377] on div at bounding box center [777, 465] width 1470 height 659
drag, startPoint x: 772, startPoint y: 206, endPoint x: 778, endPoint y: 285, distance: 79.2
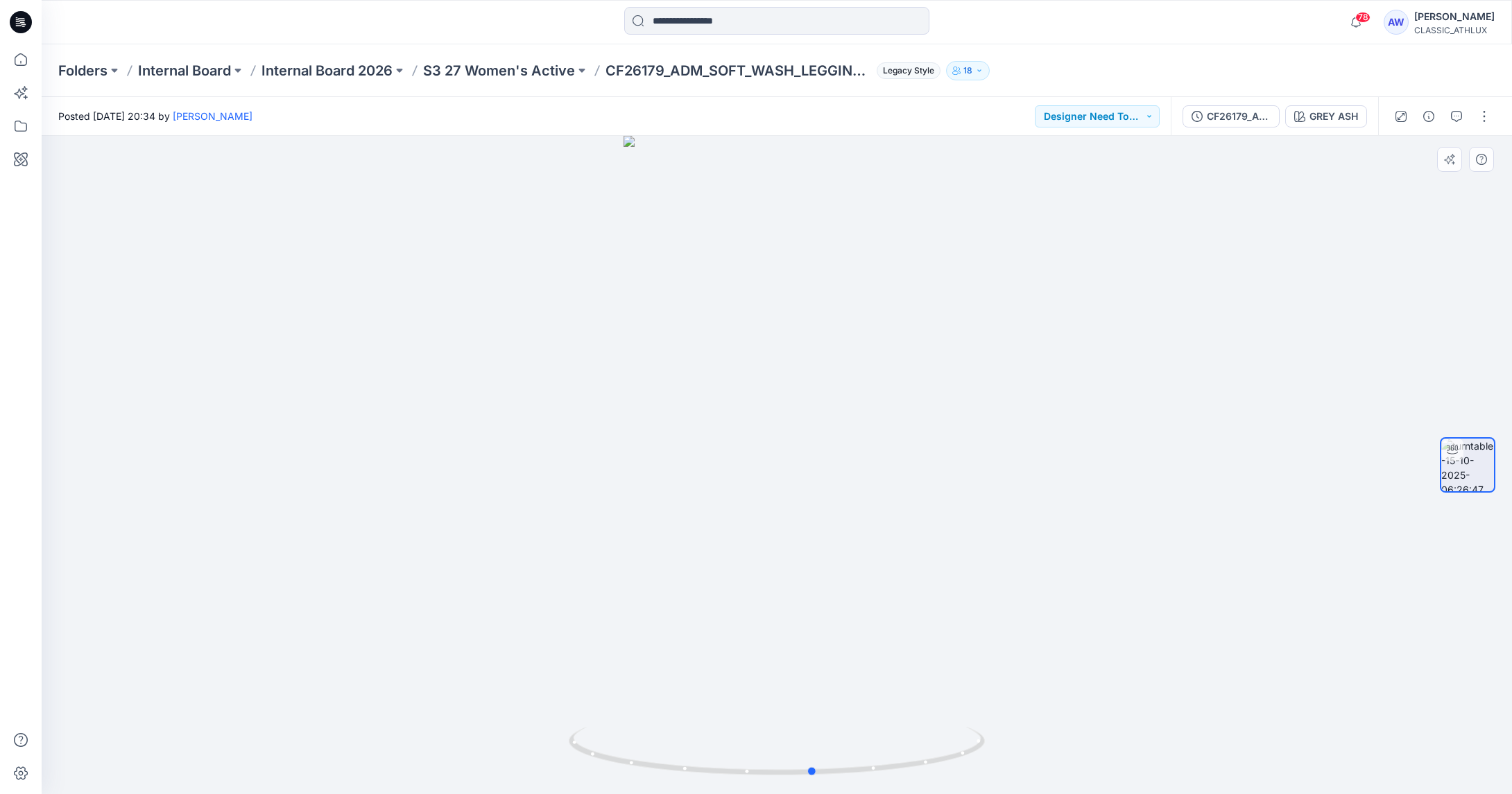
click at [776, 289] on div at bounding box center [777, 465] width 1470 height 659
drag, startPoint x: 853, startPoint y: 250, endPoint x: 854, endPoint y: 329, distance: 79.0
click at [866, 320] on div at bounding box center [777, 465] width 1470 height 659
drag, startPoint x: 778, startPoint y: 506, endPoint x: 898, endPoint y: 635, distance: 176.2
click at [888, 640] on div at bounding box center [777, 465] width 1470 height 659
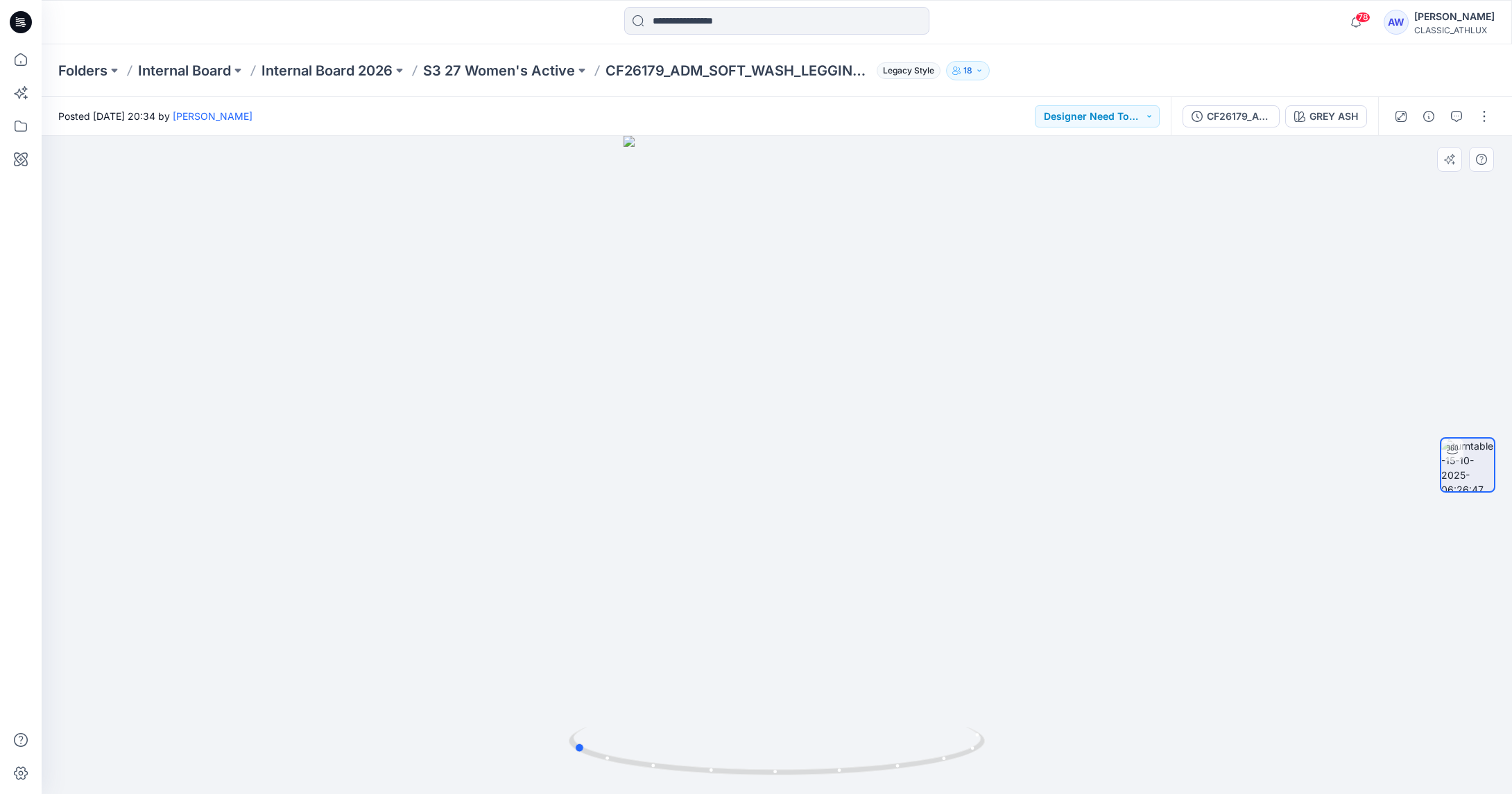
drag, startPoint x: 907, startPoint y: 425, endPoint x: 603, endPoint y: 422, distance: 304.0
click at [603, 422] on div at bounding box center [777, 465] width 1470 height 659
click at [1482, 119] on button "button" at bounding box center [1484, 116] width 22 height 22
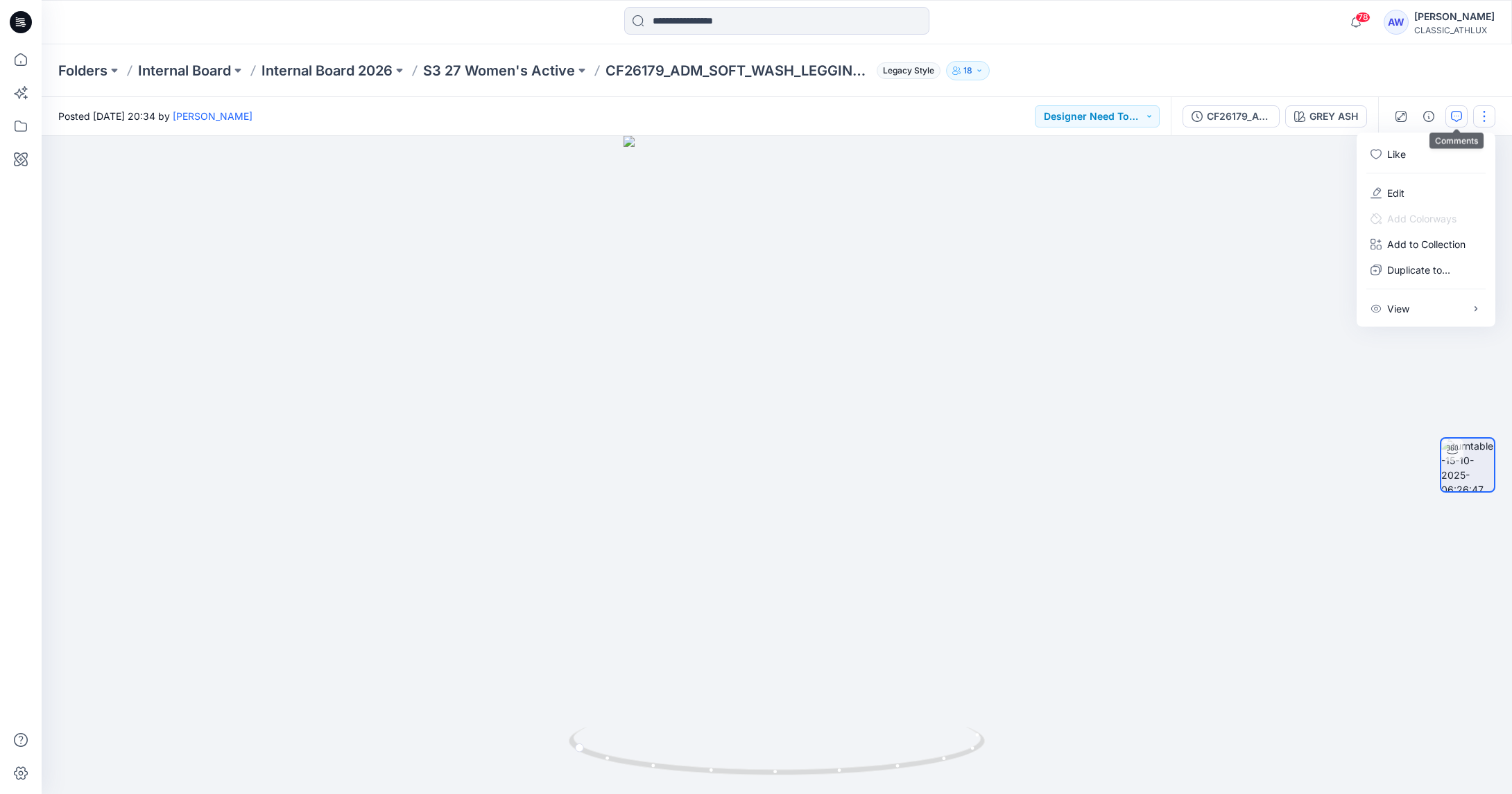
click at [1451, 117] on icon "button" at bounding box center [1456, 116] width 11 height 11
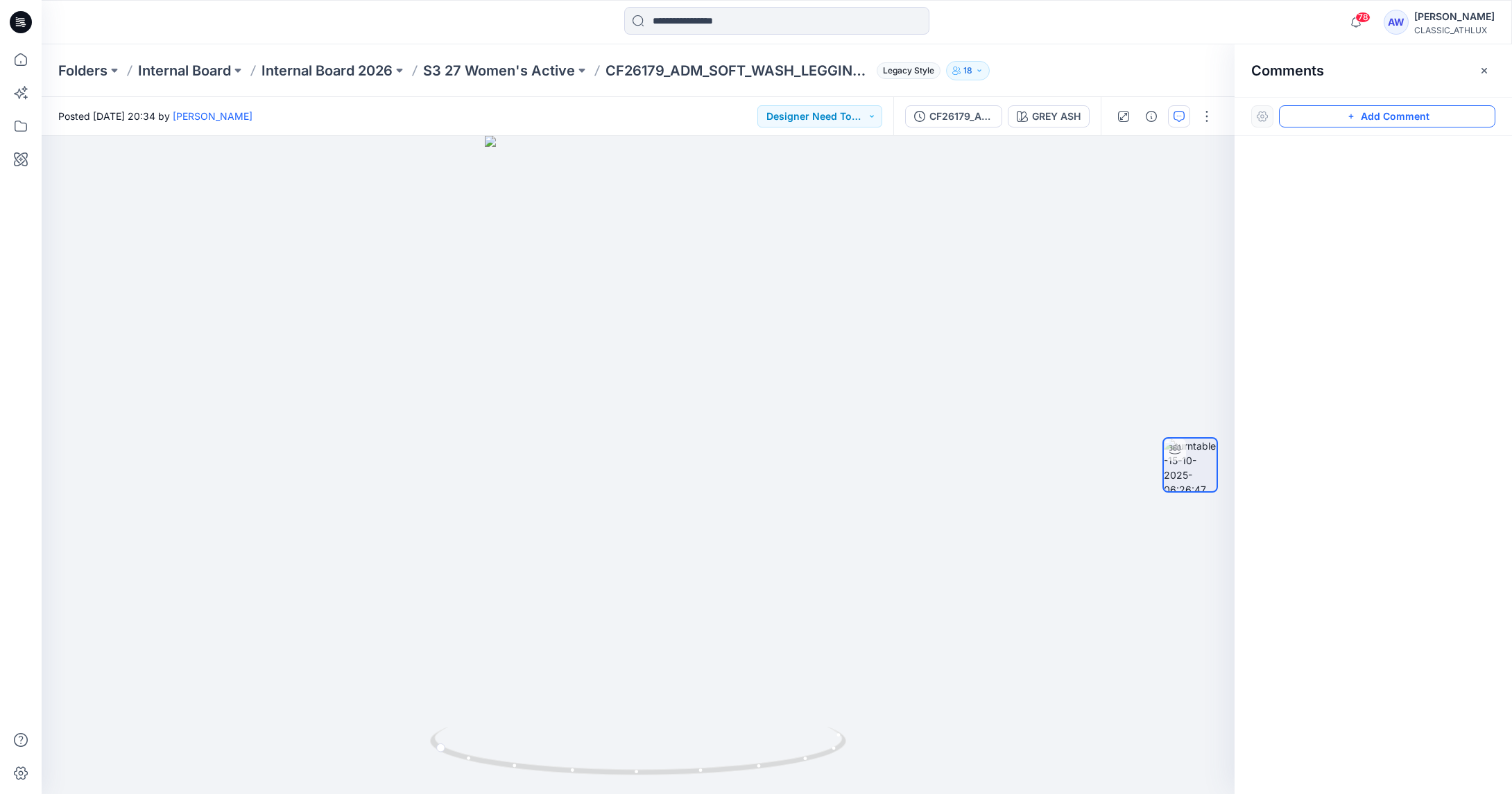
click at [1385, 113] on button "Add Comment" at bounding box center [1387, 116] width 216 height 22
click at [615, 245] on div "1" at bounding box center [638, 465] width 1193 height 659
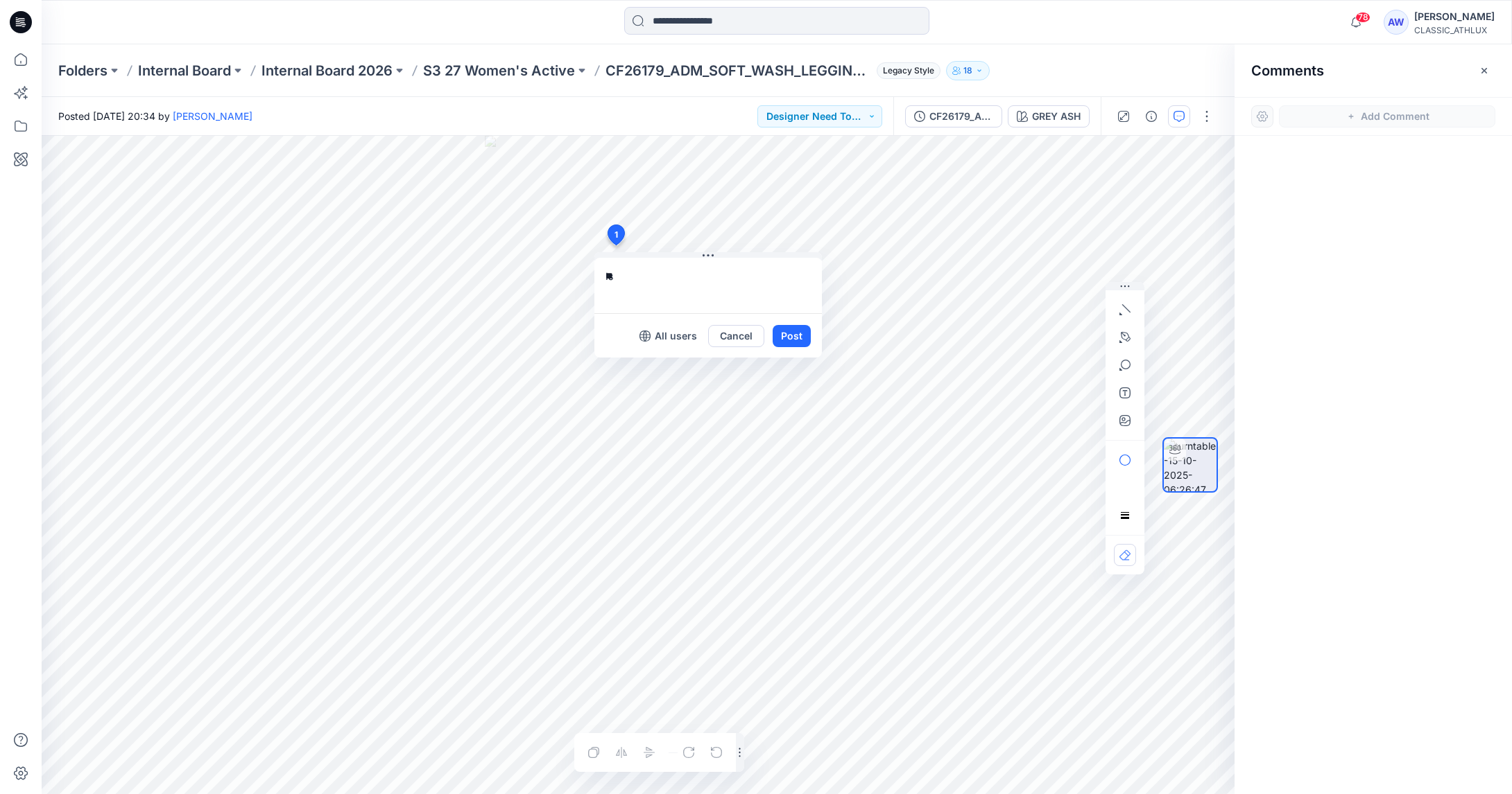
type textarea "*"
drag, startPoint x: 626, startPoint y: 276, endPoint x: 664, endPoint y: 296, distance: 42.9
click at [627, 276] on textarea "**********" at bounding box center [709, 285] width 228 height 55
click at [805, 279] on textarea "**********" at bounding box center [709, 285] width 228 height 55
type textarea "**********"
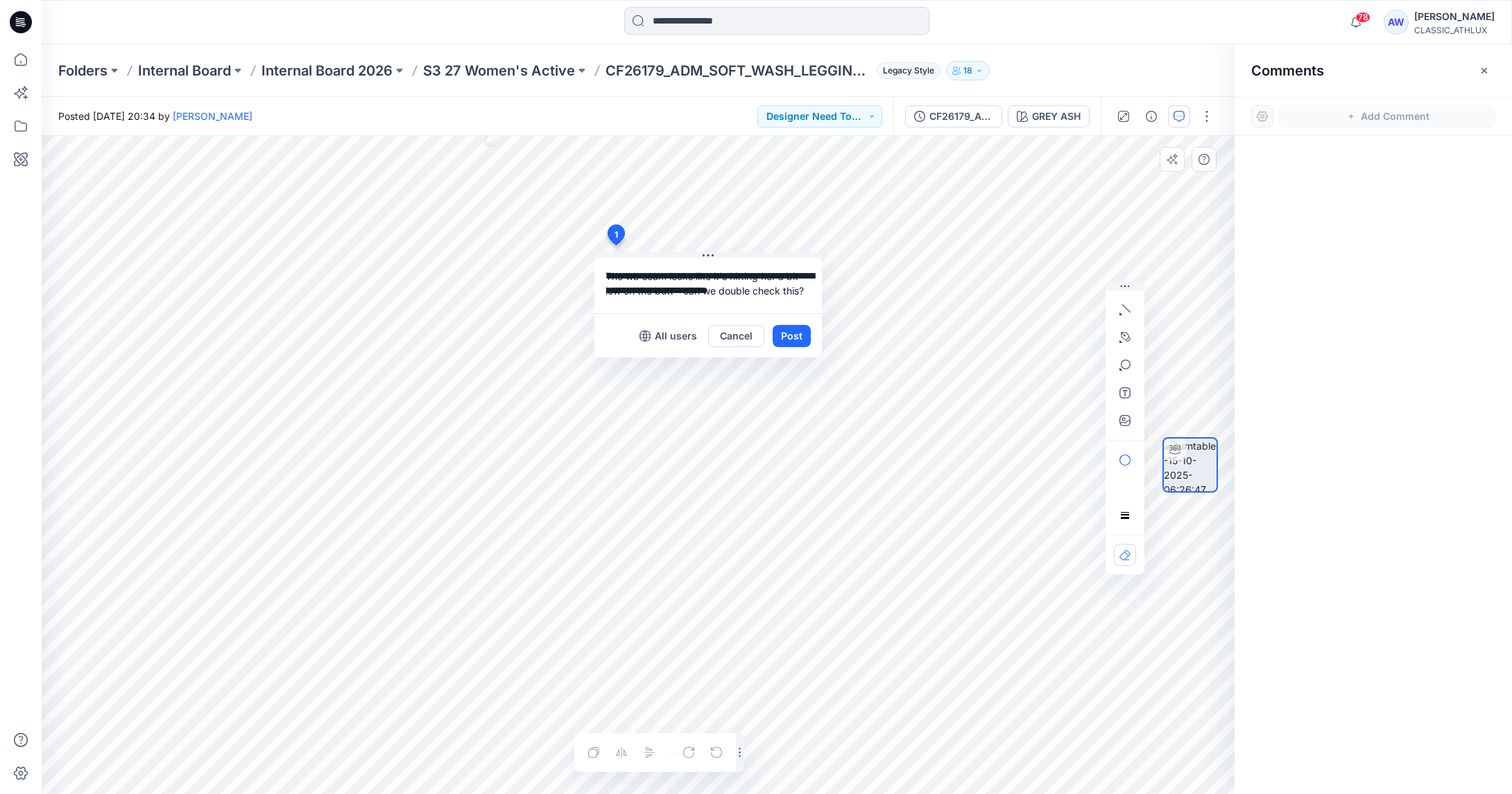
click at [792, 332] on button "Post" at bounding box center [791, 336] width 38 height 22
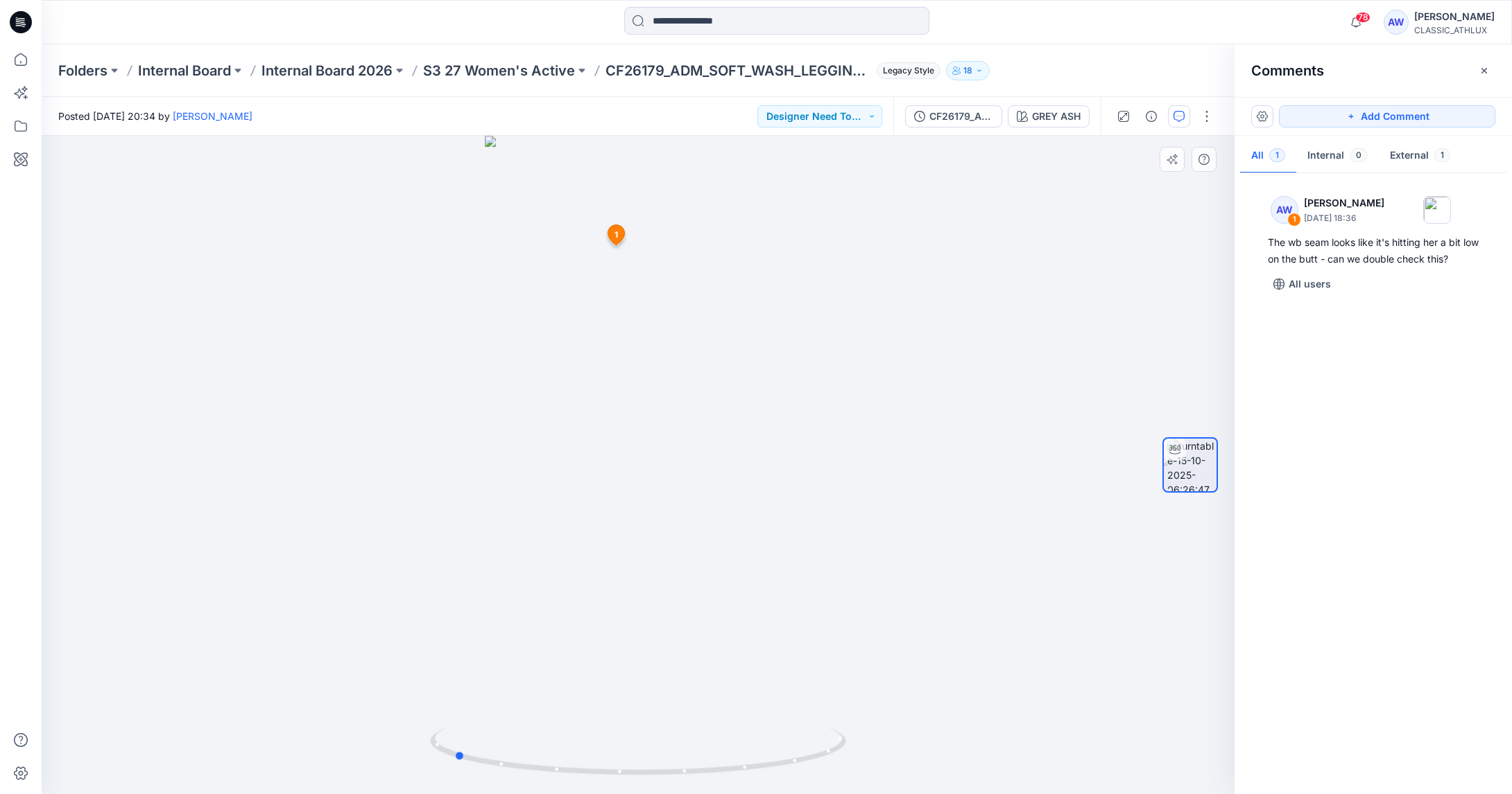
drag, startPoint x: 769, startPoint y: 360, endPoint x: 581, endPoint y: 361, distance: 188.0
click at [584, 361] on div at bounding box center [638, 465] width 1193 height 659
drag, startPoint x: 677, startPoint y: 408, endPoint x: 529, endPoint y: 484, distance: 166.4
click at [494, 490] on div at bounding box center [638, 465] width 1193 height 659
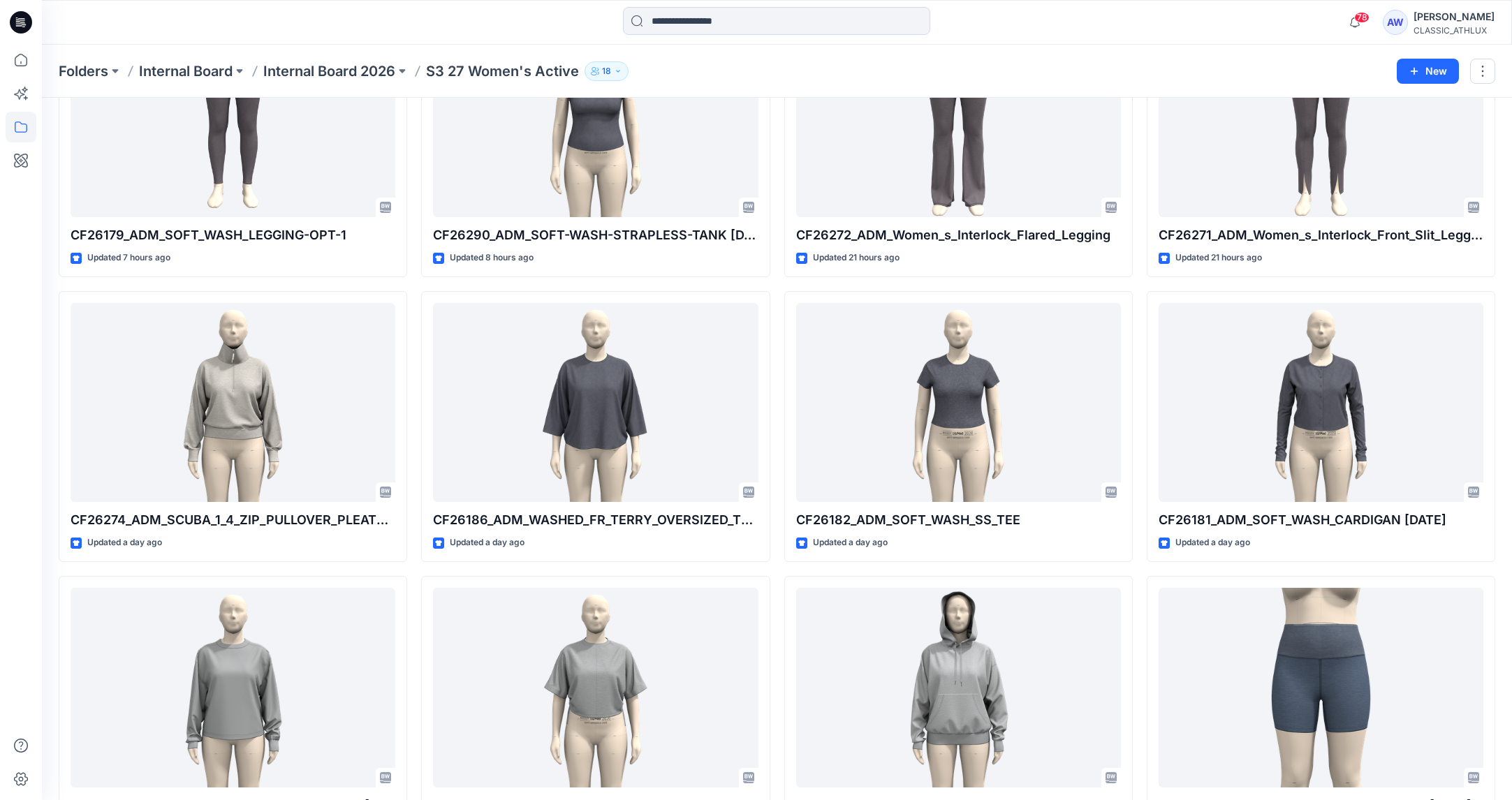
scroll to position [1007, 0]
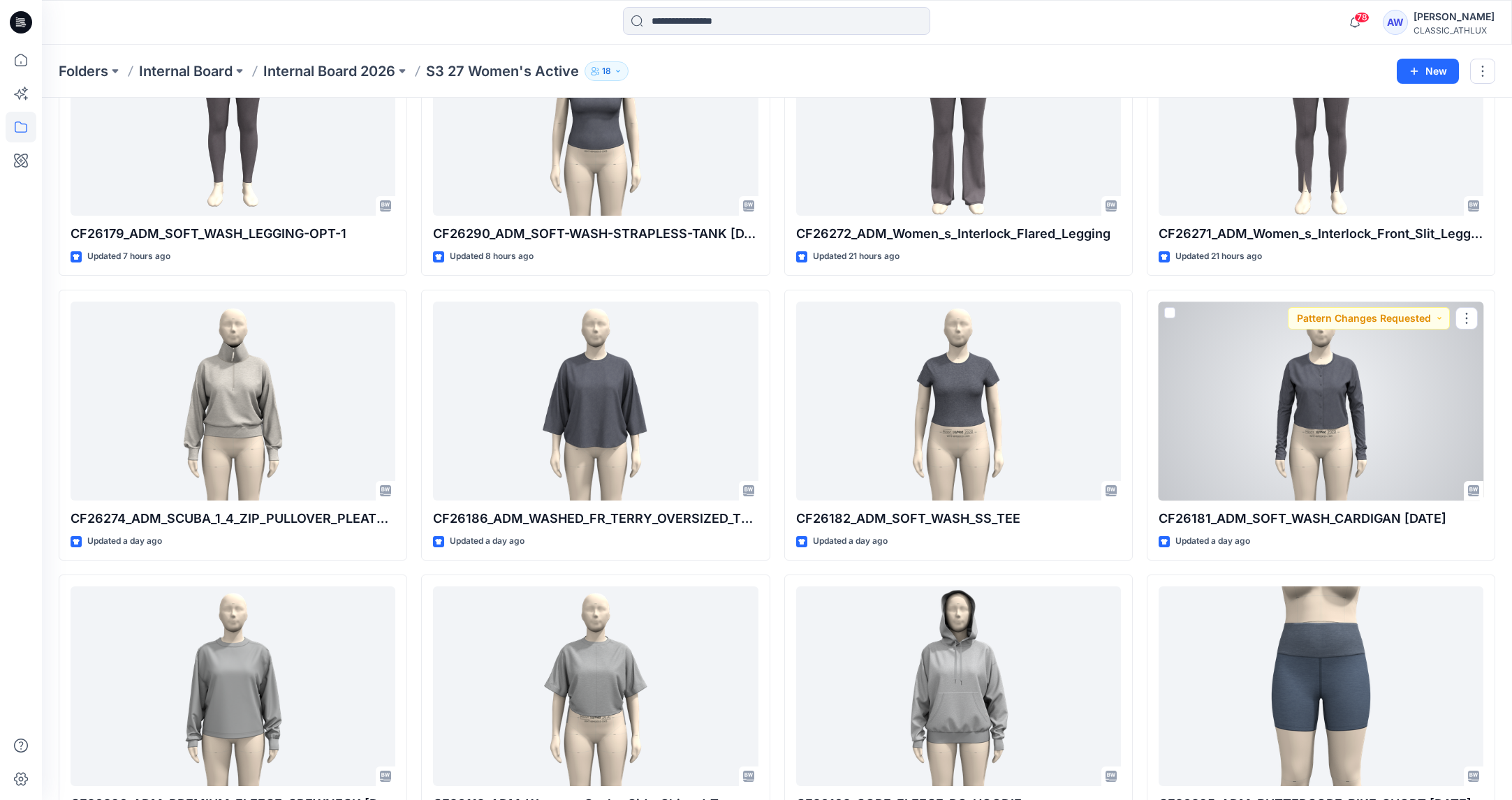
click at [1363, 428] on div at bounding box center [1321, 401] width 325 height 200
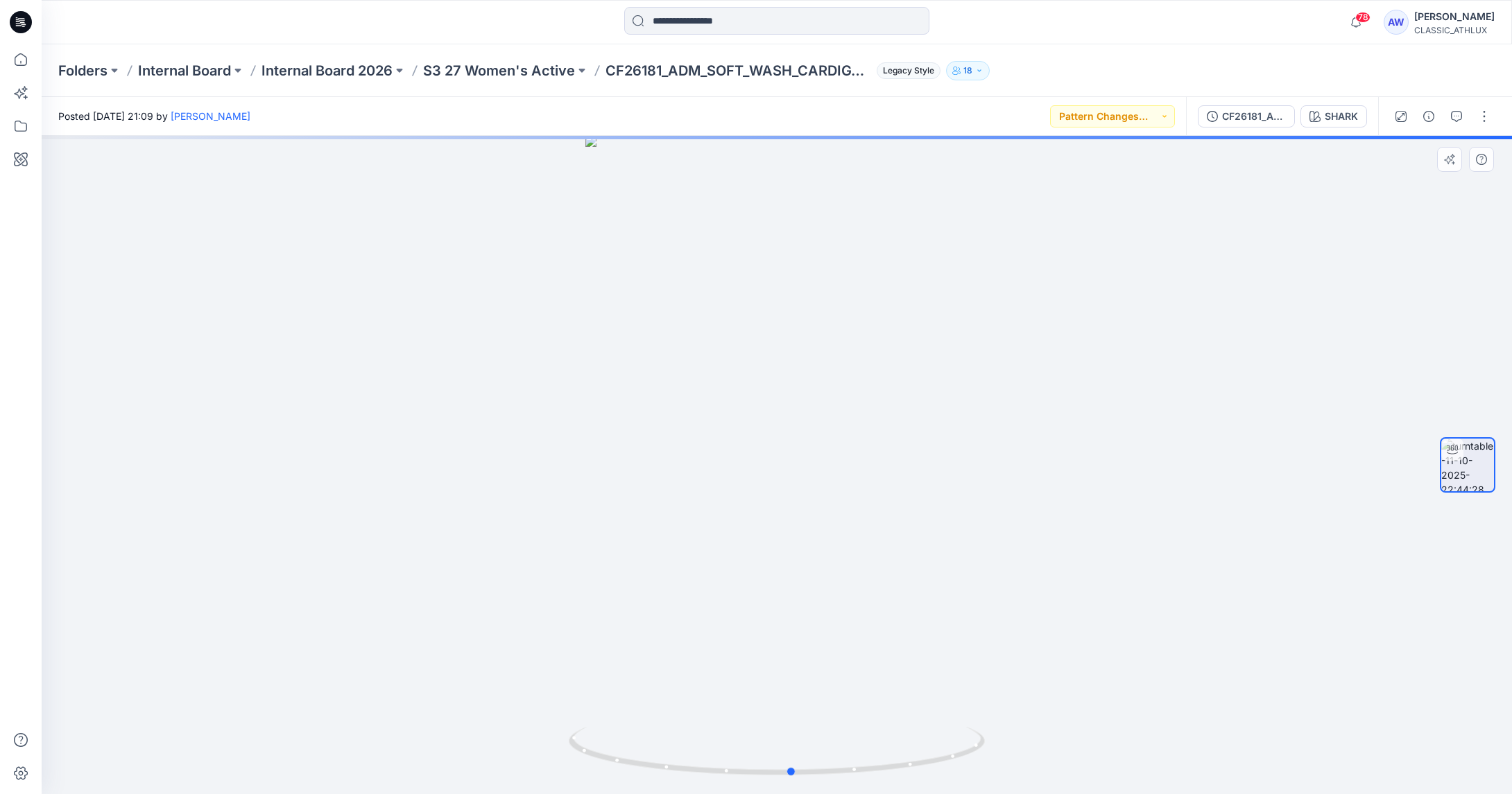
drag, startPoint x: 857, startPoint y: 477, endPoint x: 875, endPoint y: 478, distance: 18.0
click at [873, 480] on div at bounding box center [777, 465] width 1470 height 659
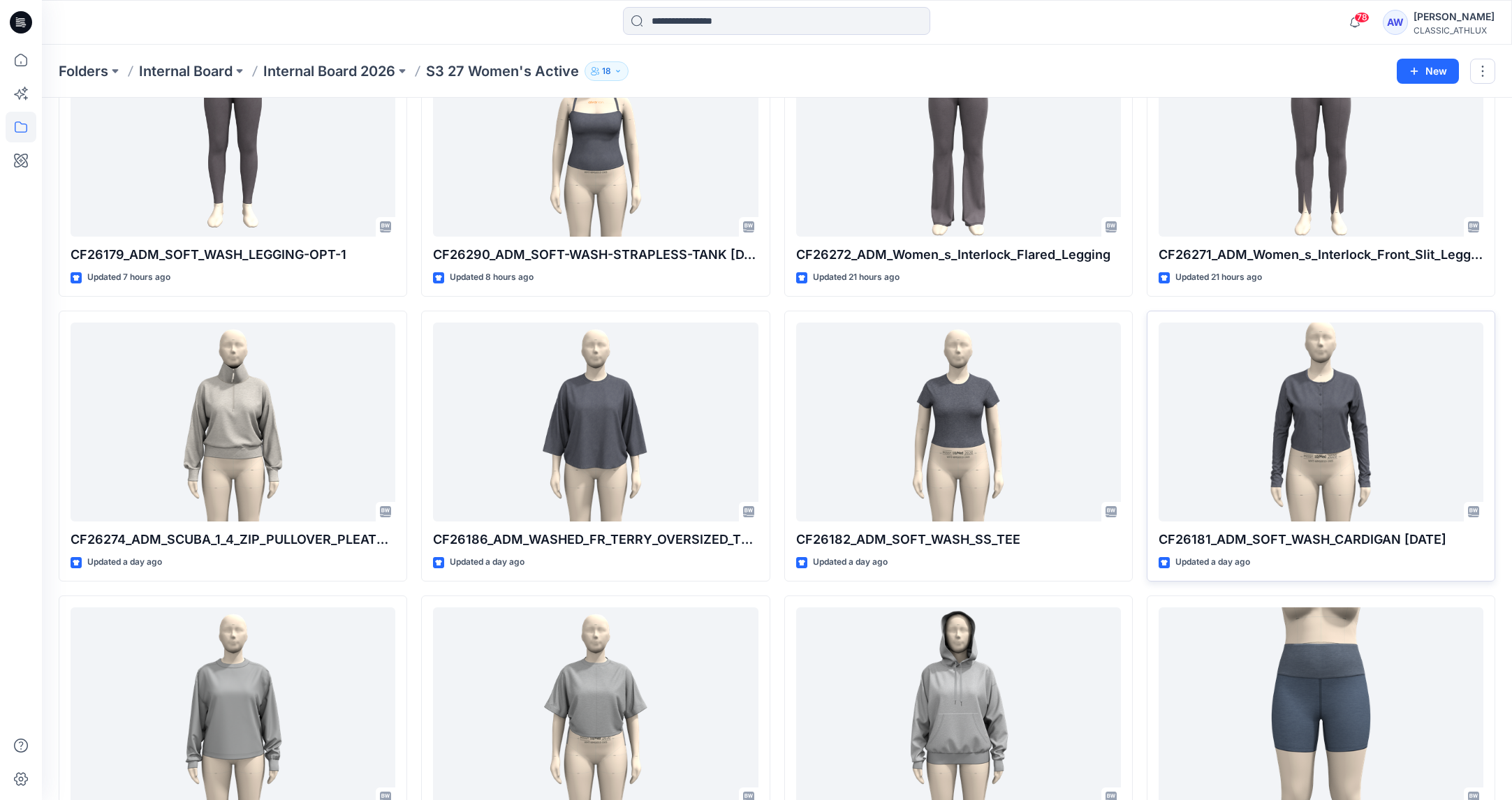
scroll to position [989, 0]
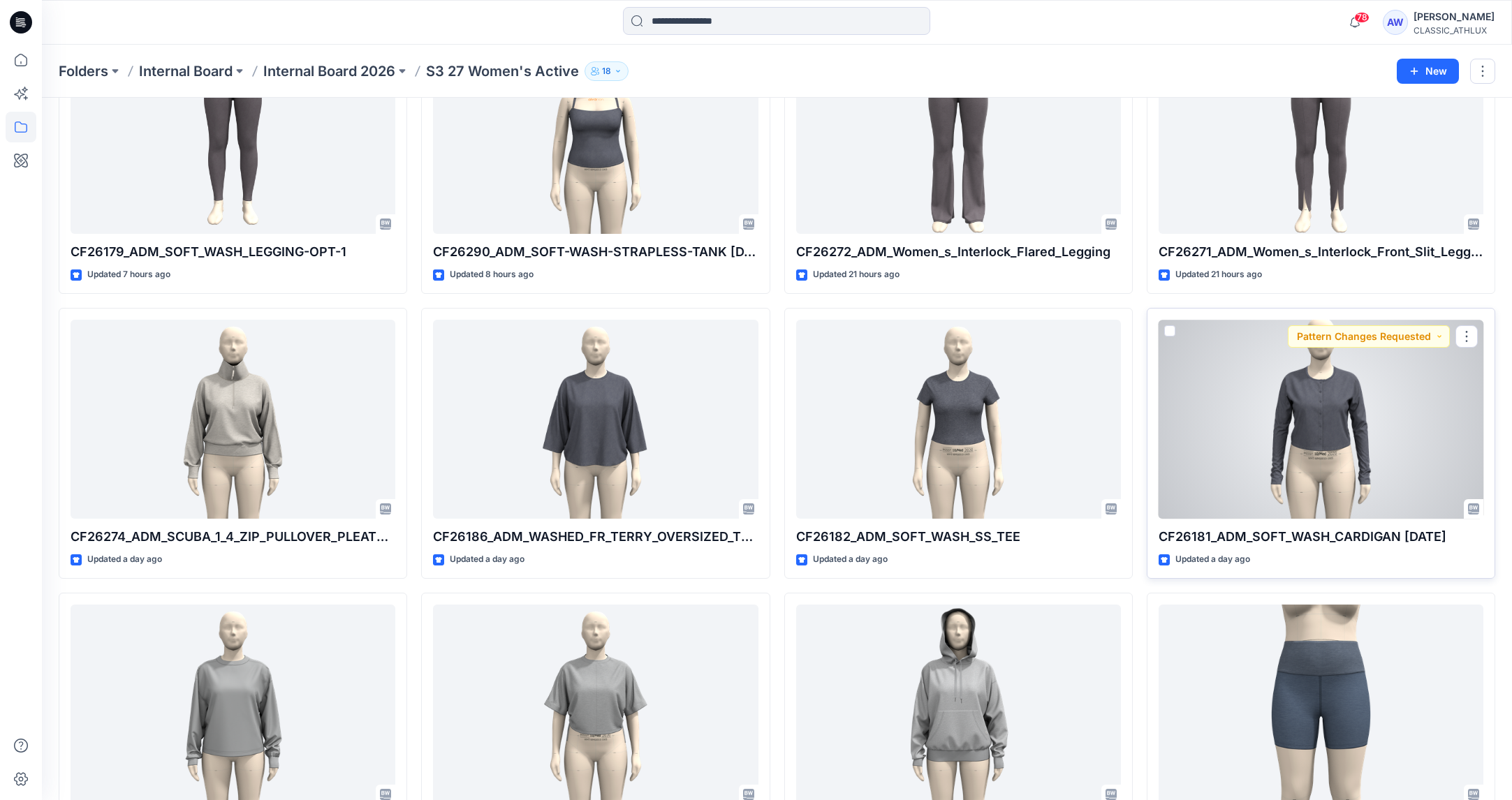
click at [1402, 447] on div at bounding box center [1321, 419] width 325 height 200
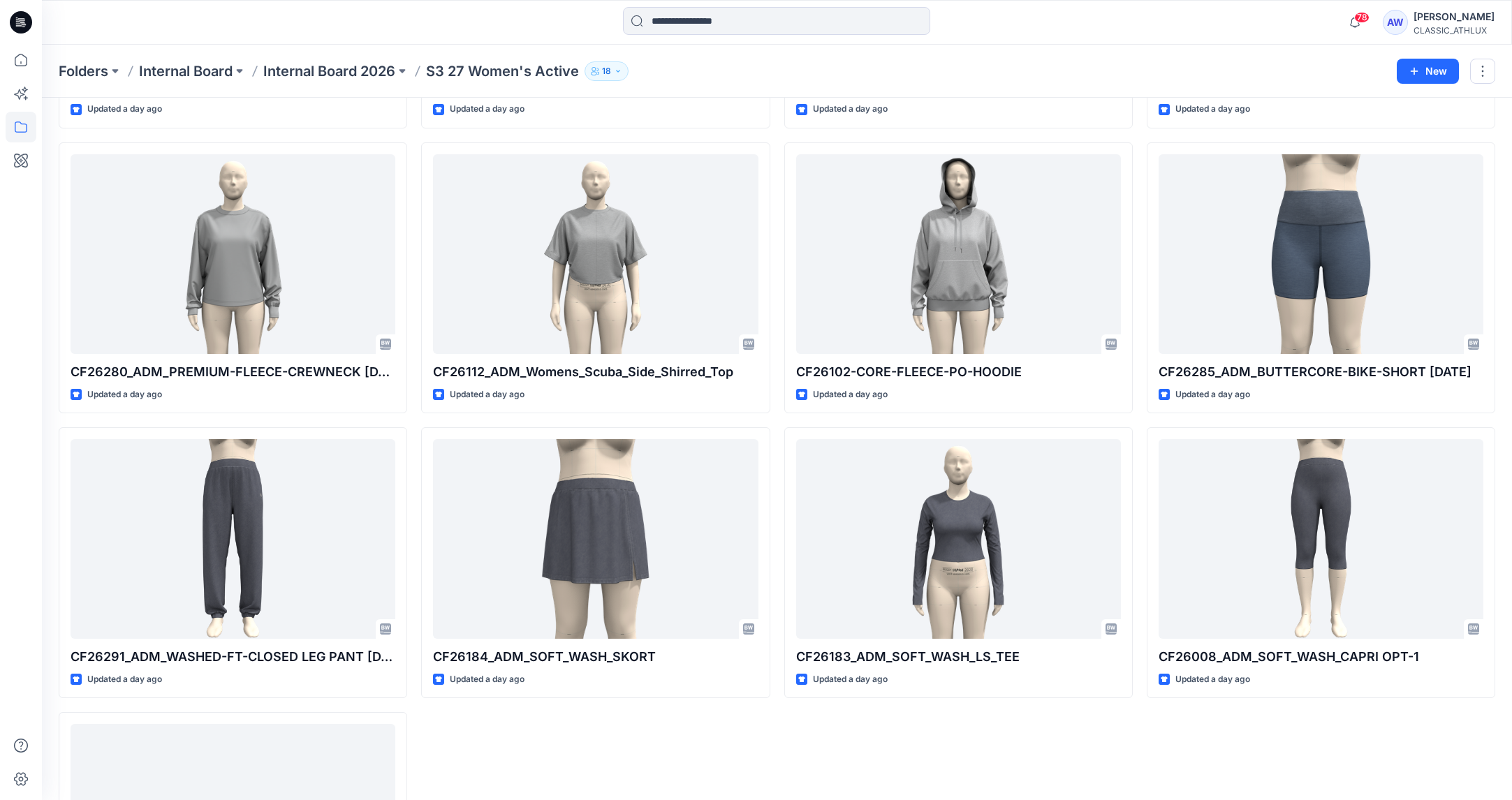
scroll to position [1455, 0]
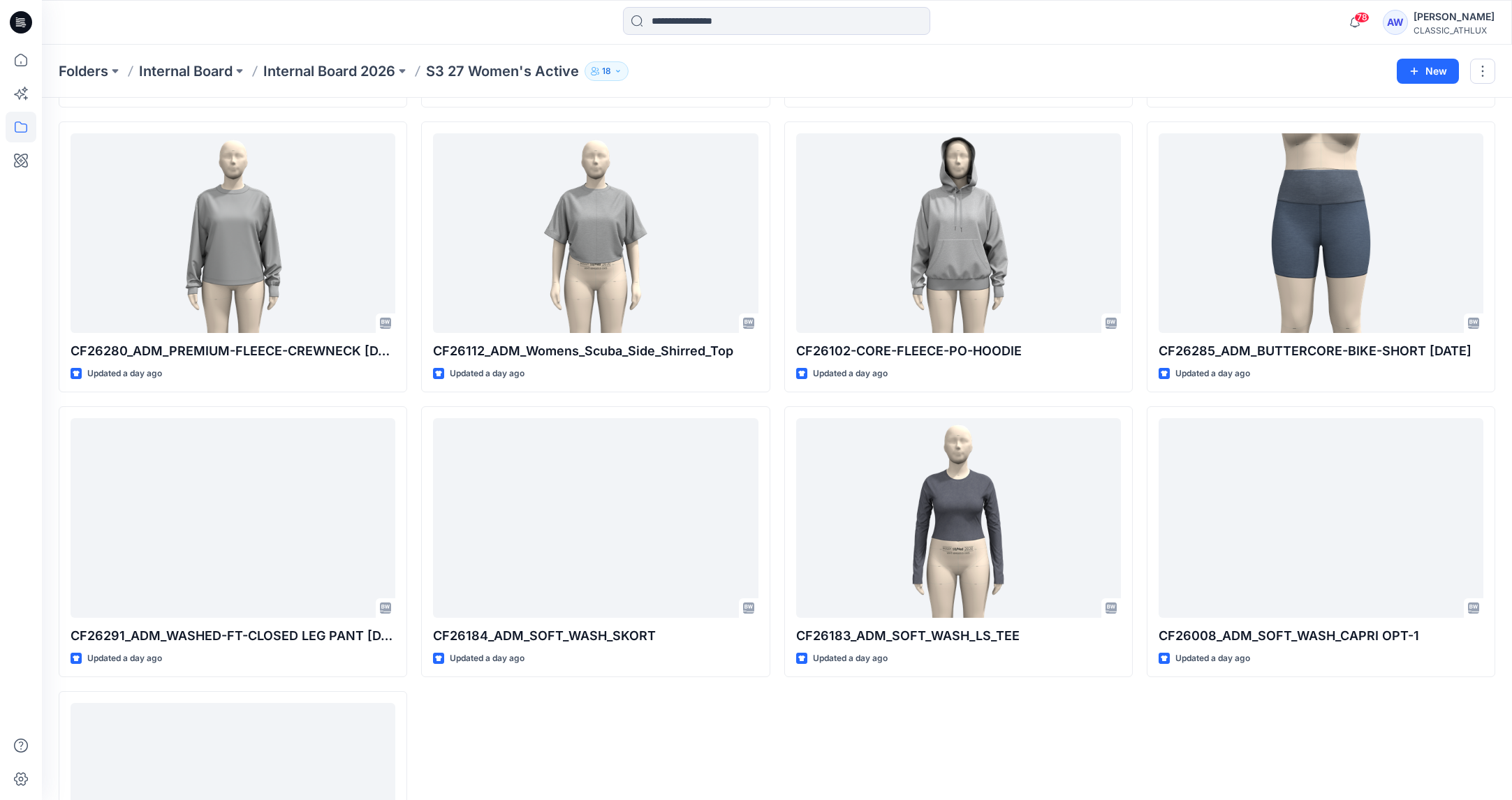
scroll to position [1462, 0]
